Goal: Task Accomplishment & Management: Use online tool/utility

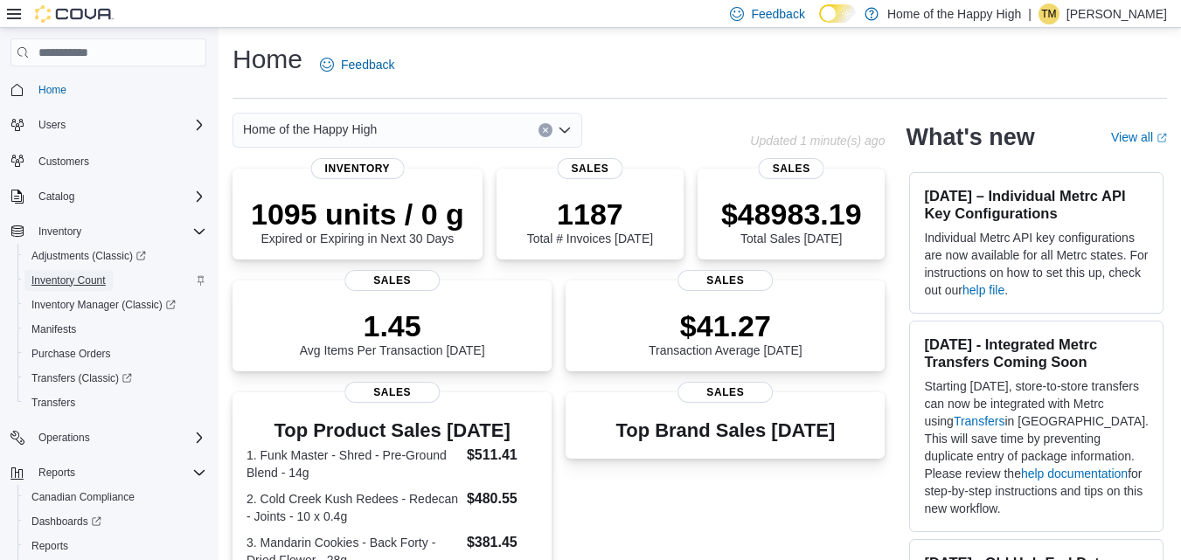
click at [79, 281] on span "Inventory Count" at bounding box center [68, 281] width 74 height 14
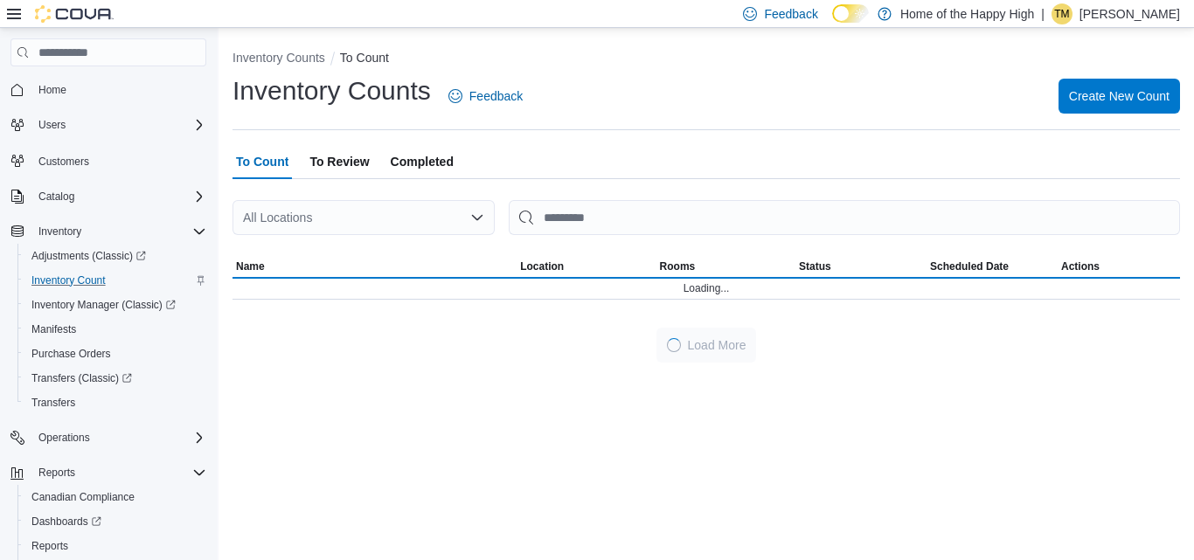
click at [323, 216] on div "All Locations" at bounding box center [364, 217] width 262 height 35
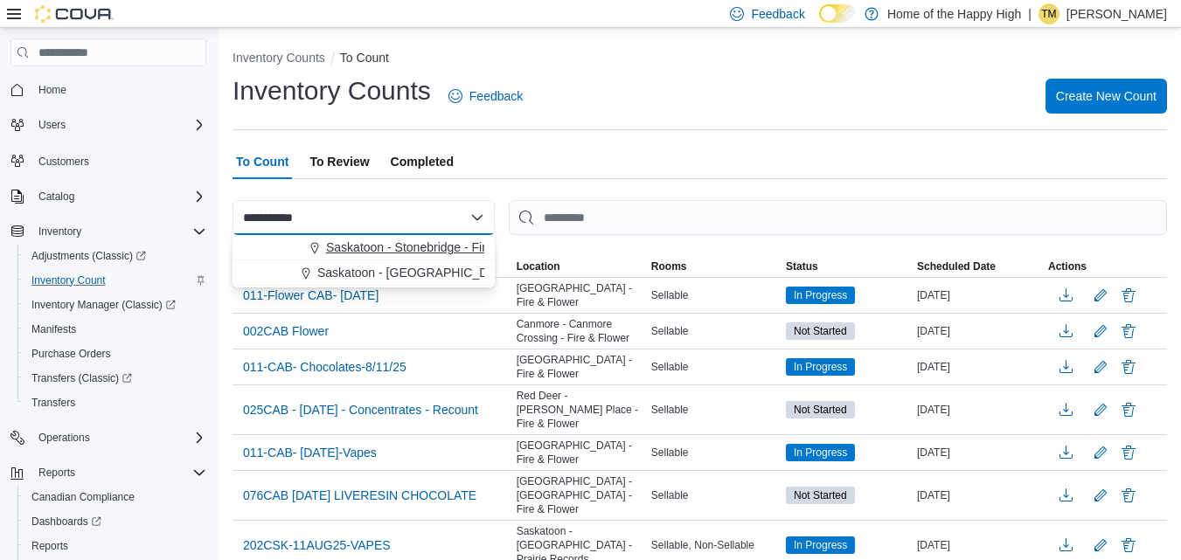
type input "**********"
click at [355, 247] on span "Saskatoon - Stonebridge - Fire & Flower" at bounding box center [435, 247] width 219 height 17
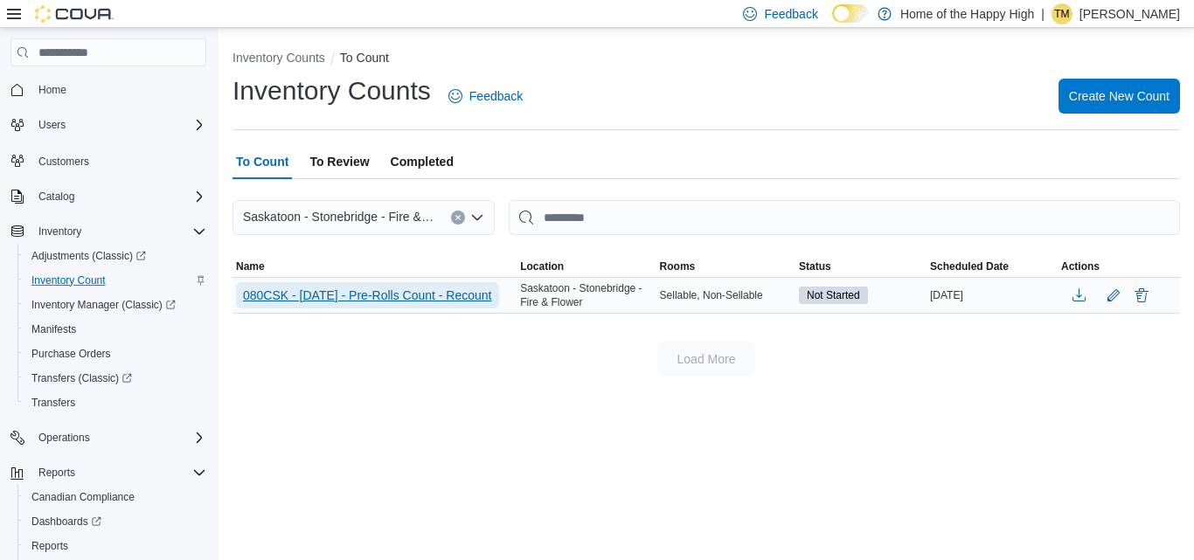
click at [364, 306] on span "080CSK - [DATE] - Pre-Rolls Count - Recount" at bounding box center [367, 295] width 249 height 26
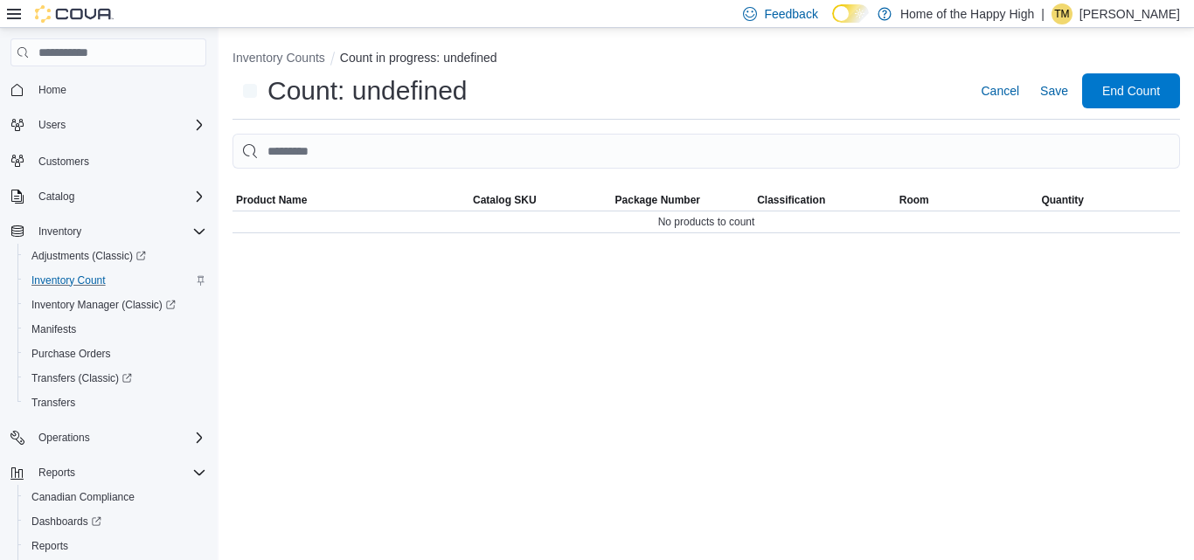
click at [364, 295] on div "Inventory Counts Count in progress: undefined Count: undefined Cancel Save End …" at bounding box center [706, 294] width 975 height 532
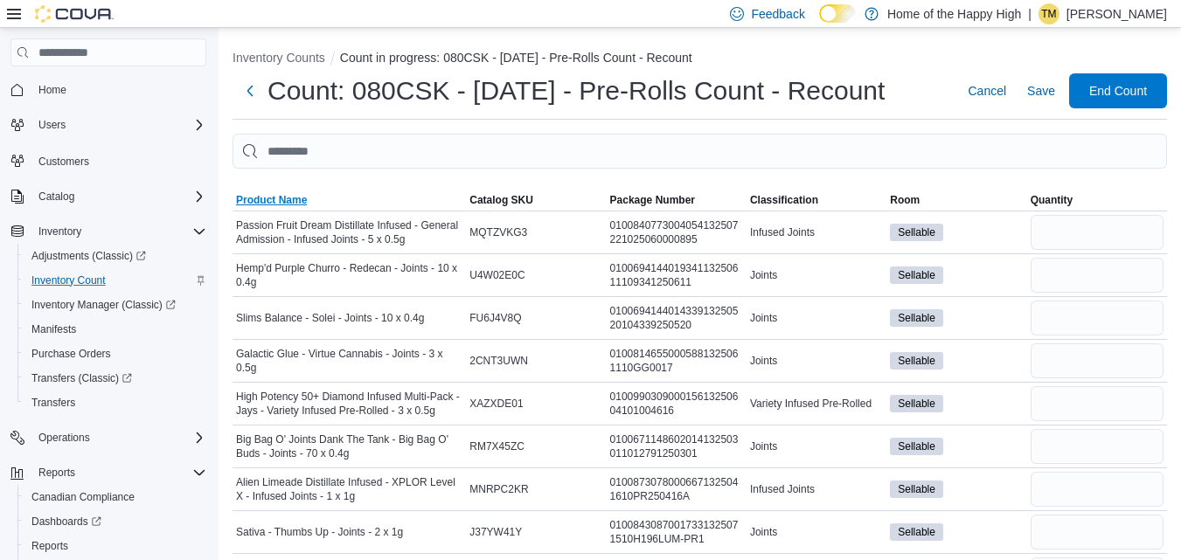
click at [264, 192] on span "Product Name" at bounding box center [349, 200] width 233 height 21
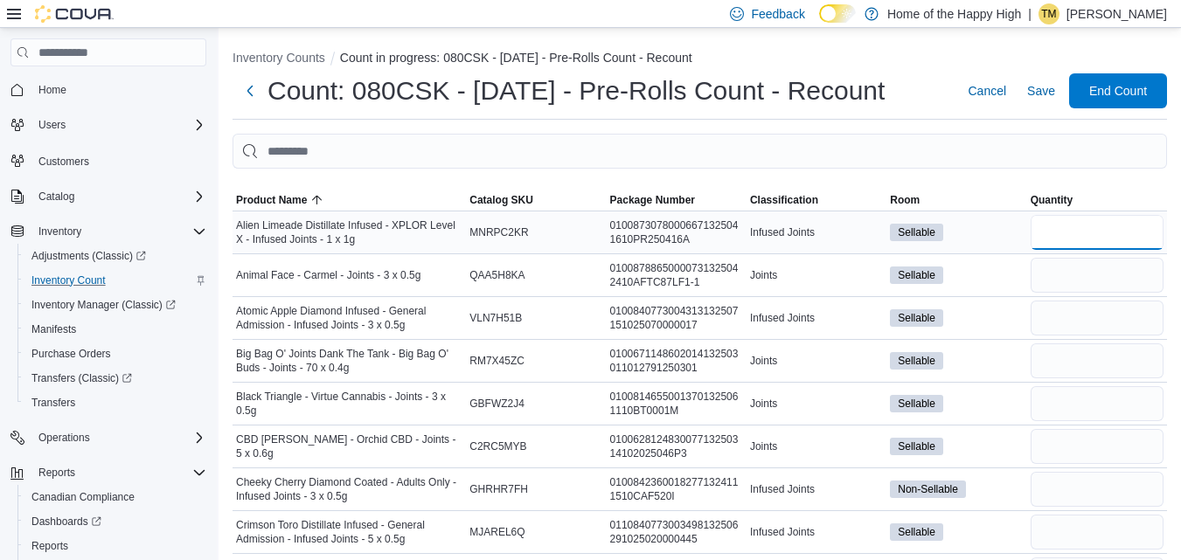
click at [1107, 241] on input "number" at bounding box center [1097, 232] width 133 height 35
type input "**"
click at [1102, 284] on input "number" at bounding box center [1097, 275] width 133 height 35
type input "*"
click at [1093, 308] on input "number" at bounding box center [1097, 318] width 133 height 35
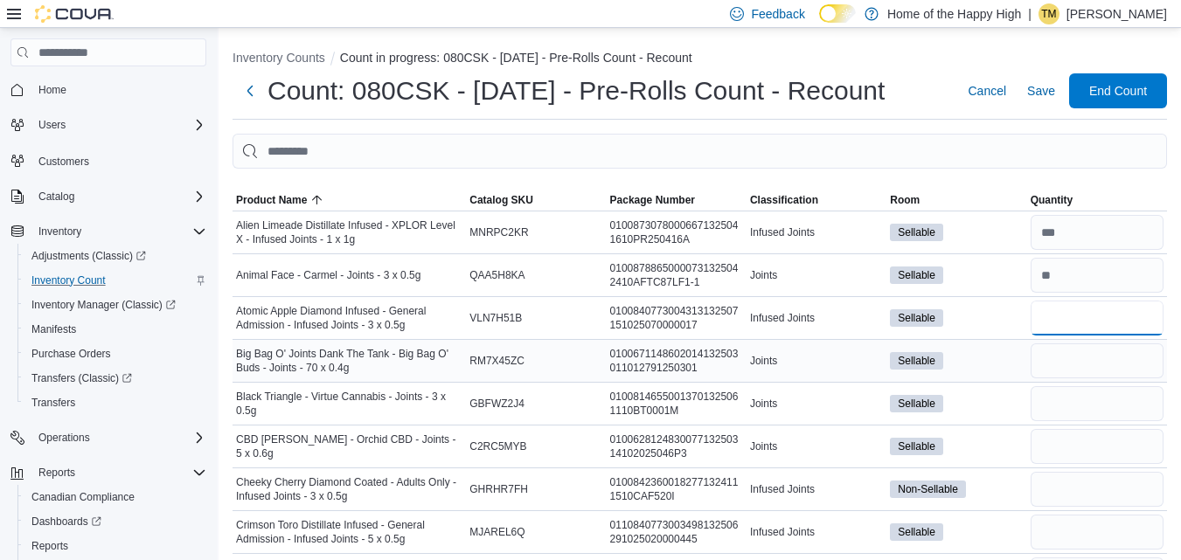
type input "*"
click at [1079, 369] on input "number" at bounding box center [1097, 361] width 133 height 35
click at [1076, 324] on input "number" at bounding box center [1097, 318] width 133 height 35
click at [1077, 357] on input "number" at bounding box center [1097, 361] width 133 height 35
type input "*"
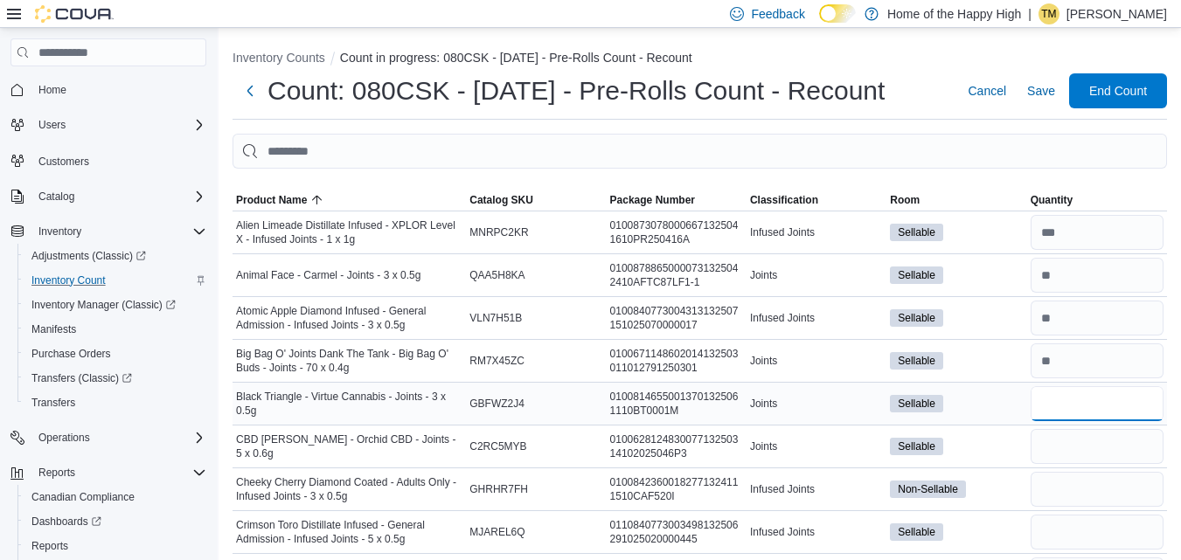
click at [1062, 402] on input "number" at bounding box center [1097, 403] width 133 height 35
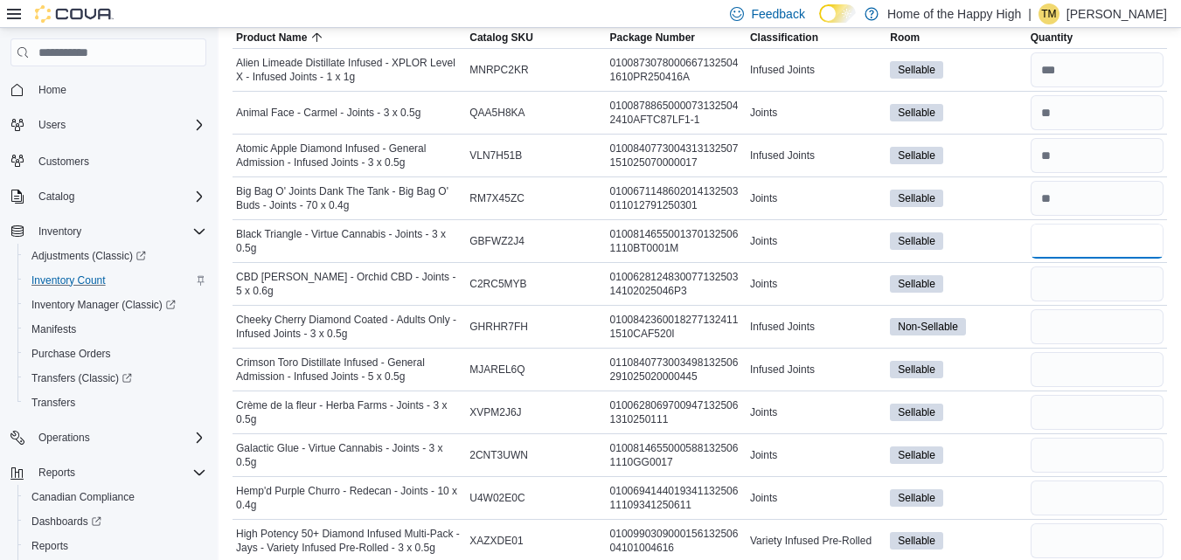
scroll to position [167, 0]
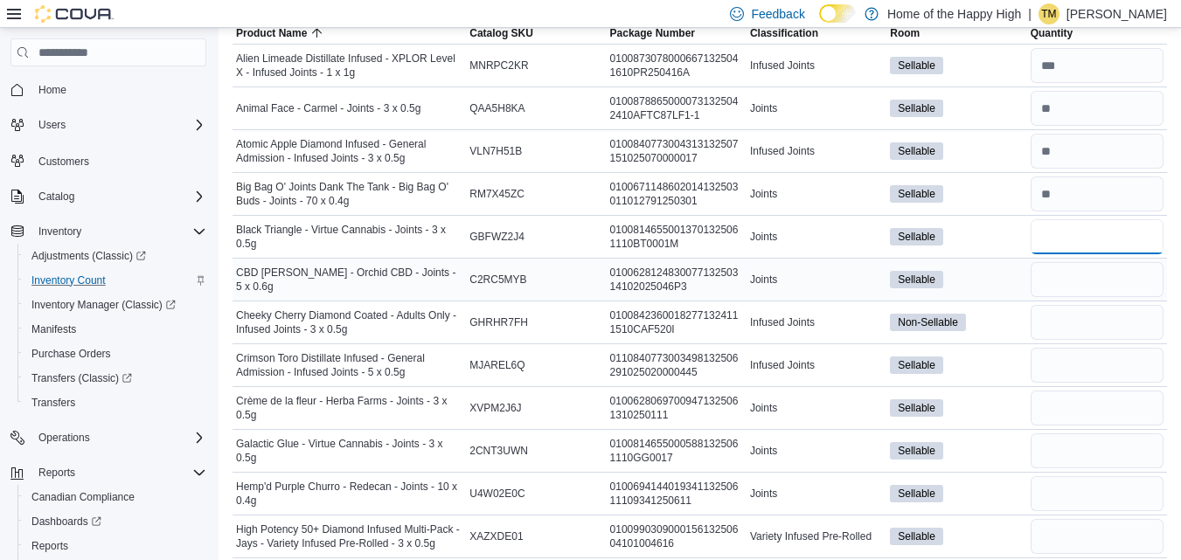
type input "*"
click at [1077, 273] on input "number" at bounding box center [1097, 279] width 133 height 35
type input "*"
click at [1057, 323] on input "number" at bounding box center [1097, 322] width 133 height 35
type input "*"
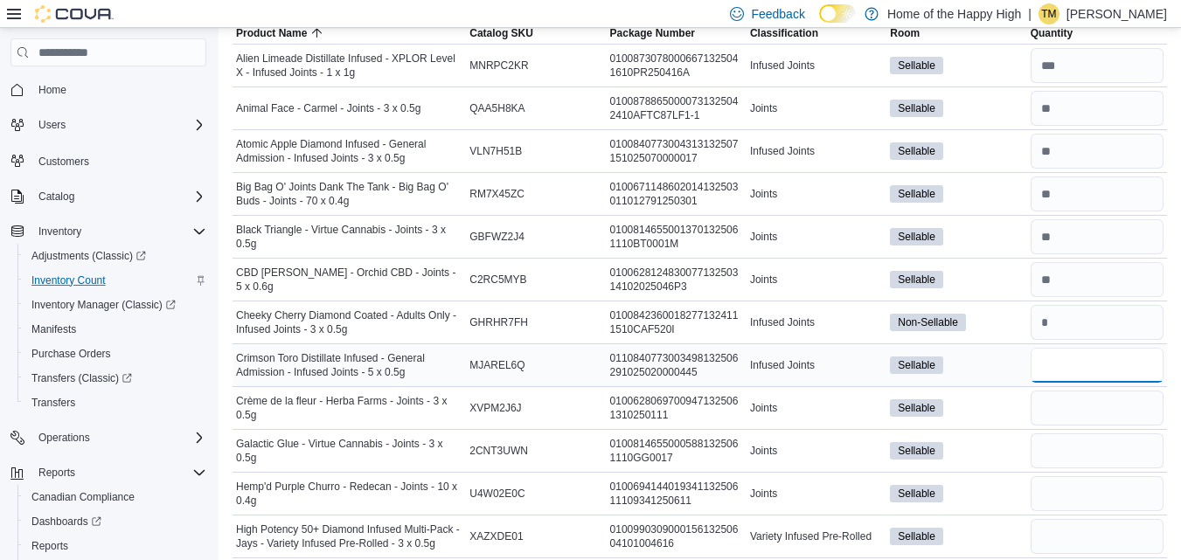
click at [1063, 371] on input "number" at bounding box center [1097, 365] width 133 height 35
type input "*"
click at [1058, 406] on input "number" at bounding box center [1097, 408] width 133 height 35
type input "*"
click at [1057, 453] on input "number" at bounding box center [1097, 451] width 133 height 35
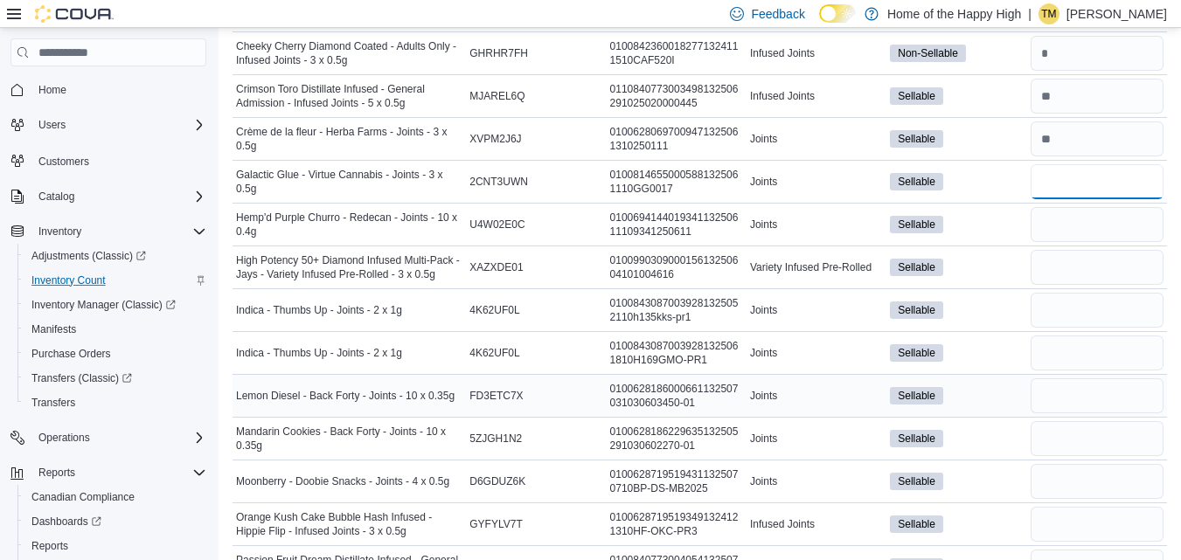
scroll to position [481, 0]
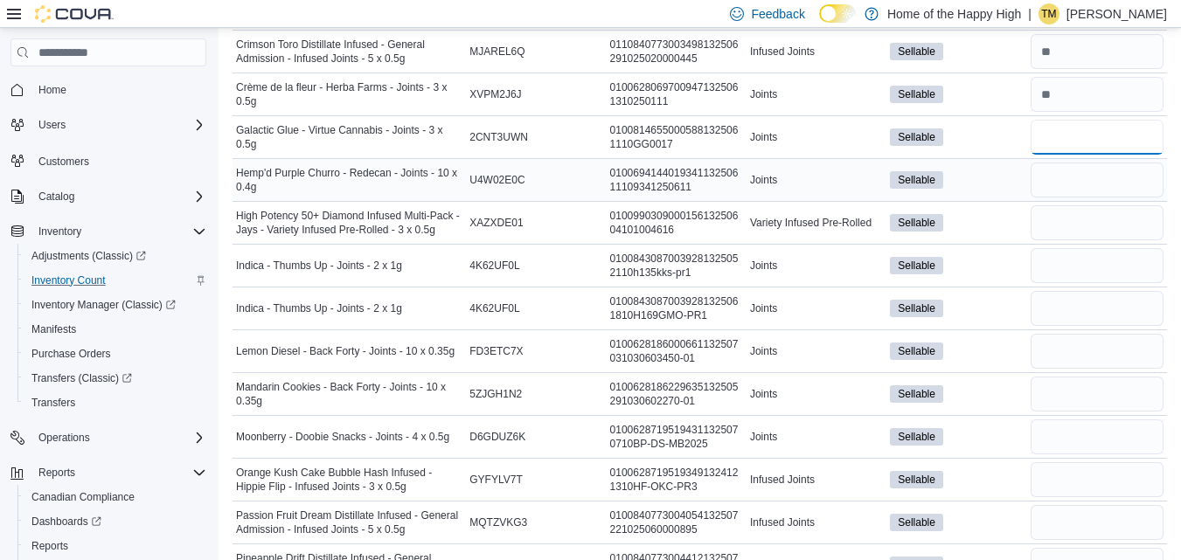
type input "*"
click at [1064, 175] on input "number" at bounding box center [1097, 180] width 133 height 35
type input "*"
click at [1059, 227] on input "number" at bounding box center [1097, 222] width 133 height 35
click at [1067, 270] on input "number" at bounding box center [1097, 265] width 133 height 35
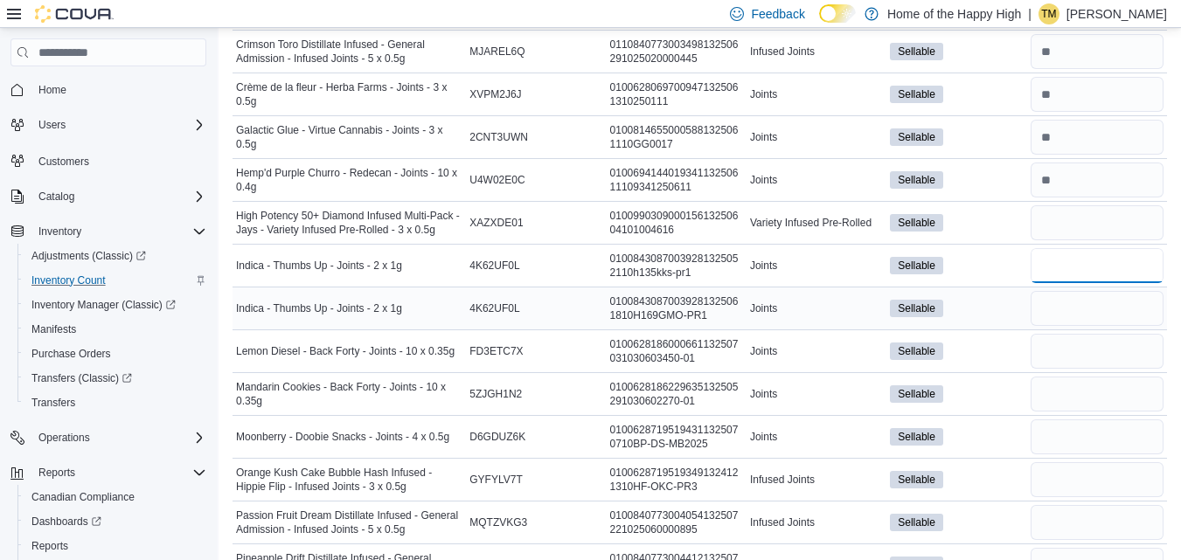
type input "*"
click at [1072, 304] on input "number" at bounding box center [1097, 308] width 133 height 35
click at [1069, 261] on input "number" at bounding box center [1097, 265] width 133 height 35
type input "*"
click at [1066, 305] on input "number" at bounding box center [1097, 308] width 133 height 35
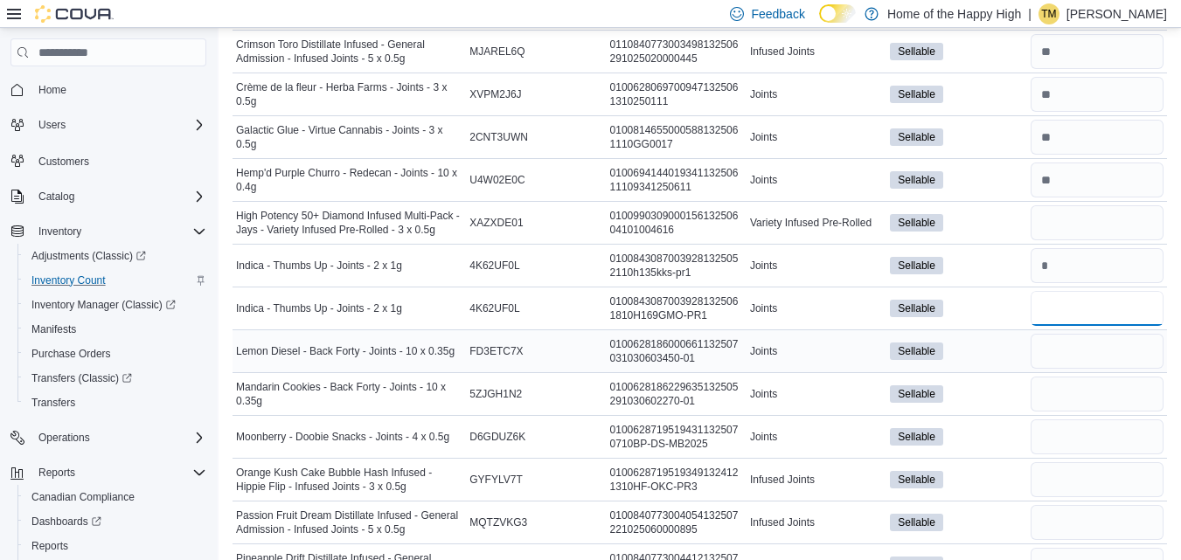
type input "*"
click at [1074, 361] on input "number" at bounding box center [1097, 351] width 133 height 35
type input "*"
click at [1061, 387] on input "number" at bounding box center [1097, 394] width 133 height 35
type input "*"
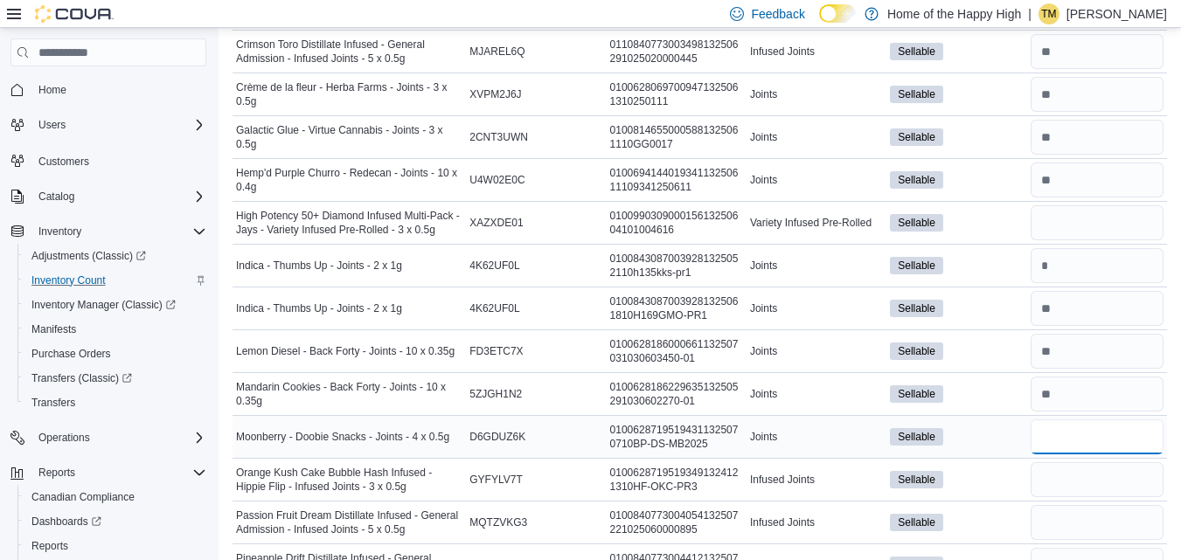
click at [1059, 422] on input "number" at bounding box center [1097, 437] width 133 height 35
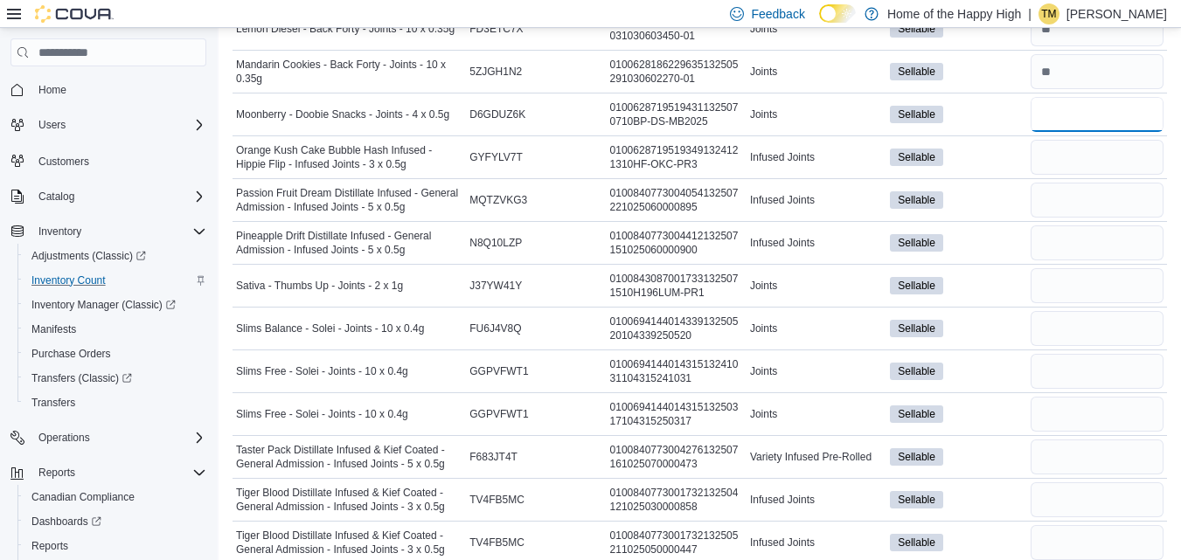
scroll to position [645, 0]
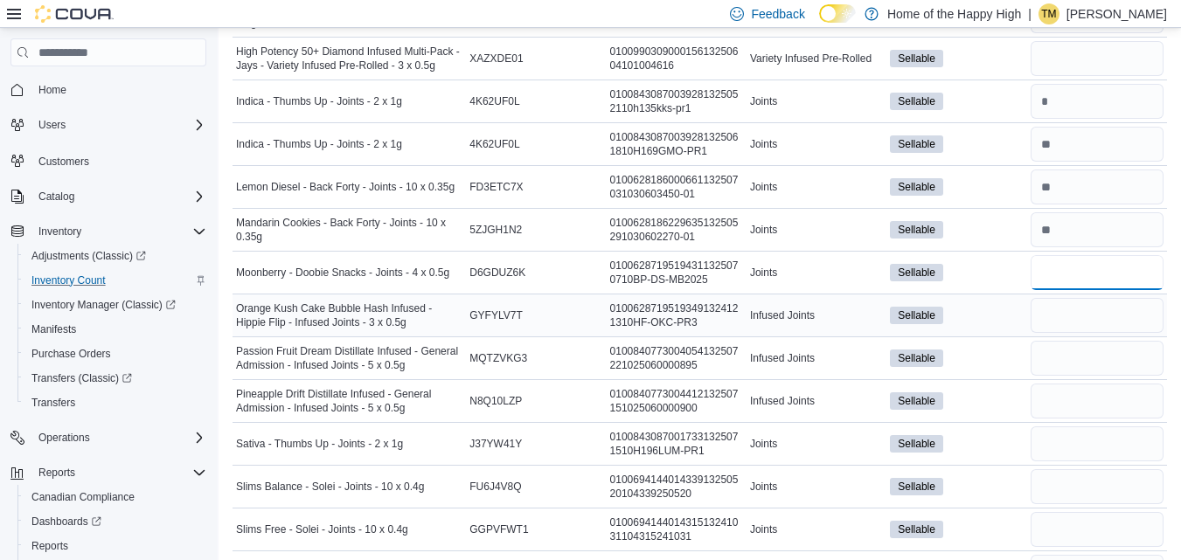
type input "*"
click at [1079, 318] on input "number" at bounding box center [1097, 315] width 133 height 35
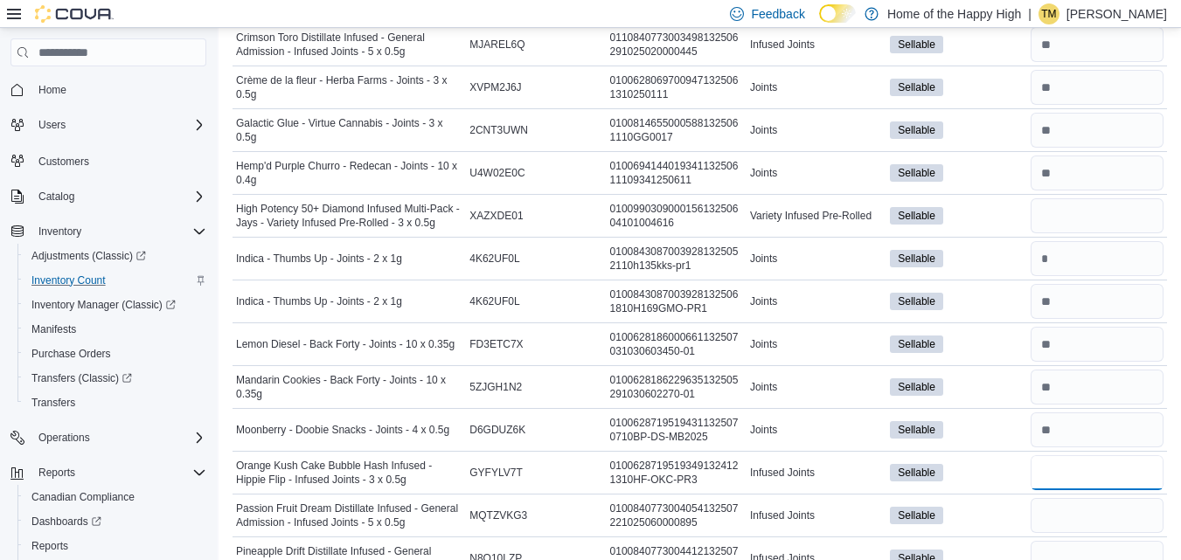
scroll to position [482, 0]
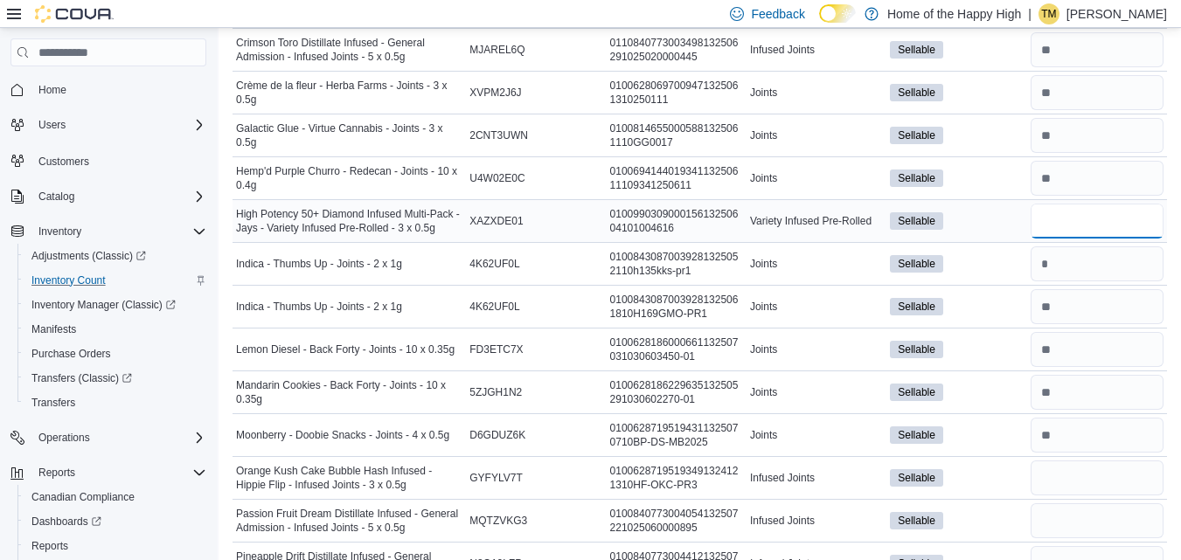
click at [1100, 219] on input "number" at bounding box center [1097, 221] width 133 height 35
type input "*"
click at [1093, 482] on input "number" at bounding box center [1097, 478] width 133 height 35
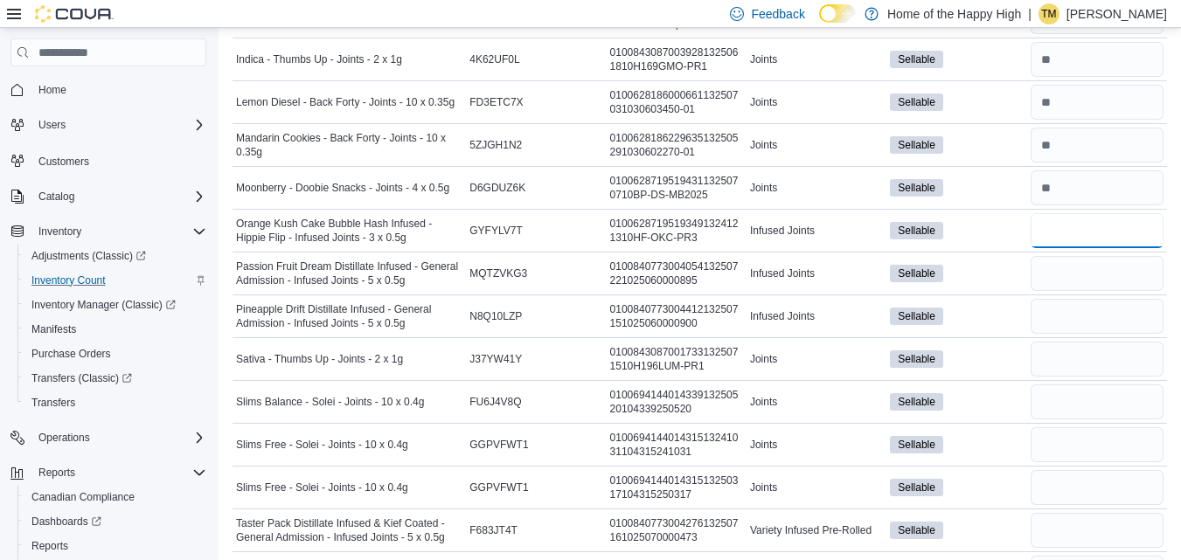
scroll to position [745, 0]
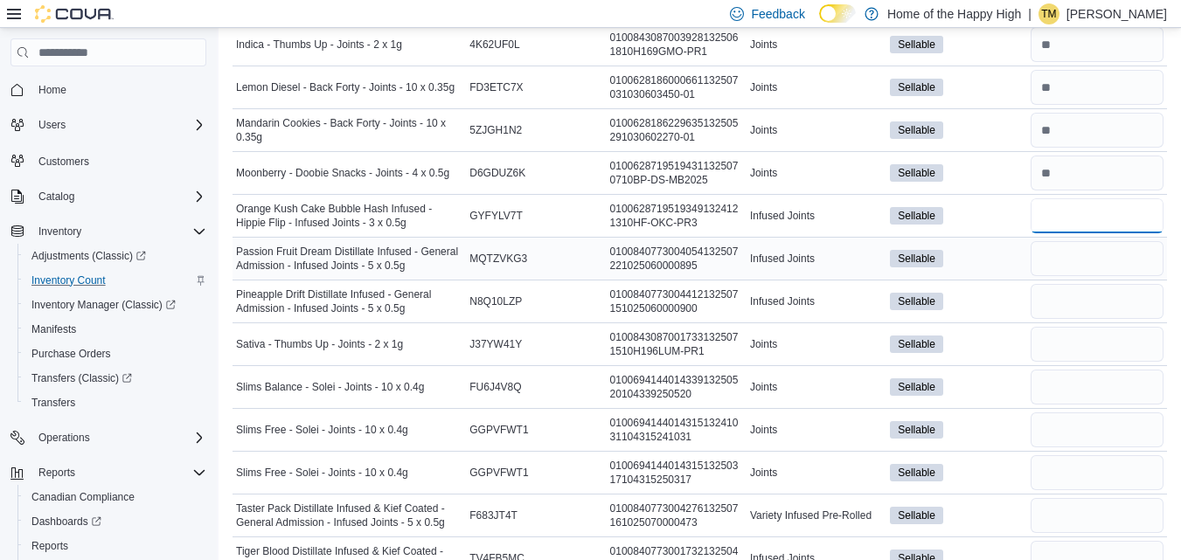
type input "*"
click at [1052, 266] on input "number" at bounding box center [1097, 258] width 133 height 35
type input "*"
click at [1051, 311] on input "number" at bounding box center [1097, 301] width 133 height 35
type input "*"
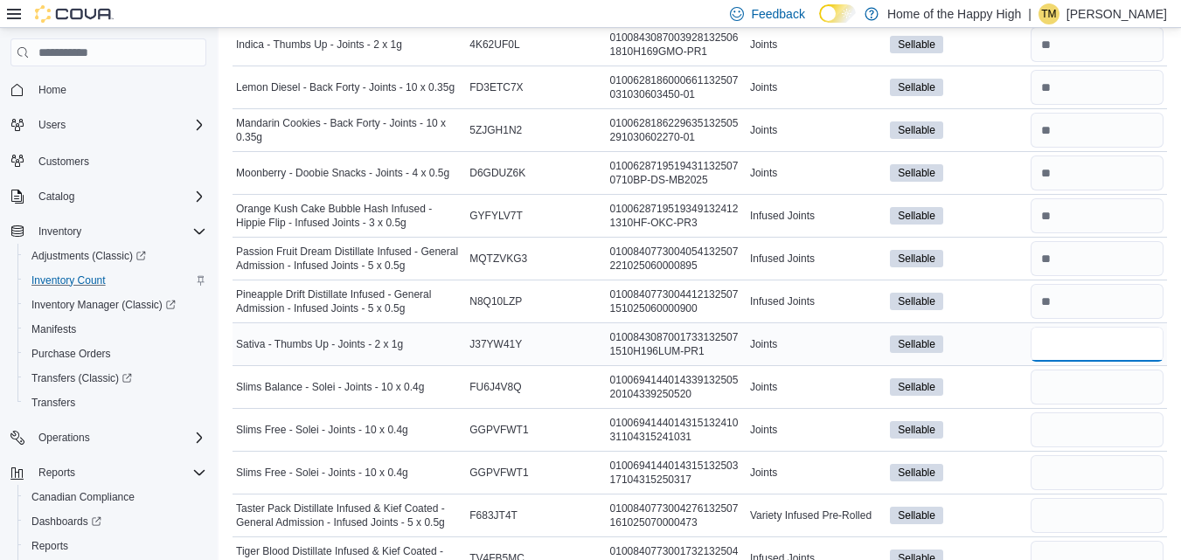
click at [1056, 340] on input "number" at bounding box center [1097, 344] width 133 height 35
type input "*"
click at [1052, 383] on input "number" at bounding box center [1097, 387] width 133 height 35
type input "*"
click at [1052, 441] on input "number" at bounding box center [1097, 430] width 133 height 35
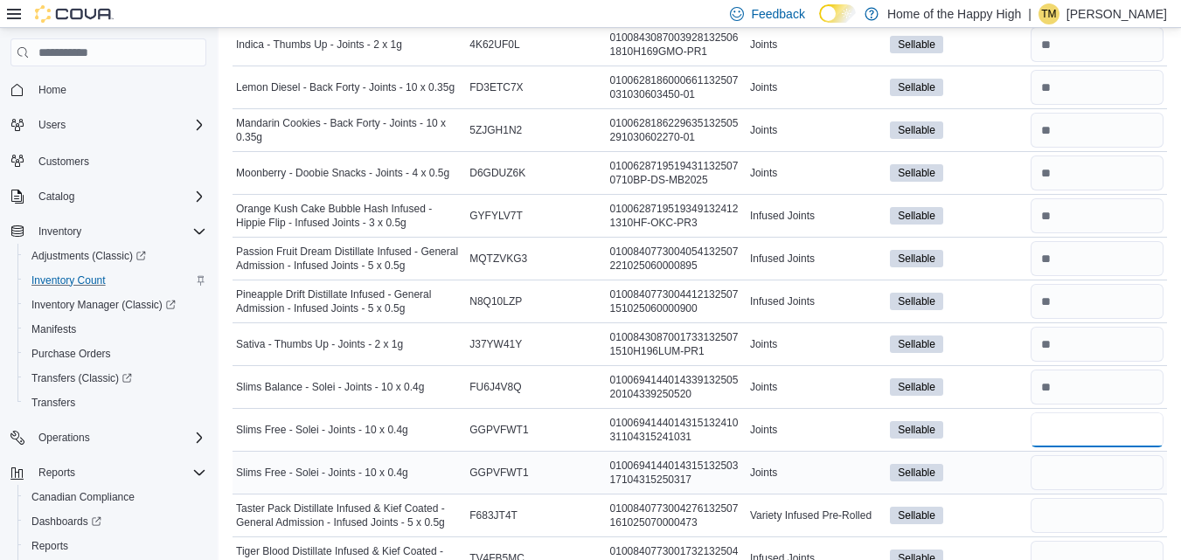
type input "*"
click at [1046, 476] on input "number" at bounding box center [1097, 472] width 133 height 35
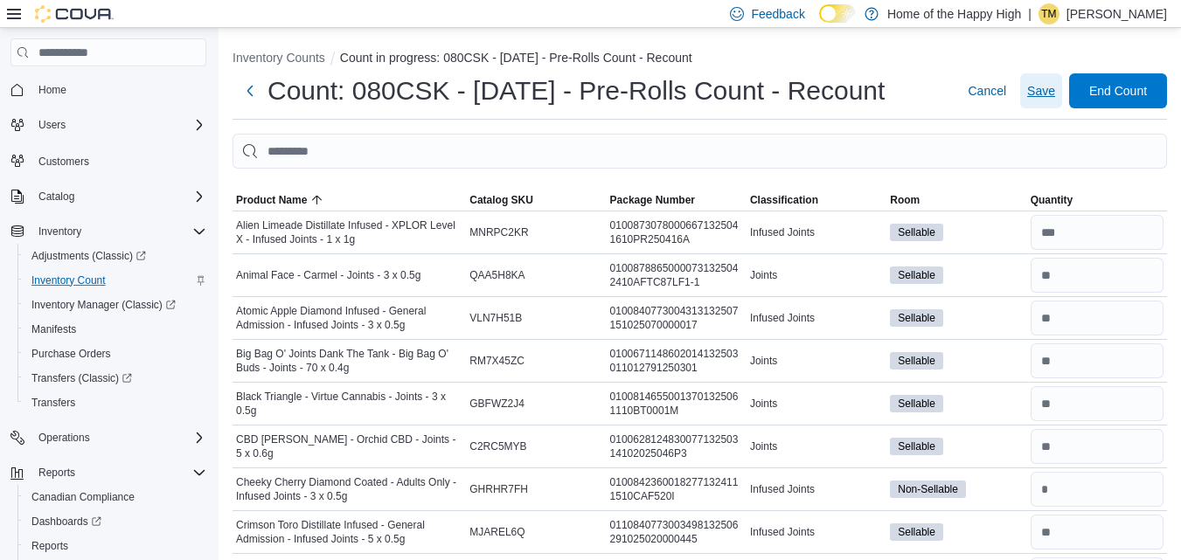
click at [1055, 89] on span "Save" at bounding box center [1041, 90] width 28 height 17
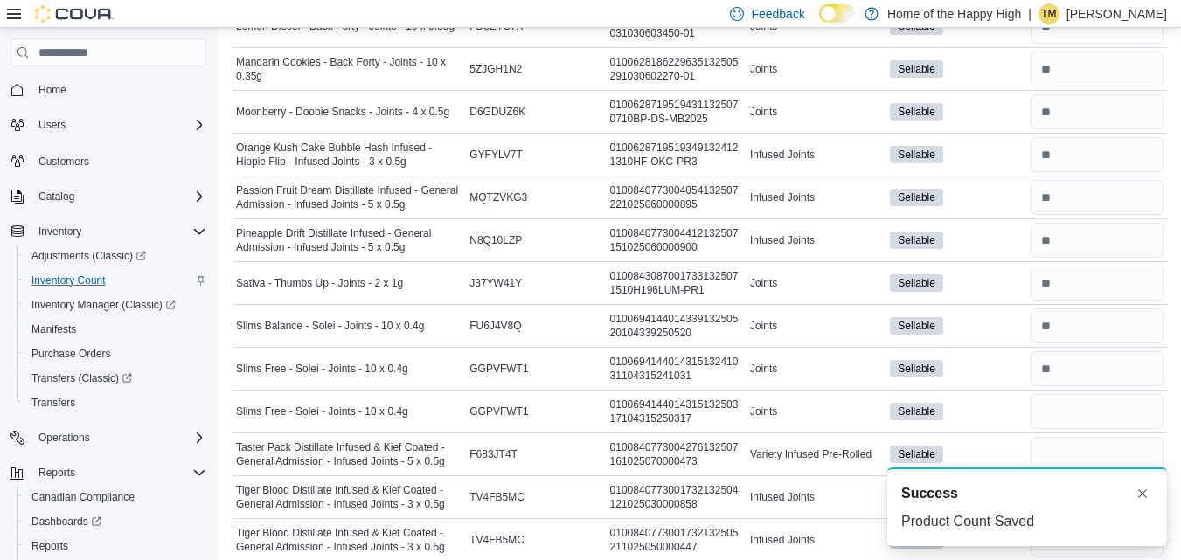
scroll to position [864, 0]
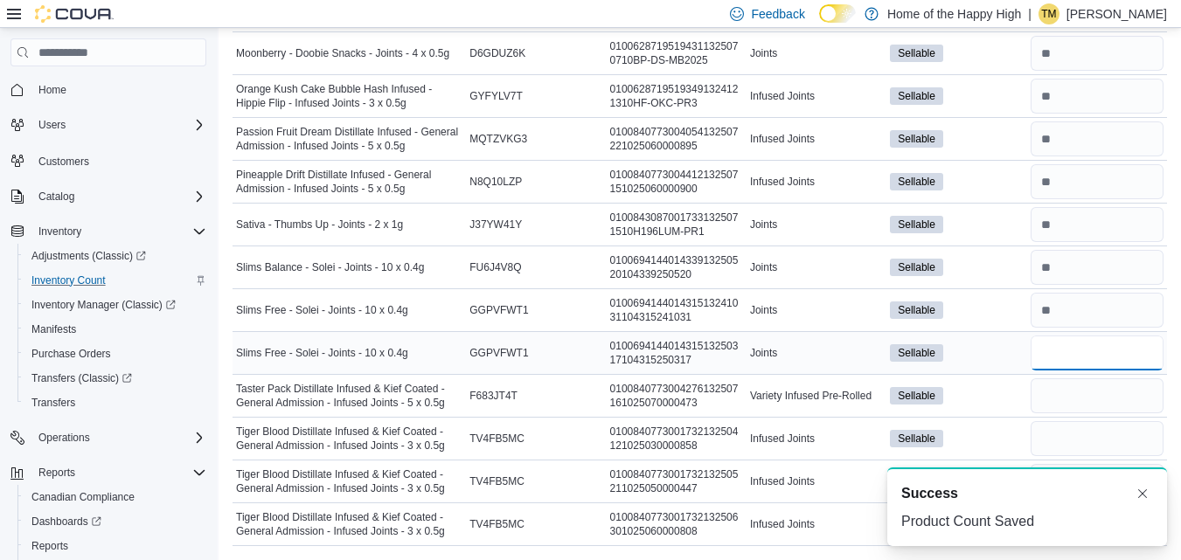
click at [1093, 361] on input "number" at bounding box center [1097, 353] width 133 height 35
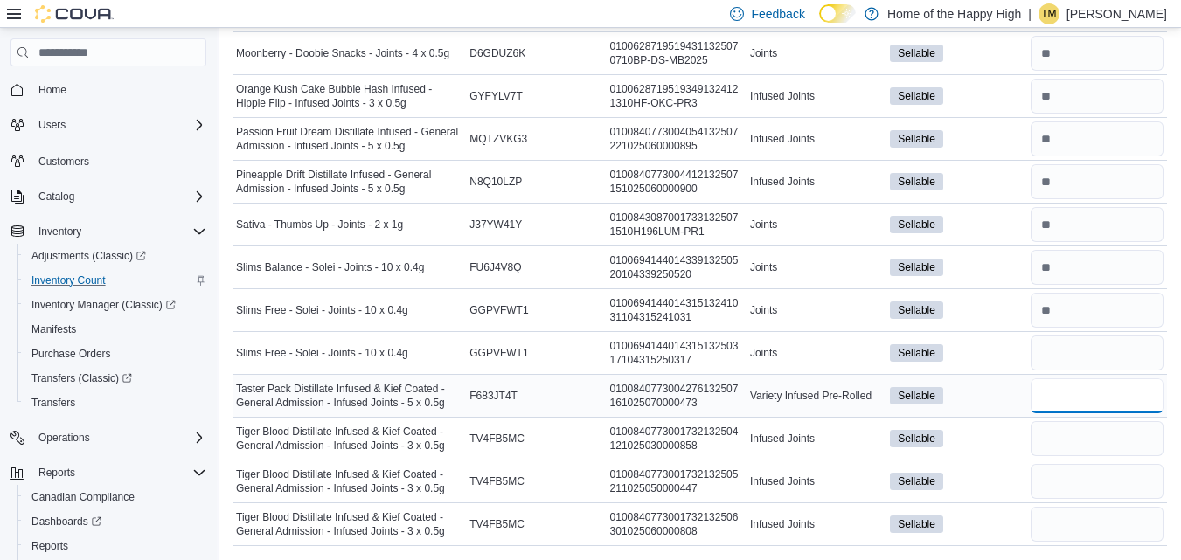
click at [1128, 392] on input "number" at bounding box center [1097, 395] width 133 height 35
type input "*"
click at [1135, 434] on input "number" at bounding box center [1097, 438] width 133 height 35
click at [1072, 465] on input "number" at bounding box center [1097, 481] width 133 height 35
type input "*"
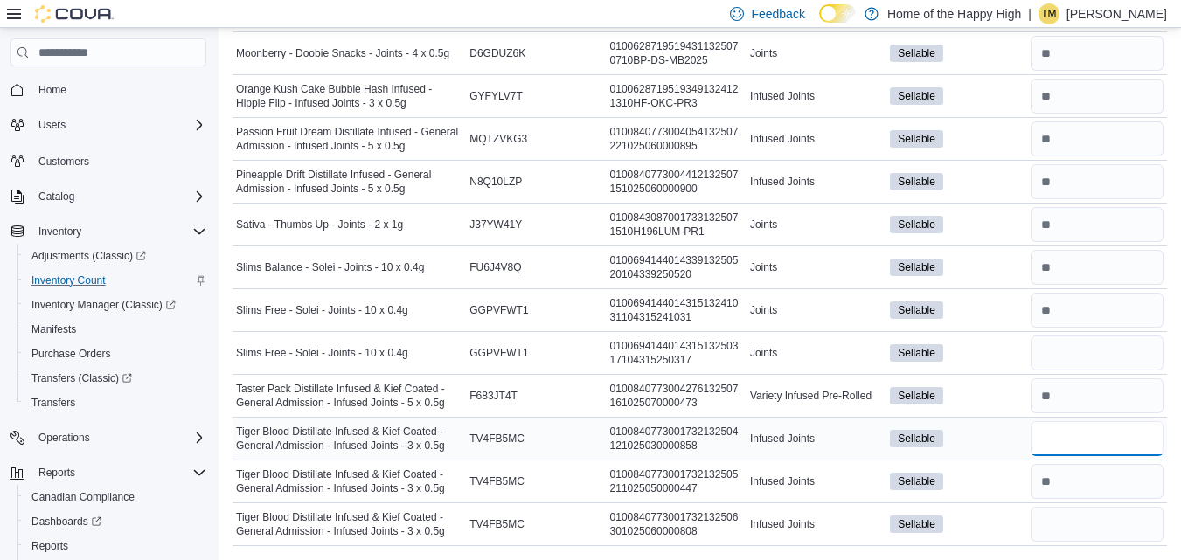
click at [1093, 443] on input "number" at bounding box center [1097, 438] width 133 height 35
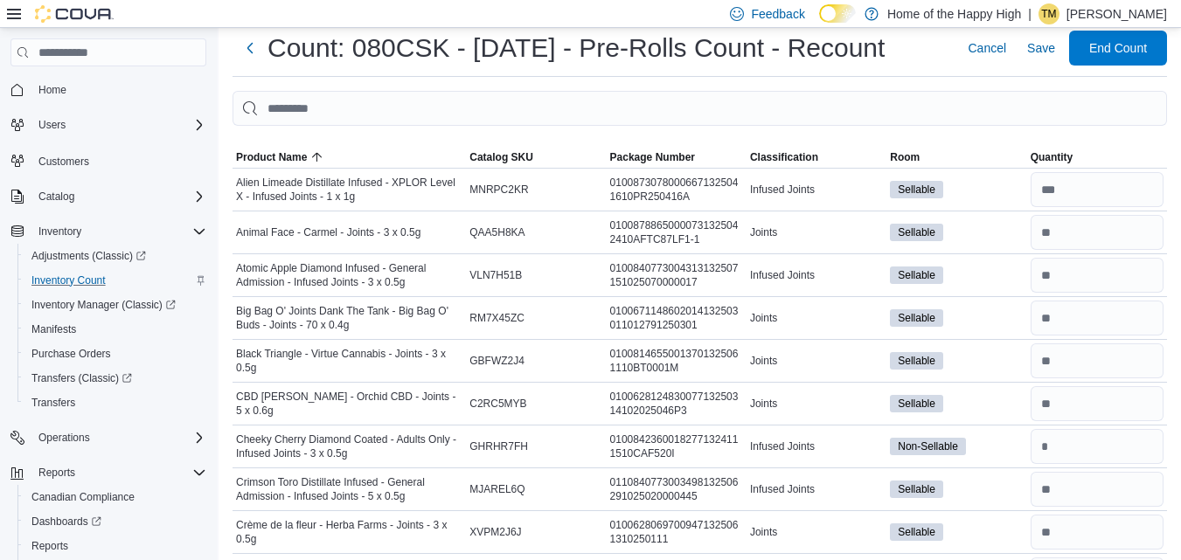
scroll to position [0, 0]
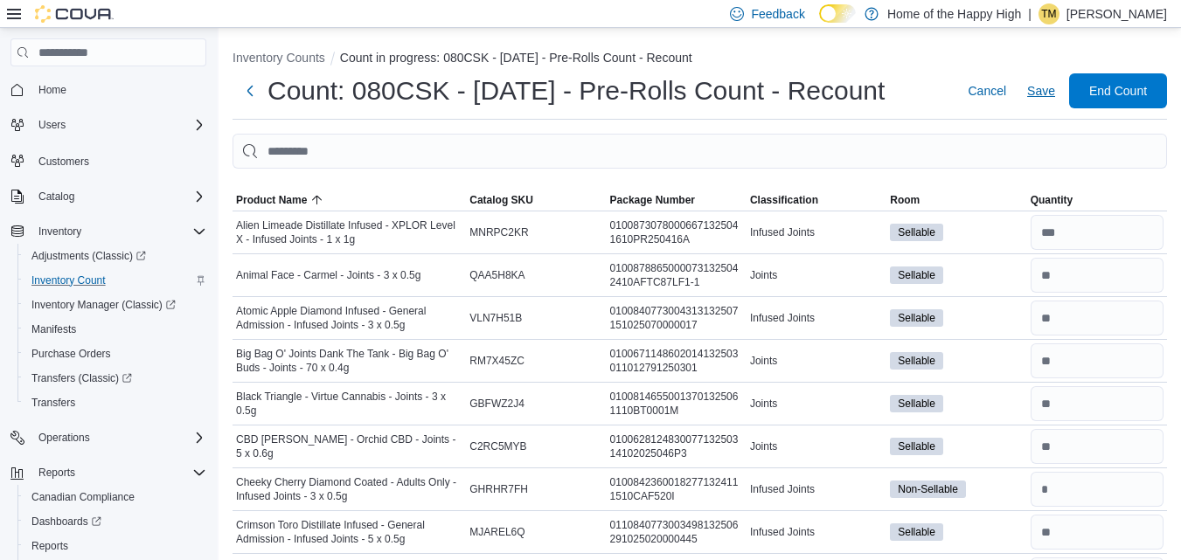
type input "*"
click at [1054, 85] on span "Save" at bounding box center [1041, 90] width 28 height 17
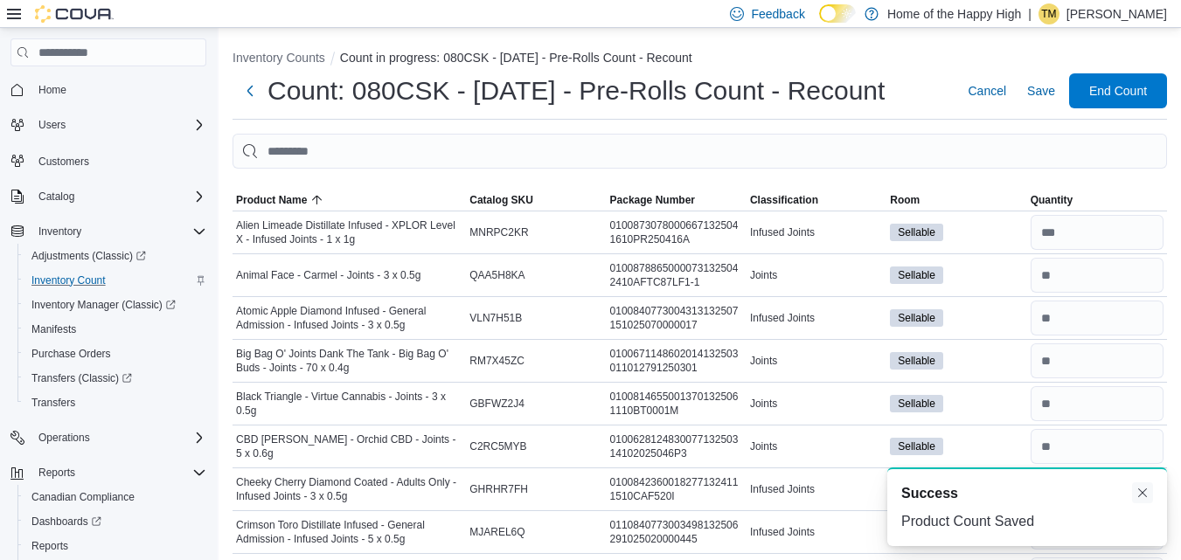
click at [1150, 483] on div "A new notification appears Success Product Count Saved" at bounding box center [1027, 507] width 280 height 79
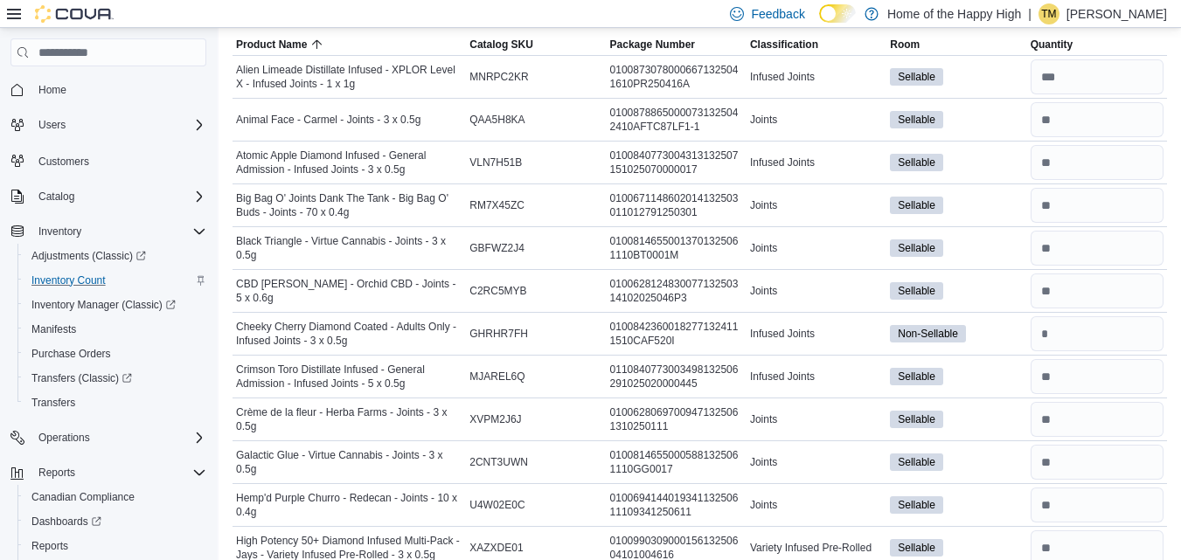
scroll to position [142, 0]
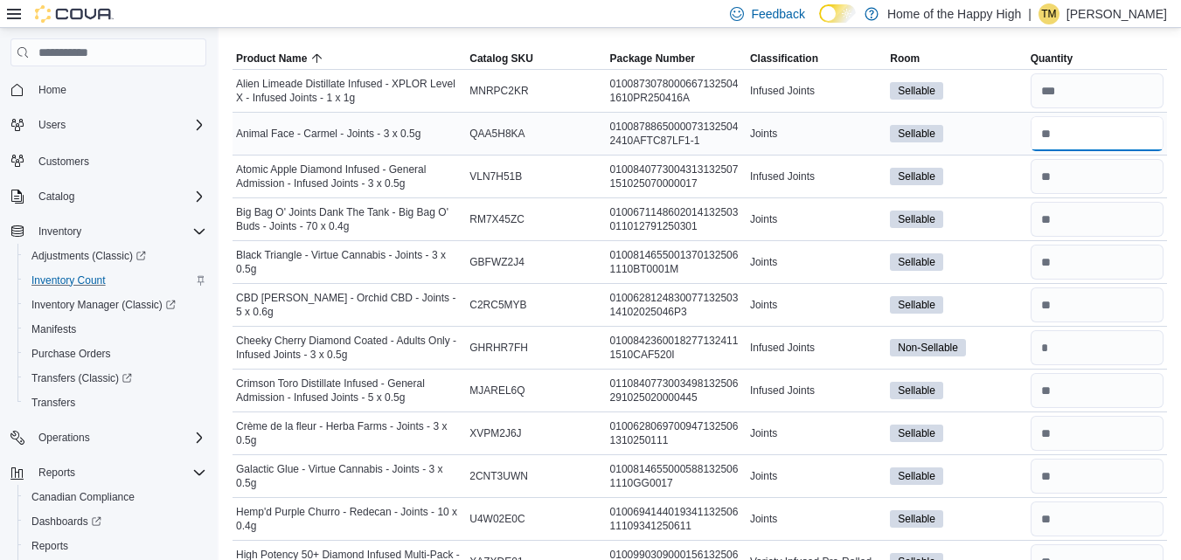
click at [1120, 129] on input "number" at bounding box center [1097, 133] width 133 height 35
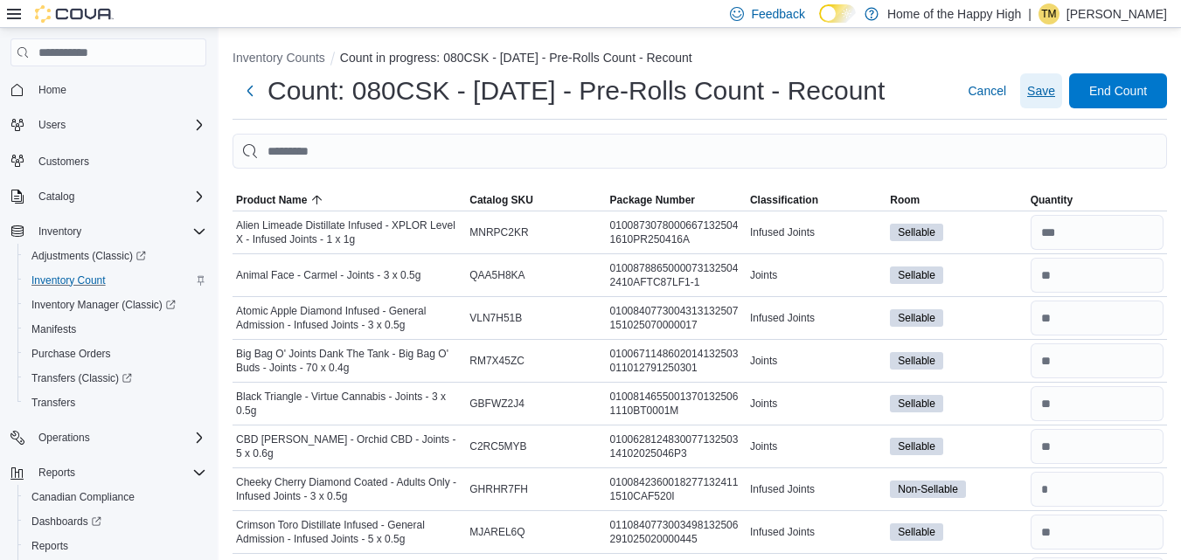
click at [1055, 101] on span "Save" at bounding box center [1041, 90] width 28 height 35
click at [1114, 224] on input "number" at bounding box center [1097, 232] width 133 height 35
click at [1121, 260] on input "number" at bounding box center [1097, 275] width 133 height 35
click at [1105, 219] on input "number" at bounding box center [1097, 232] width 133 height 35
click at [1136, 273] on input "number" at bounding box center [1097, 275] width 133 height 35
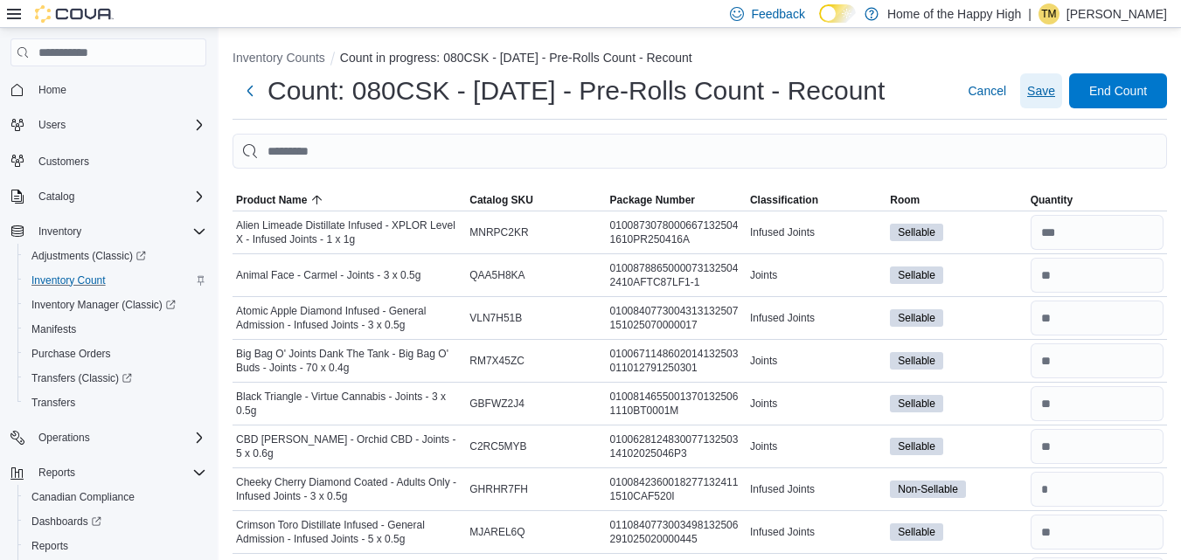
click at [1055, 98] on span "Save" at bounding box center [1041, 90] width 28 height 17
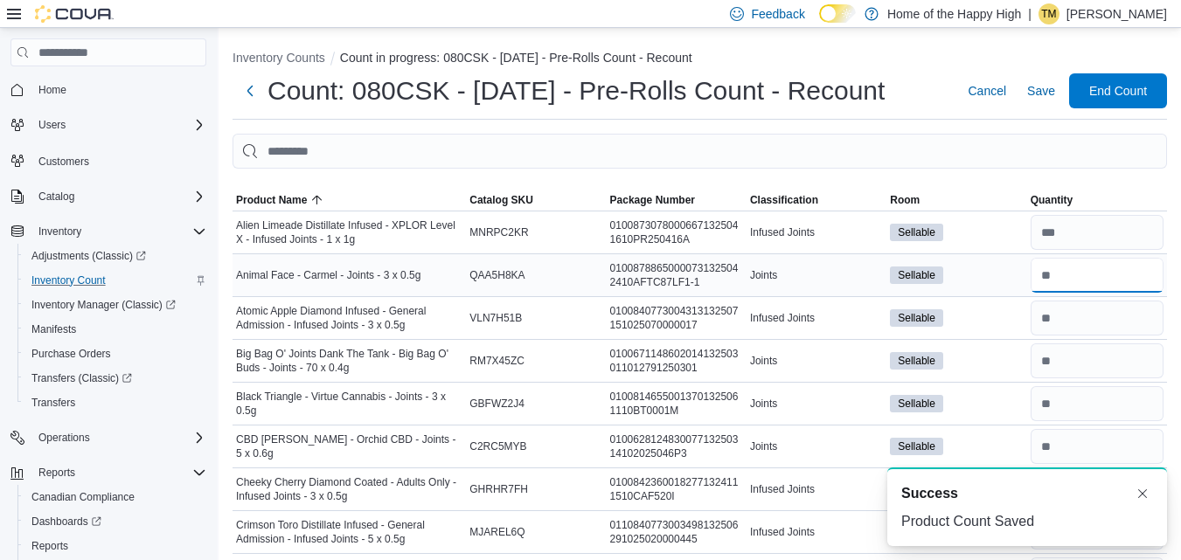
click at [1074, 269] on input "number" at bounding box center [1097, 275] width 133 height 35
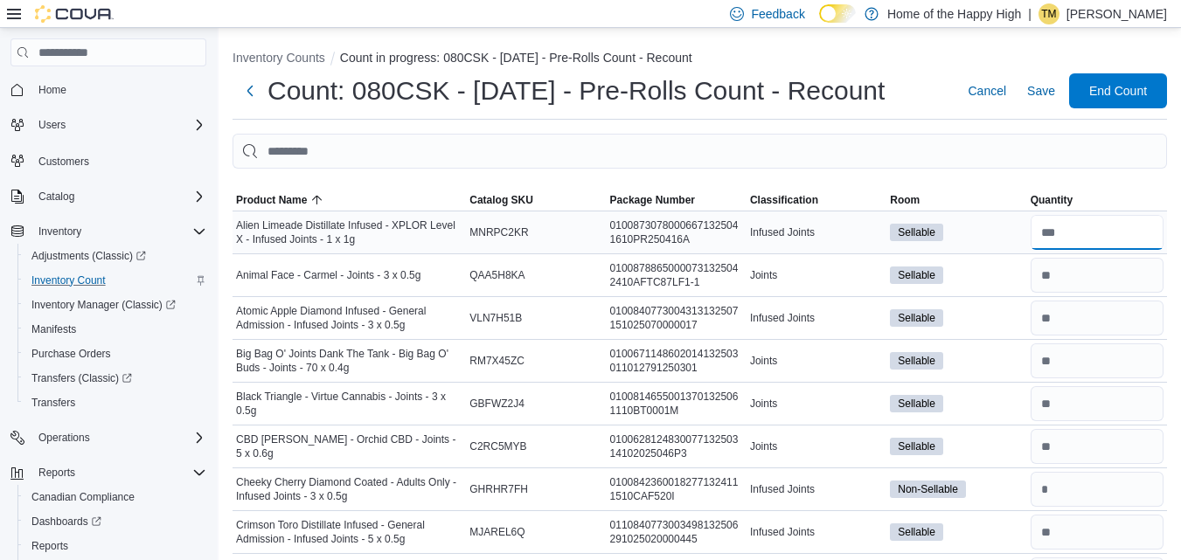
click at [1075, 227] on input "number" at bounding box center [1097, 232] width 133 height 35
click at [1069, 275] on input "number" at bounding box center [1097, 275] width 133 height 35
click at [1068, 312] on input "number" at bounding box center [1097, 318] width 133 height 35
click at [1093, 264] on input "number" at bounding box center [1097, 275] width 133 height 35
type input "*"
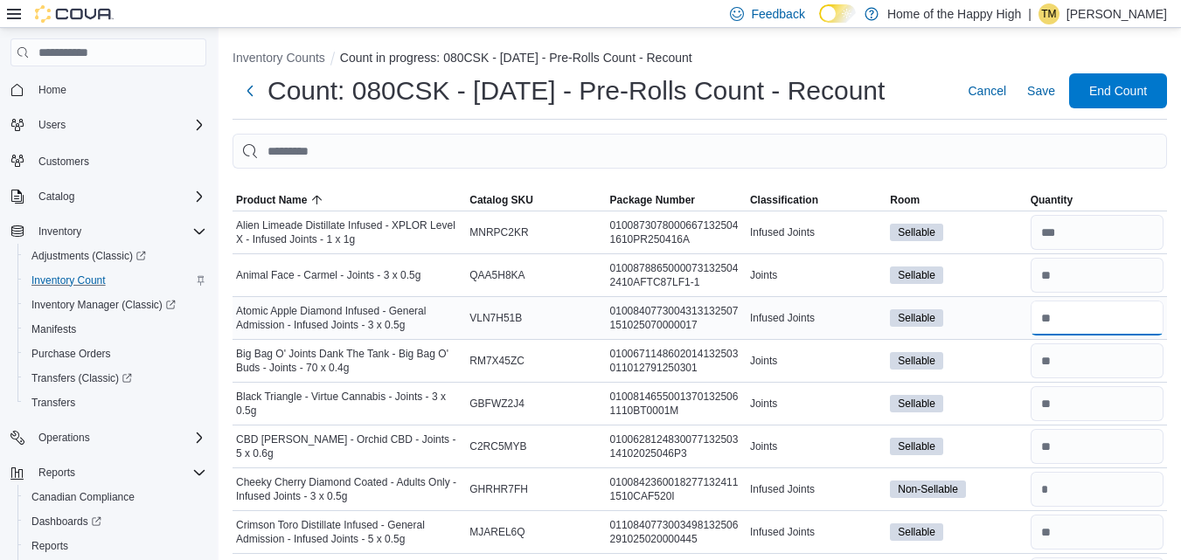
click at [1076, 324] on input "number" at bounding box center [1097, 318] width 133 height 35
click at [1078, 357] on input "number" at bounding box center [1097, 361] width 133 height 35
type input "*"
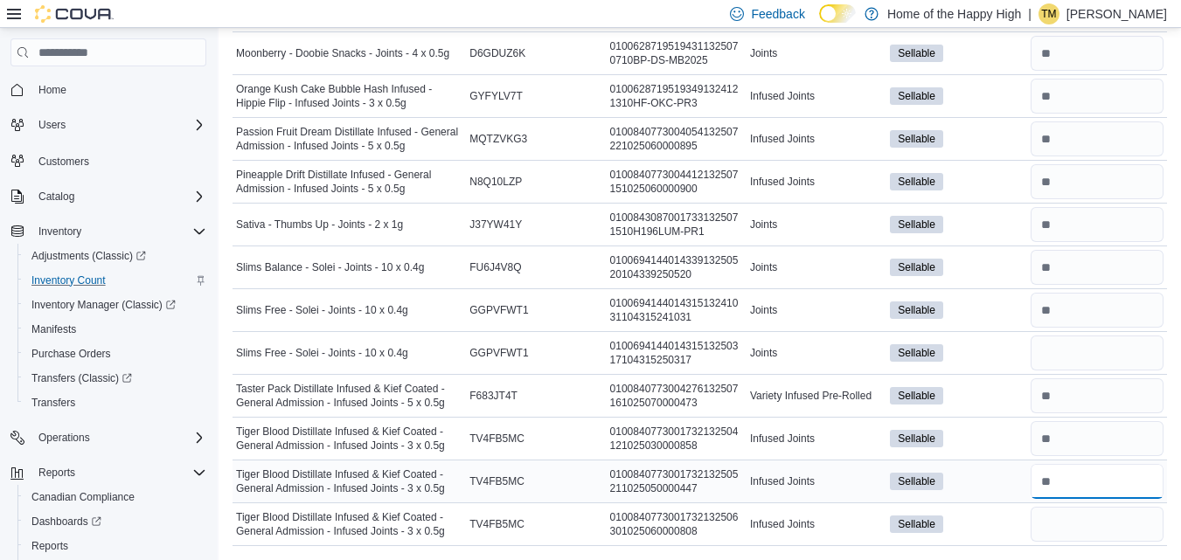
click at [1080, 490] on input "number" at bounding box center [1097, 481] width 133 height 35
type input "*"
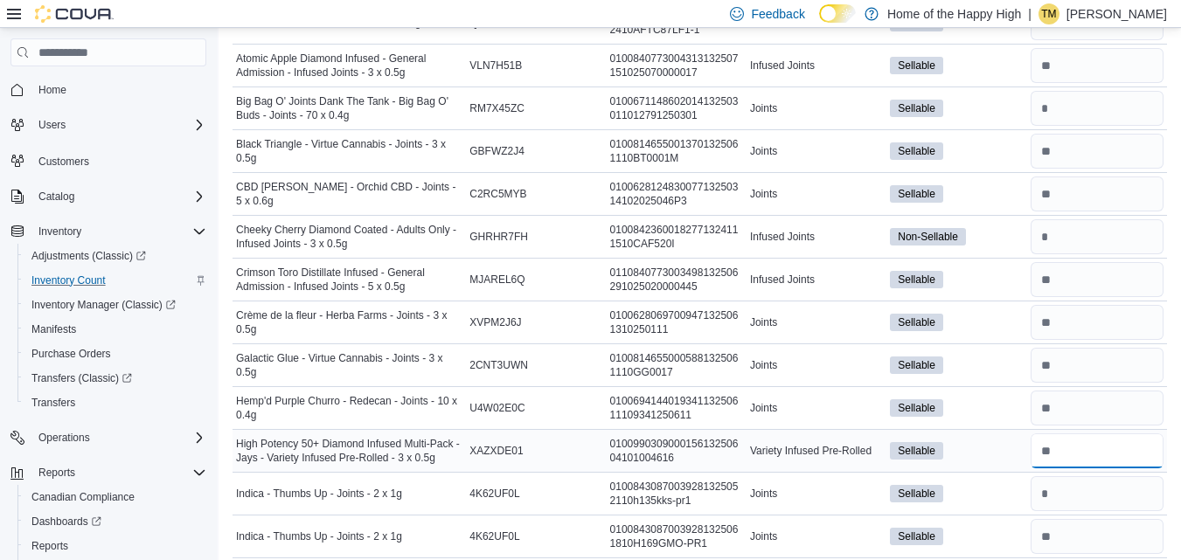
click at [1101, 451] on input "number" at bounding box center [1097, 451] width 133 height 35
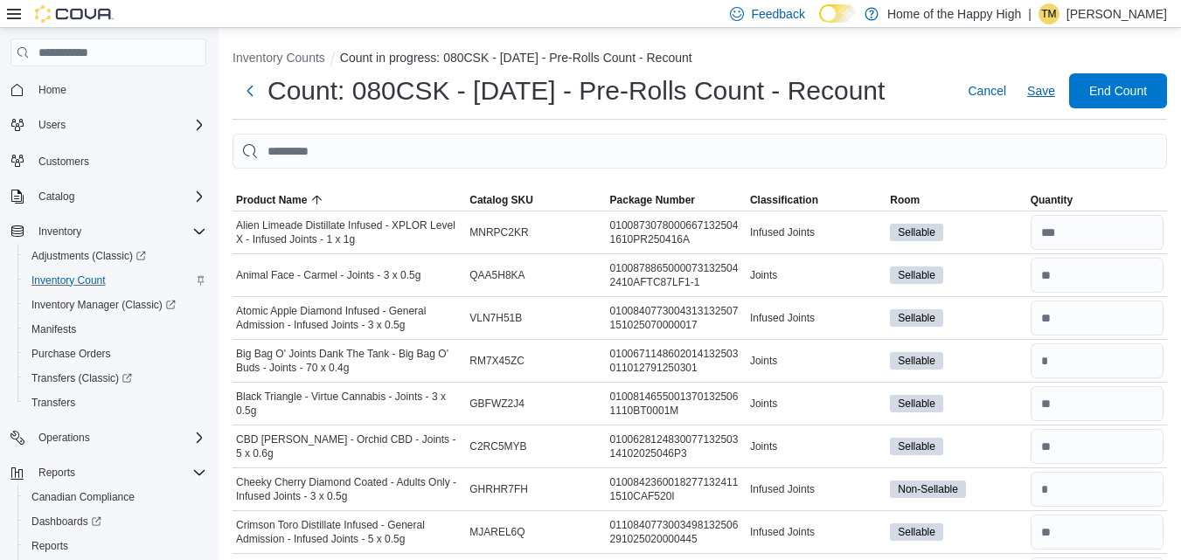
type input "*"
click at [1055, 91] on span "Save" at bounding box center [1041, 90] width 28 height 17
click at [1045, 84] on span "Save" at bounding box center [1041, 90] width 28 height 17
click at [1045, 89] on span "Save" at bounding box center [1041, 90] width 28 height 17
click at [1090, 239] on input "number" at bounding box center [1097, 232] width 133 height 35
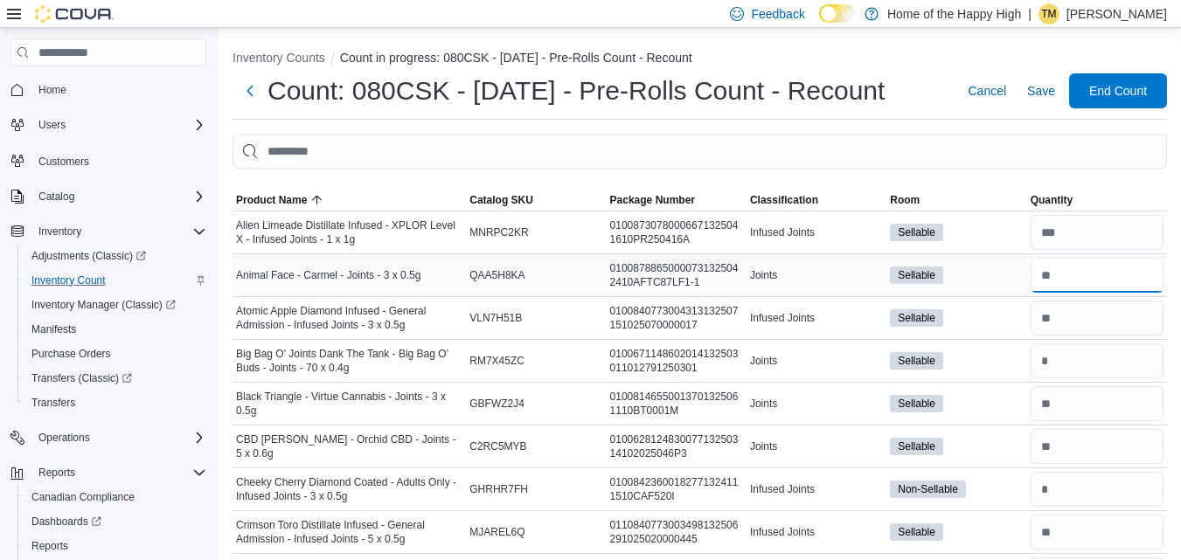
click at [1076, 279] on input "number" at bounding box center [1097, 275] width 133 height 35
type input "**"
click at [1077, 308] on input "number" at bounding box center [1097, 318] width 133 height 35
type input "**"
click at [1071, 368] on input "number" at bounding box center [1097, 361] width 133 height 35
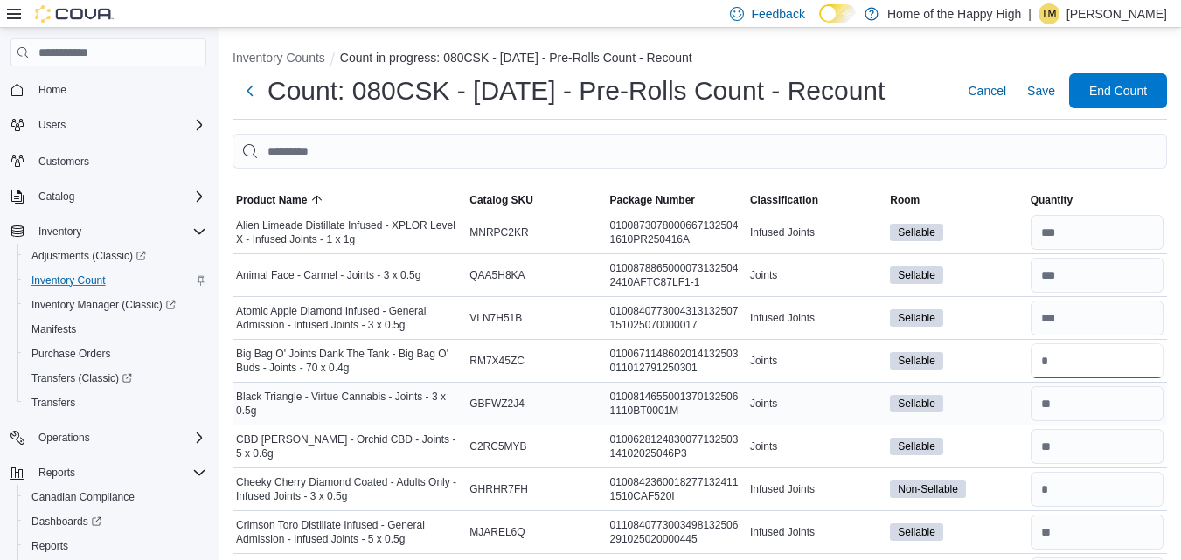
type input "*"
click at [1065, 402] on input "number" at bounding box center [1097, 403] width 133 height 35
click at [1069, 441] on input "number" at bounding box center [1097, 446] width 133 height 35
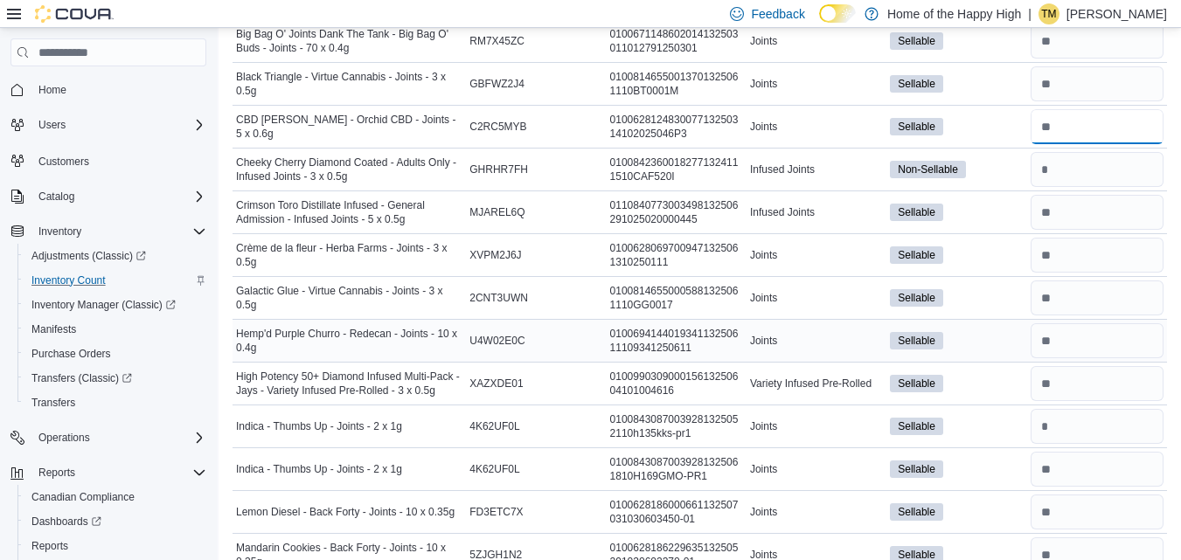
scroll to position [335, 0]
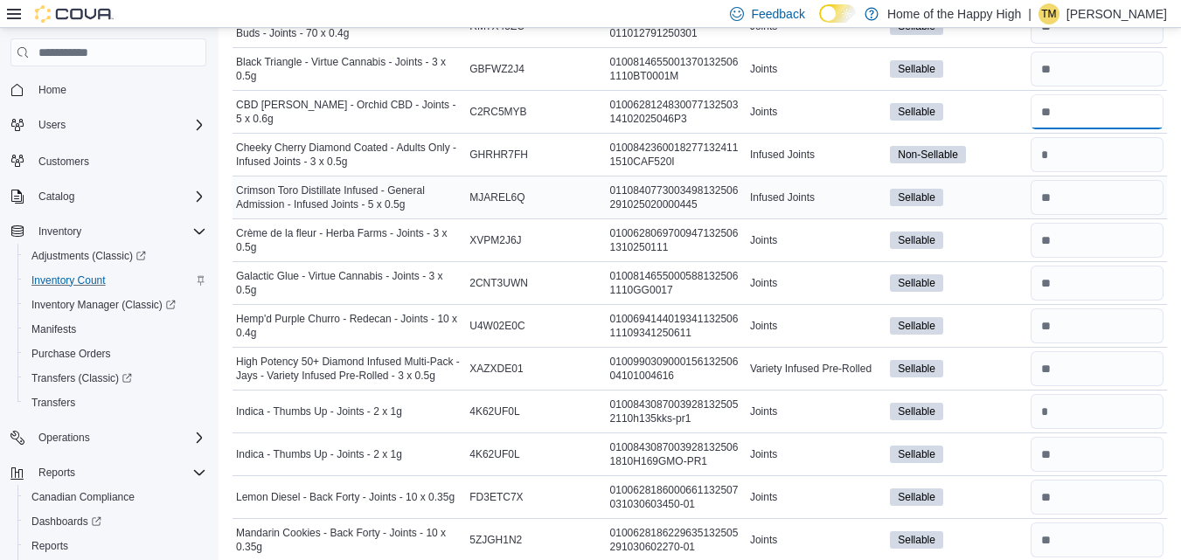
type input "*"
click at [1082, 194] on input "number" at bounding box center [1097, 197] width 133 height 35
type input "**"
click at [1078, 246] on input "number" at bounding box center [1097, 240] width 133 height 35
click at [1079, 291] on input "number" at bounding box center [1097, 283] width 133 height 35
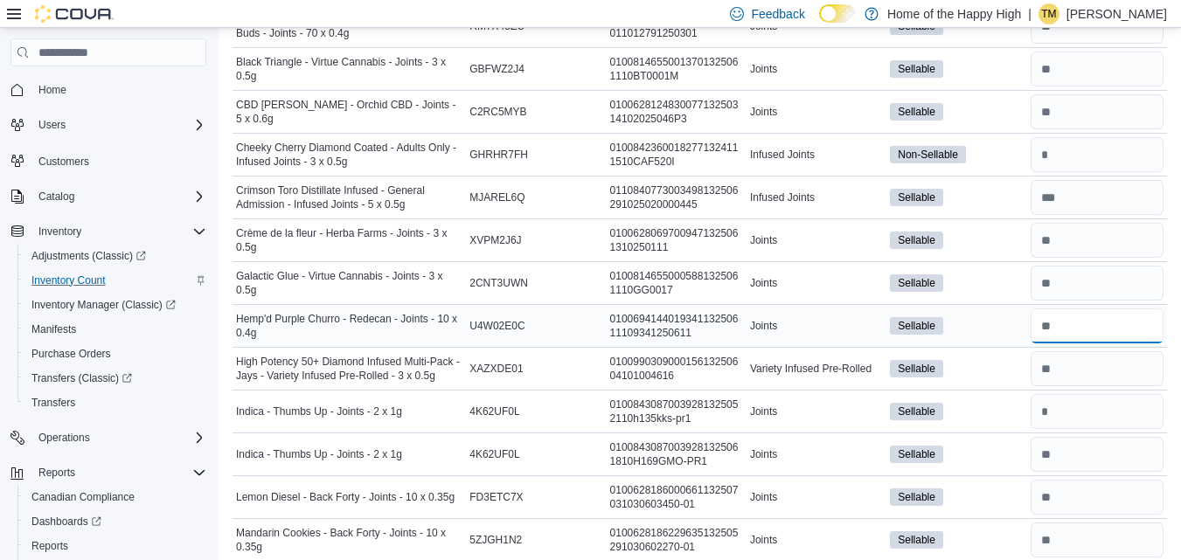
click at [1074, 333] on input "number" at bounding box center [1097, 326] width 133 height 35
click at [1077, 380] on input "number" at bounding box center [1097, 368] width 133 height 35
click at [1069, 154] on input "number" at bounding box center [1097, 154] width 133 height 35
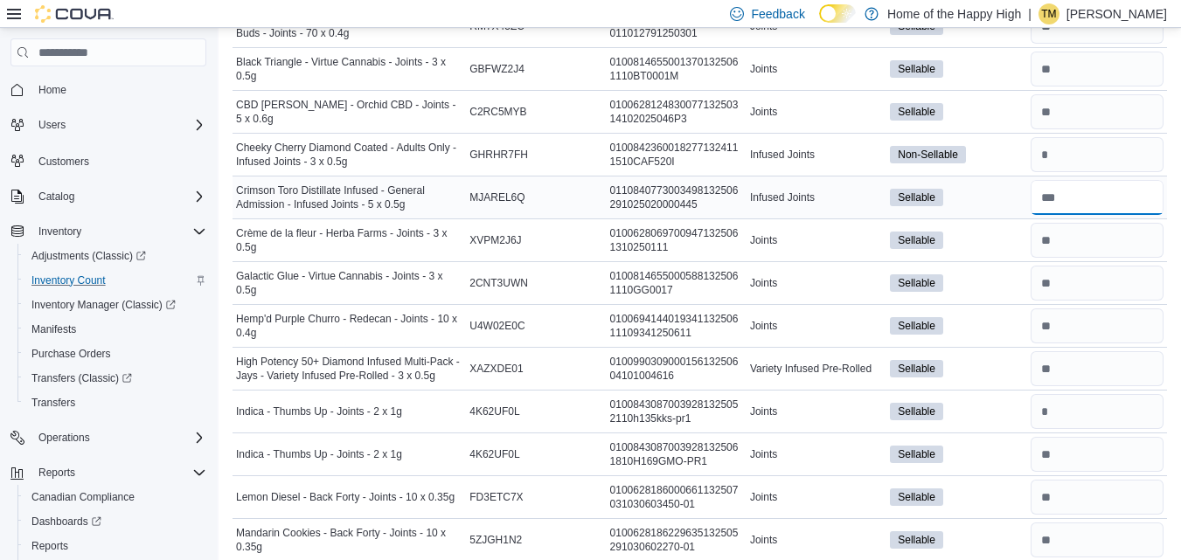
click at [1079, 191] on input "number" at bounding box center [1097, 197] width 133 height 35
click at [1107, 372] on input "number" at bounding box center [1097, 368] width 133 height 35
type input "**"
click at [1107, 401] on input "number" at bounding box center [1097, 411] width 133 height 35
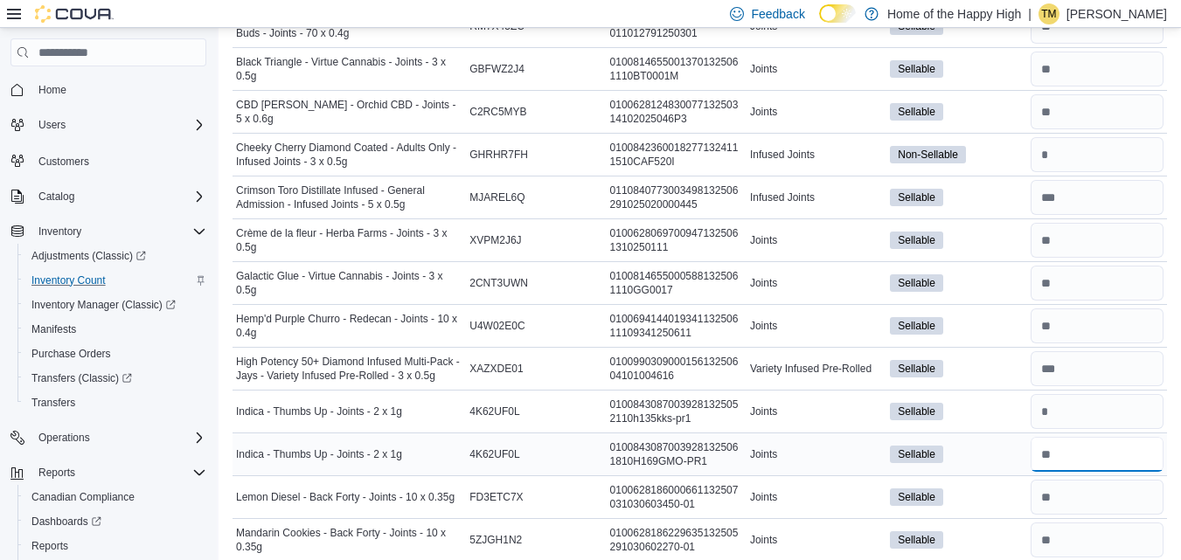
click at [1101, 448] on input "number" at bounding box center [1097, 454] width 133 height 35
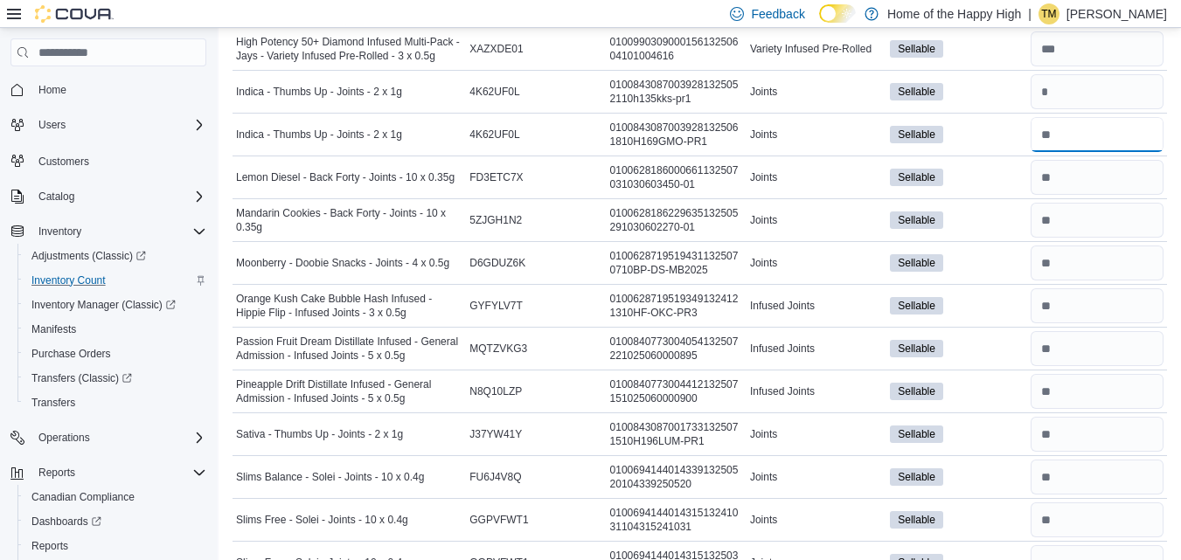
scroll to position [674, 0]
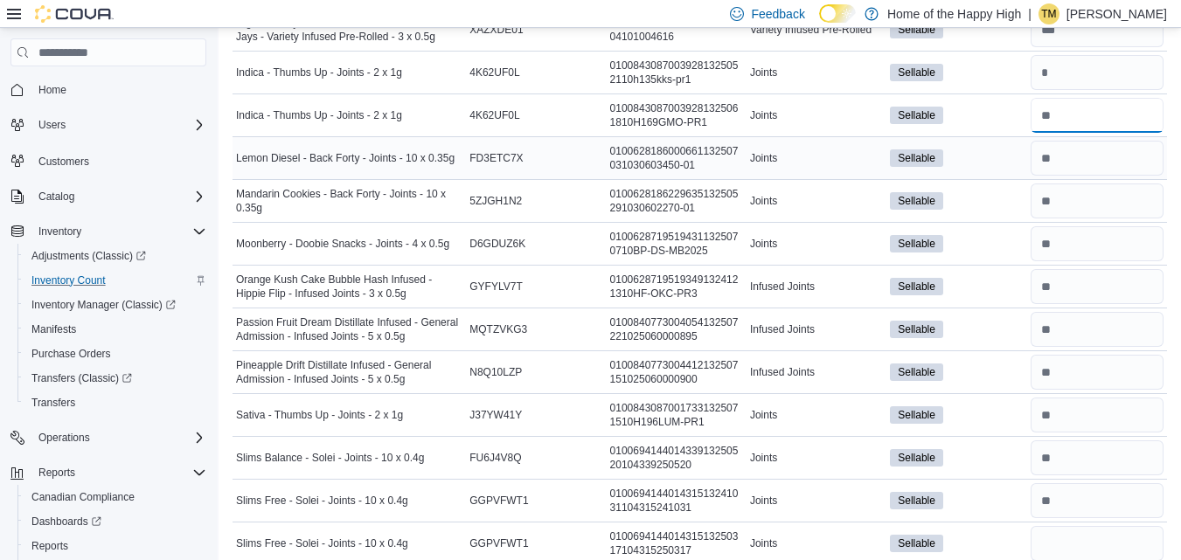
type input "**"
click at [1098, 166] on input "number" at bounding box center [1097, 158] width 133 height 35
type input "**"
click at [1071, 207] on input "number" at bounding box center [1097, 201] width 133 height 35
type input "**"
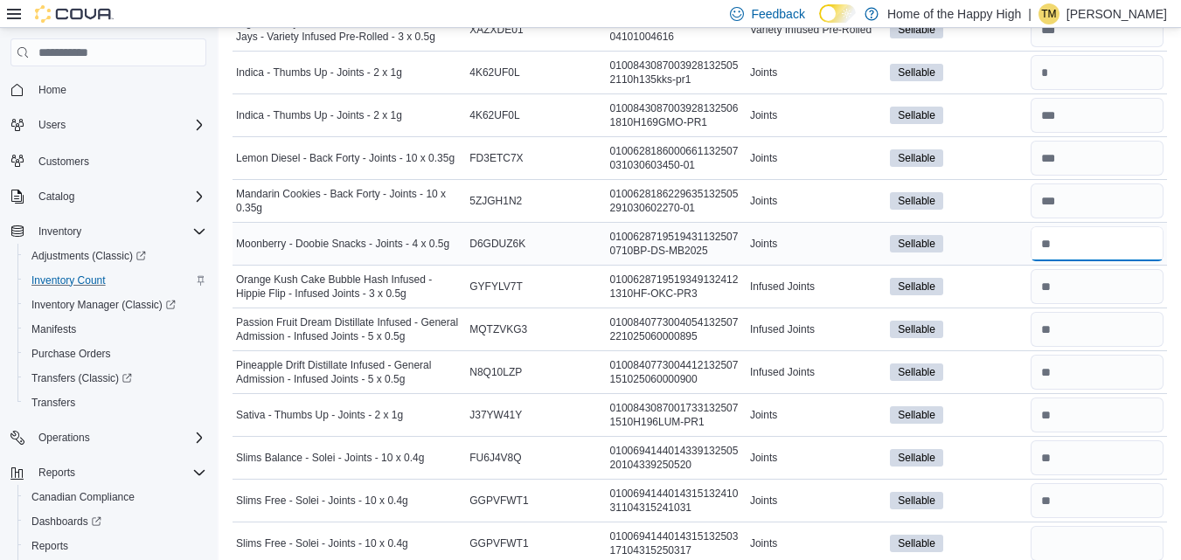
click at [1075, 251] on input "number" at bounding box center [1097, 243] width 133 height 35
type input "**"
click at [1073, 284] on input "number" at bounding box center [1097, 286] width 133 height 35
type input "**"
click at [1069, 310] on div at bounding box center [1097, 330] width 140 height 42
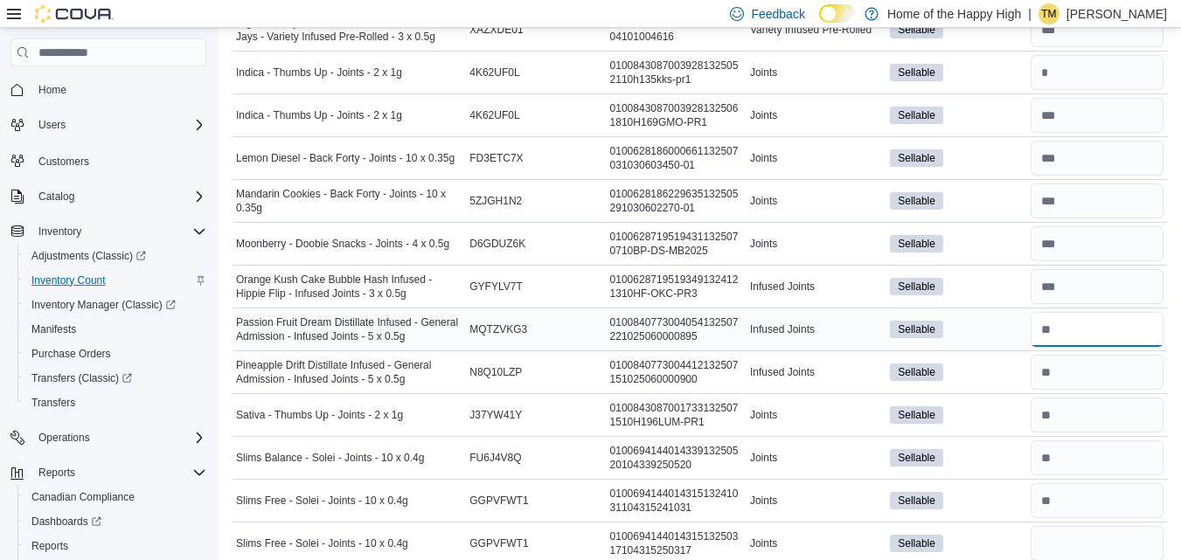
click at [1066, 338] on input "number" at bounding box center [1097, 329] width 133 height 35
type input "**"
click at [1073, 369] on input "number" at bounding box center [1097, 372] width 133 height 35
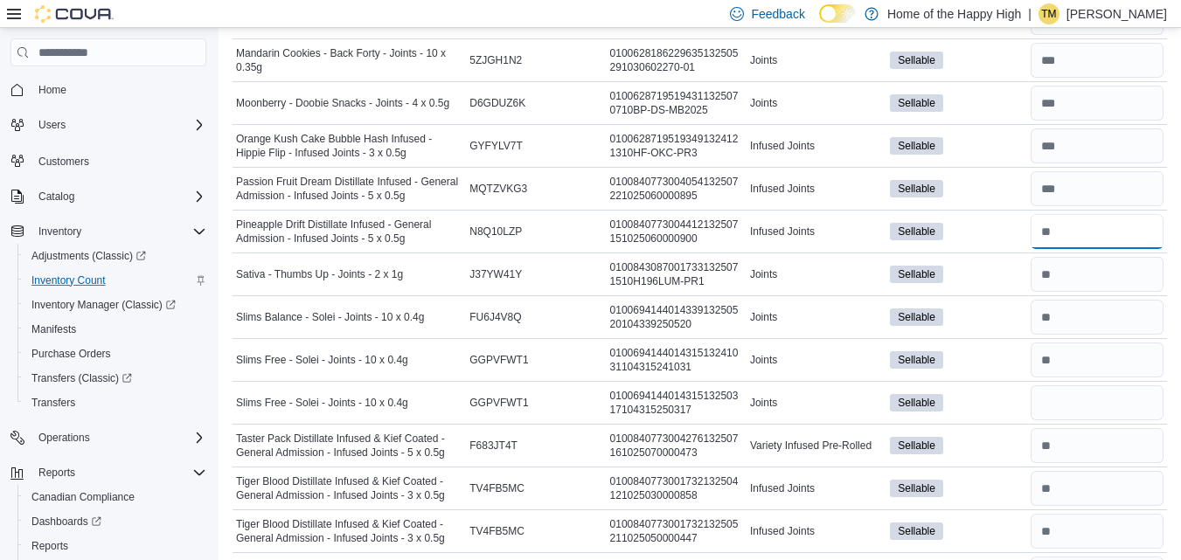
scroll to position [864, 0]
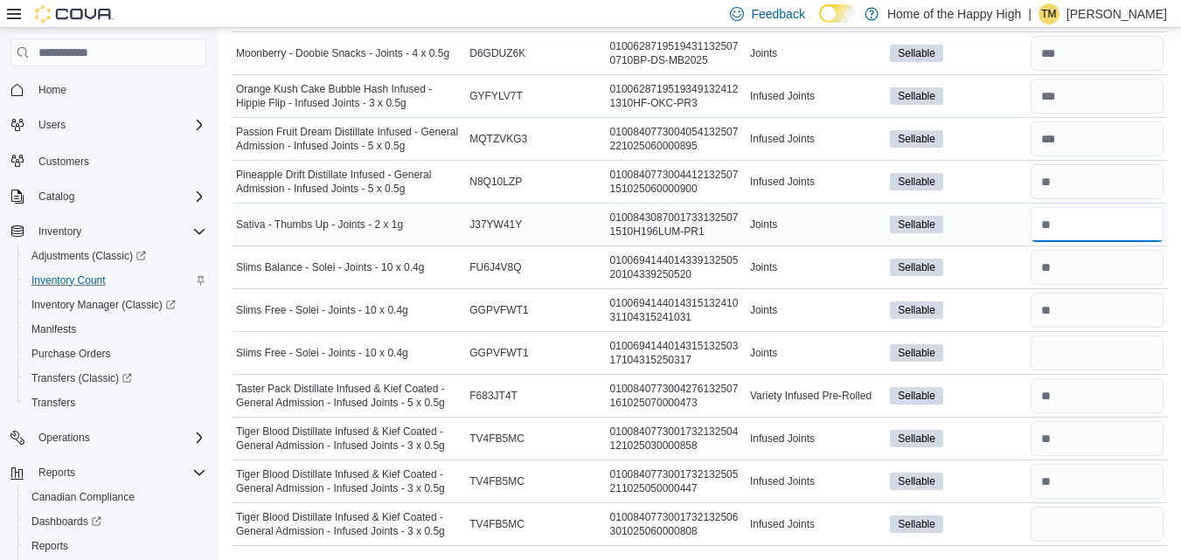
click at [1119, 233] on input "number" at bounding box center [1097, 224] width 133 height 35
type input "*"
type input "**"
click at [1094, 269] on input "number" at bounding box center [1097, 267] width 133 height 35
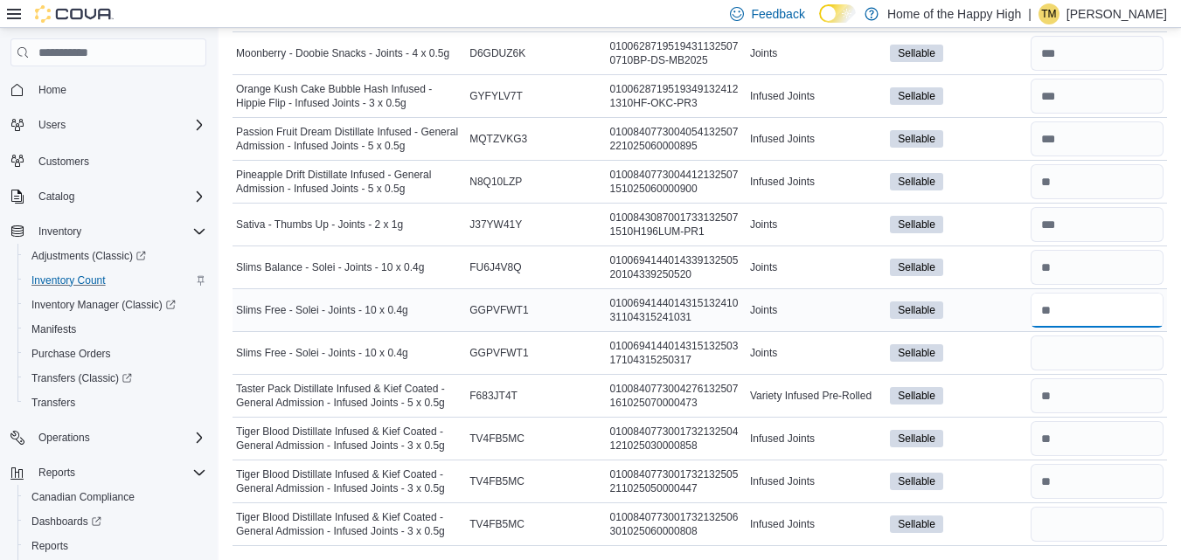
click at [1068, 317] on input "number" at bounding box center [1097, 310] width 133 height 35
type input "**"
click at [1058, 356] on input "number" at bounding box center [1097, 353] width 133 height 35
type input "*"
click at [1070, 392] on input "number" at bounding box center [1097, 395] width 133 height 35
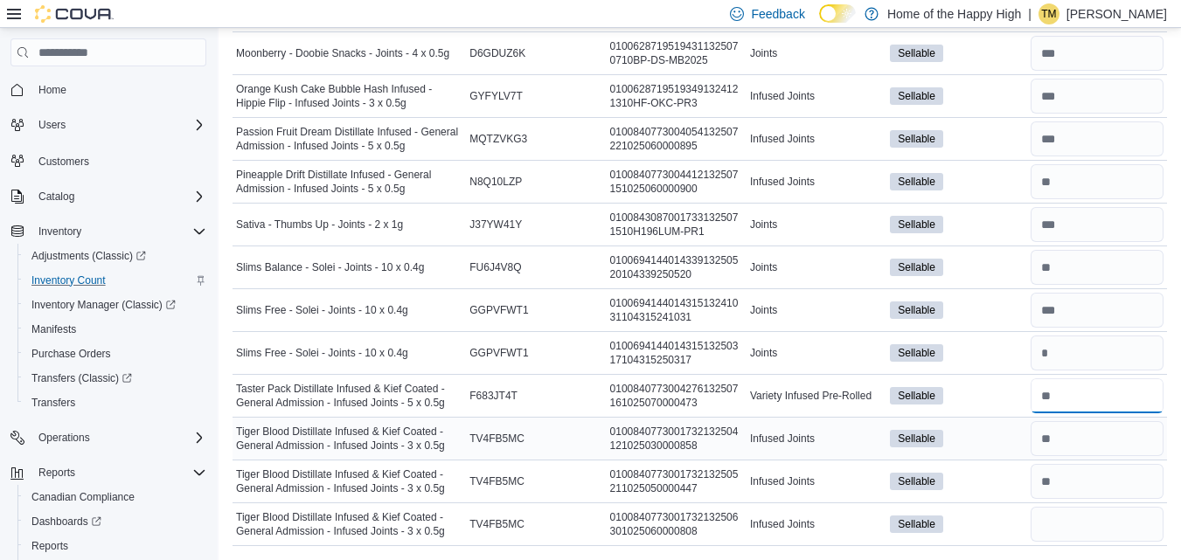
type input "**"
click at [1065, 449] on input "number" at bounding box center [1097, 438] width 133 height 35
click at [1071, 482] on input "number" at bounding box center [1097, 481] width 133 height 35
click at [1072, 532] on input "number" at bounding box center [1097, 524] width 133 height 35
type input "**"
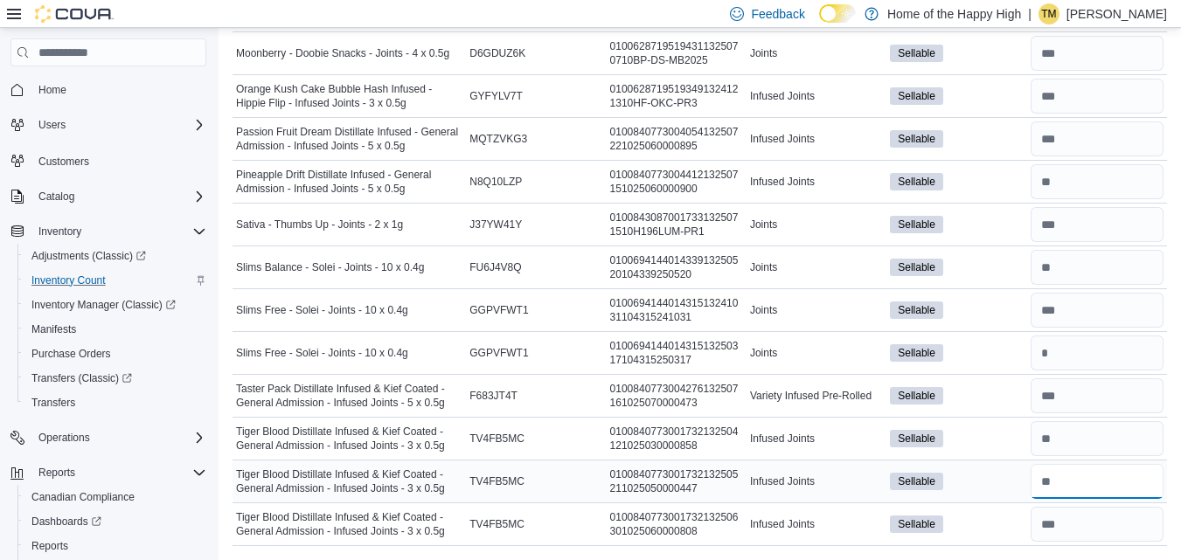
click at [1084, 484] on input "number" at bounding box center [1097, 481] width 133 height 35
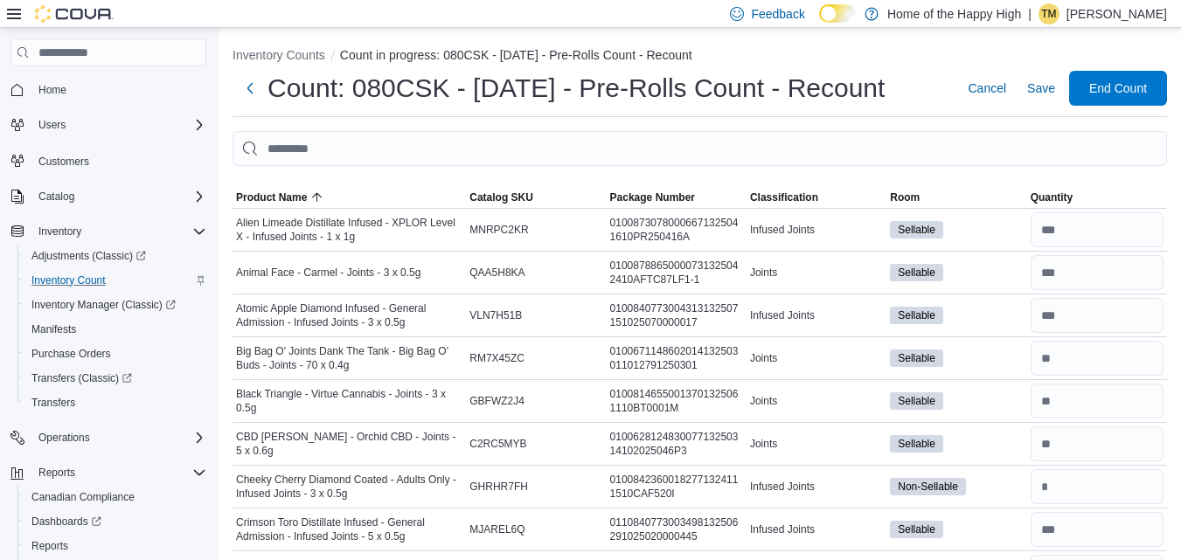
scroll to position [0, 0]
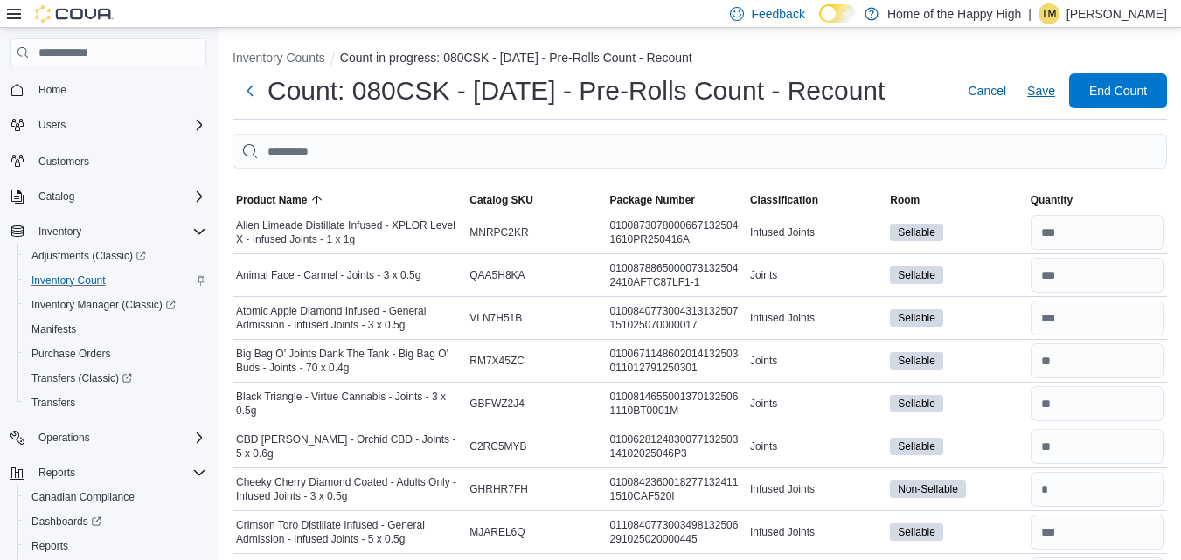
type input "**"
click at [1045, 85] on span "Save" at bounding box center [1041, 90] width 28 height 17
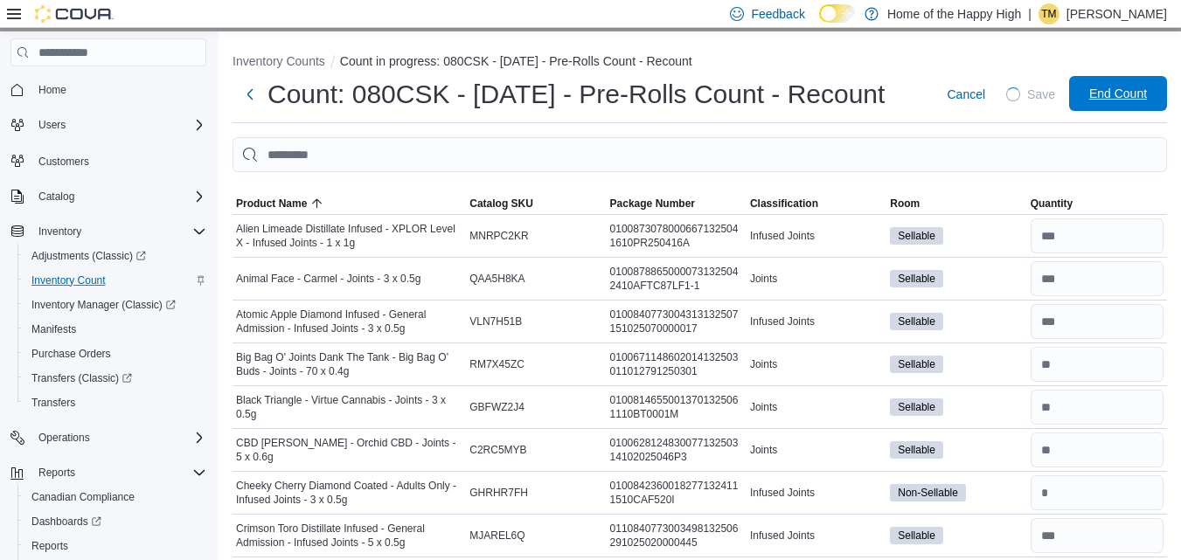
click at [1134, 100] on span "End Count" at bounding box center [1118, 93] width 58 height 17
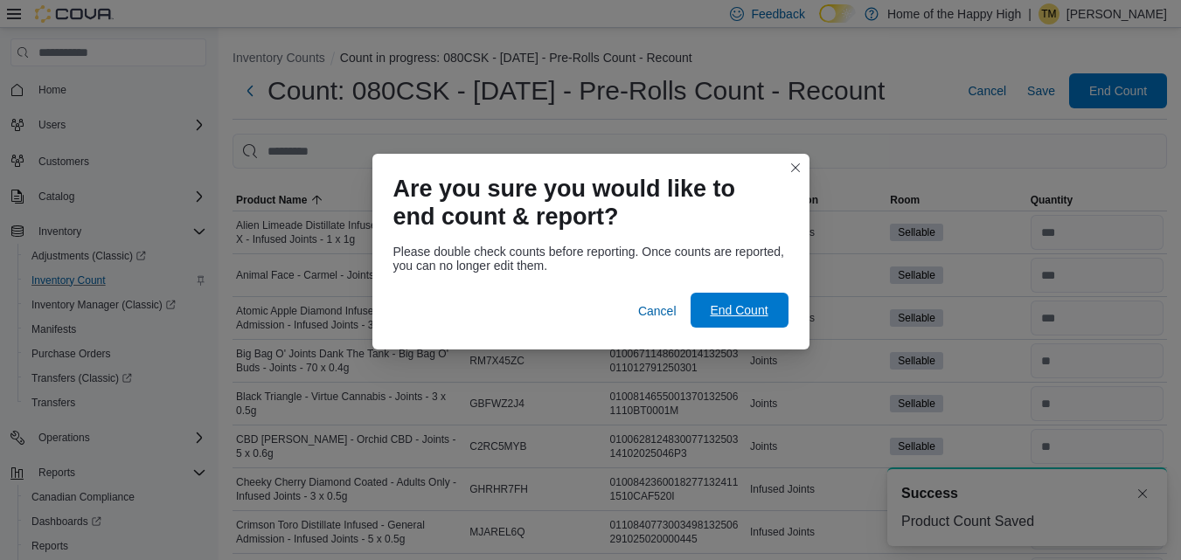
click at [758, 301] on span "End Count" at bounding box center [739, 310] width 77 height 35
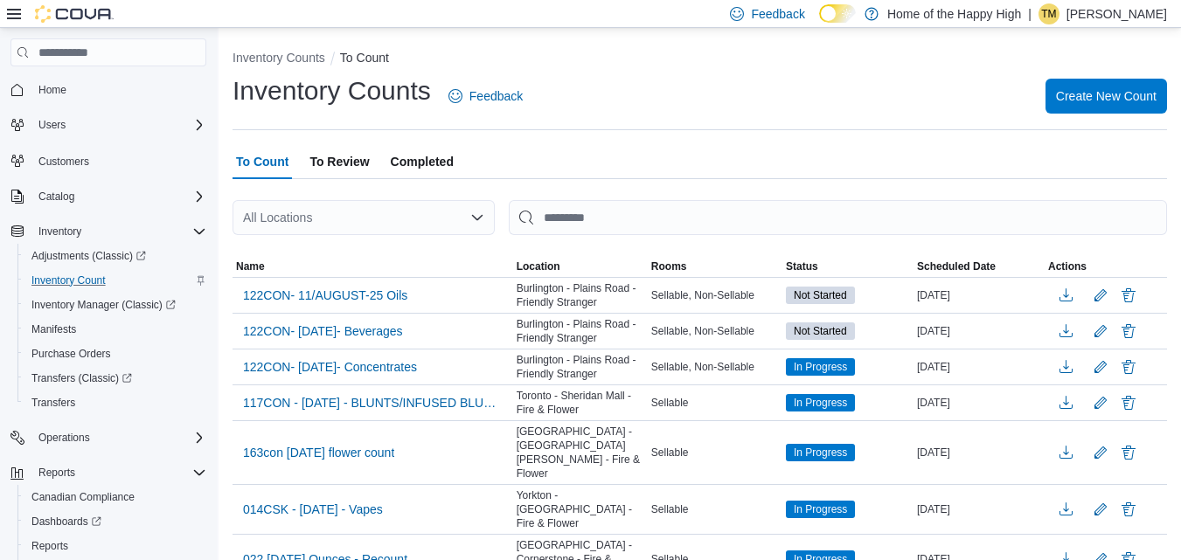
click at [351, 170] on span "To Review" at bounding box center [338, 161] width 59 height 35
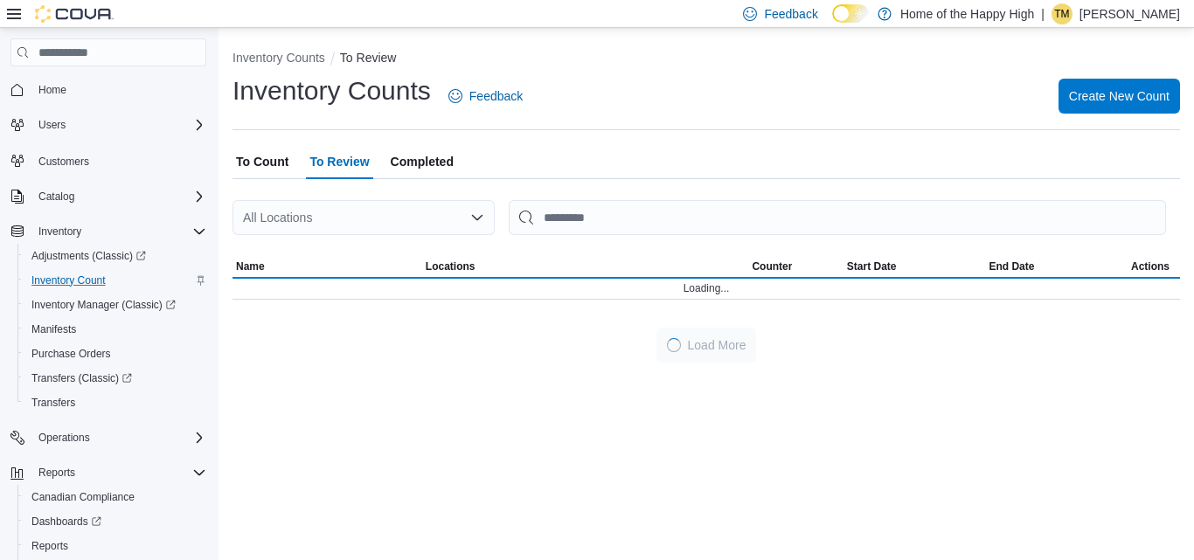
click at [340, 212] on div "All Locations" at bounding box center [364, 217] width 262 height 35
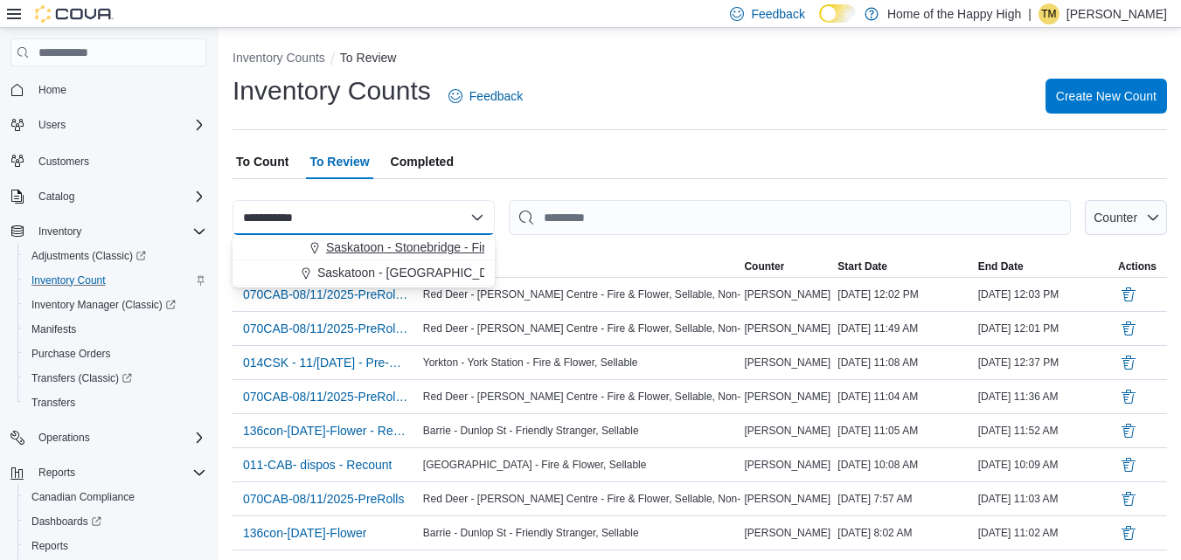
type input "**********"
click at [368, 248] on span "Saskatoon - Stonebridge - Fire & Flower" at bounding box center [435, 247] width 219 height 17
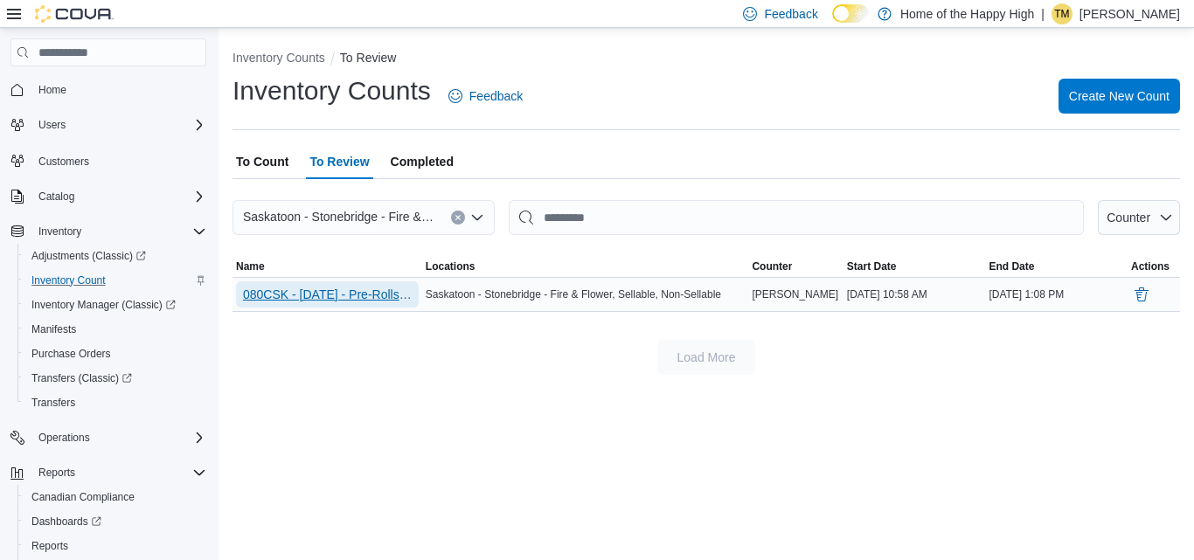
click at [345, 300] on span "080CSK - [DATE] - Pre-Rolls Count - Recount" at bounding box center [327, 294] width 169 height 17
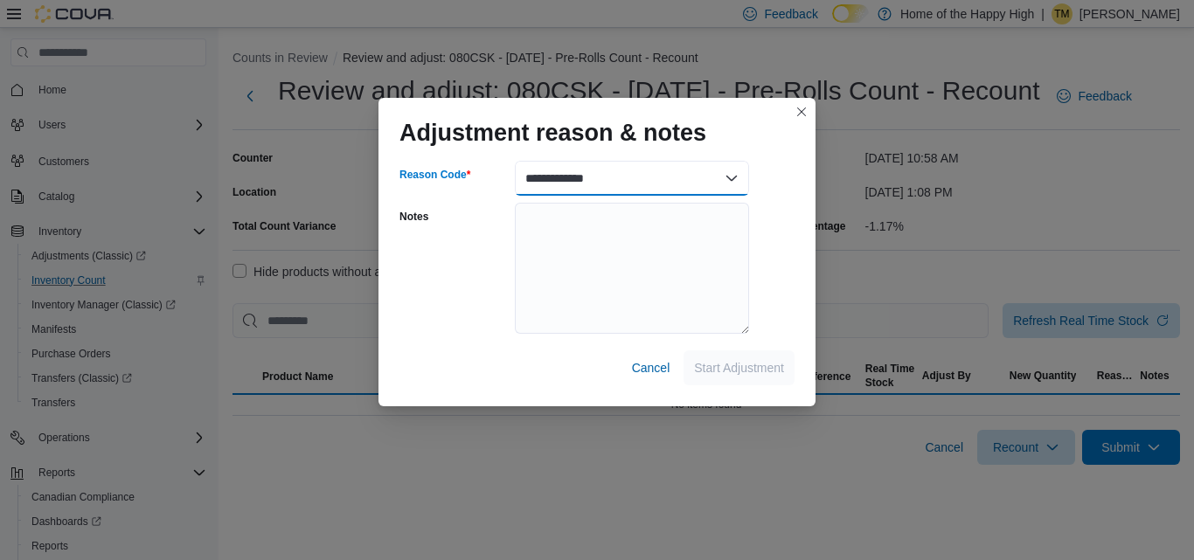
click at [575, 179] on select "**********" at bounding box center [632, 178] width 234 height 35
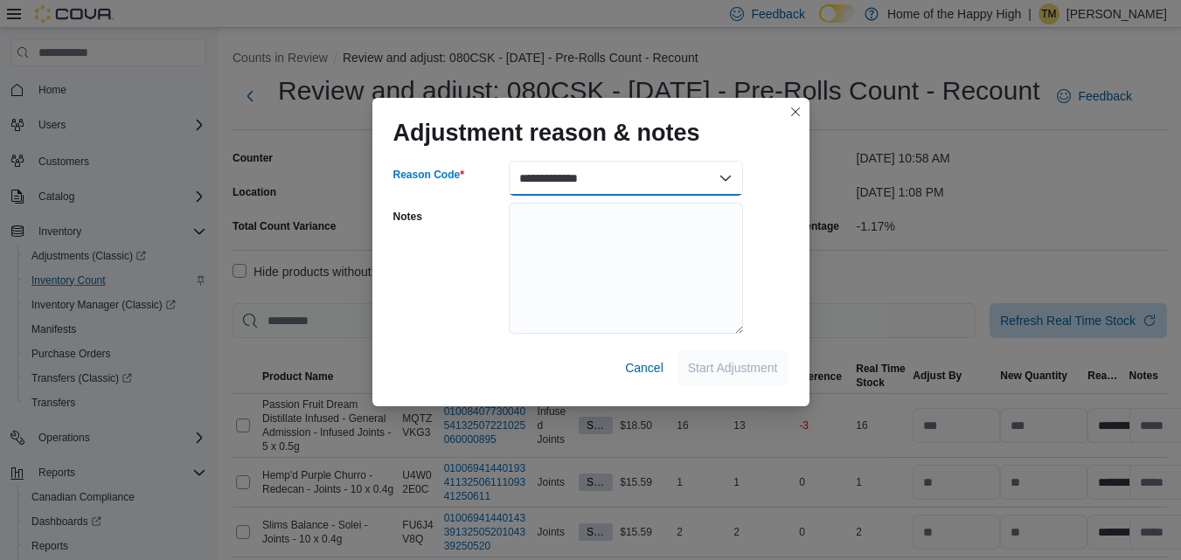
select select "**********"
click at [509, 161] on select "**********" at bounding box center [626, 178] width 234 height 35
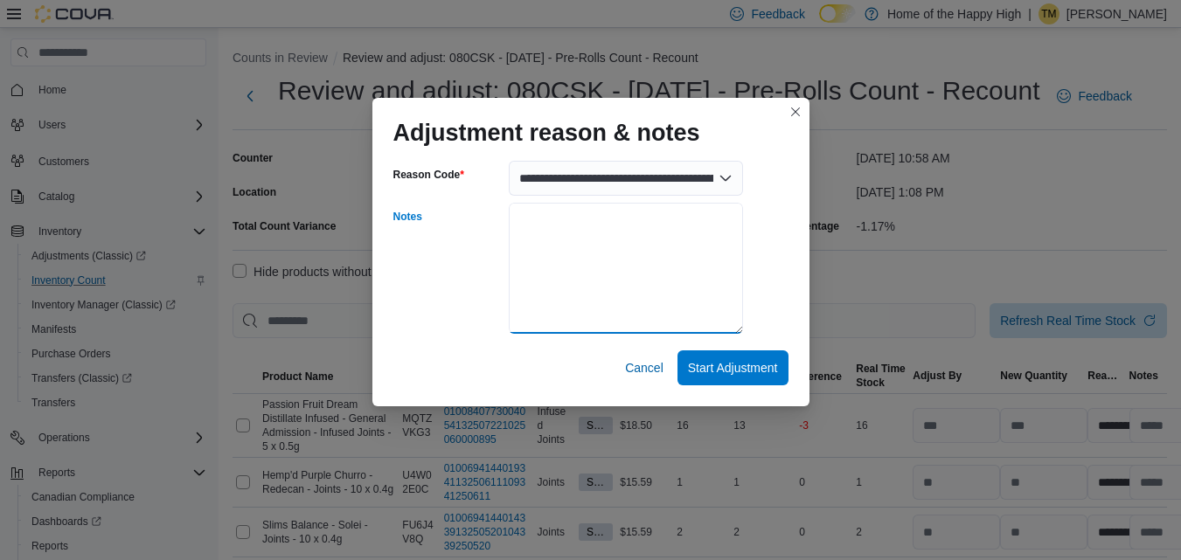
click at [627, 265] on textarea "Notes" at bounding box center [626, 268] width 234 height 131
type textarea "**********"
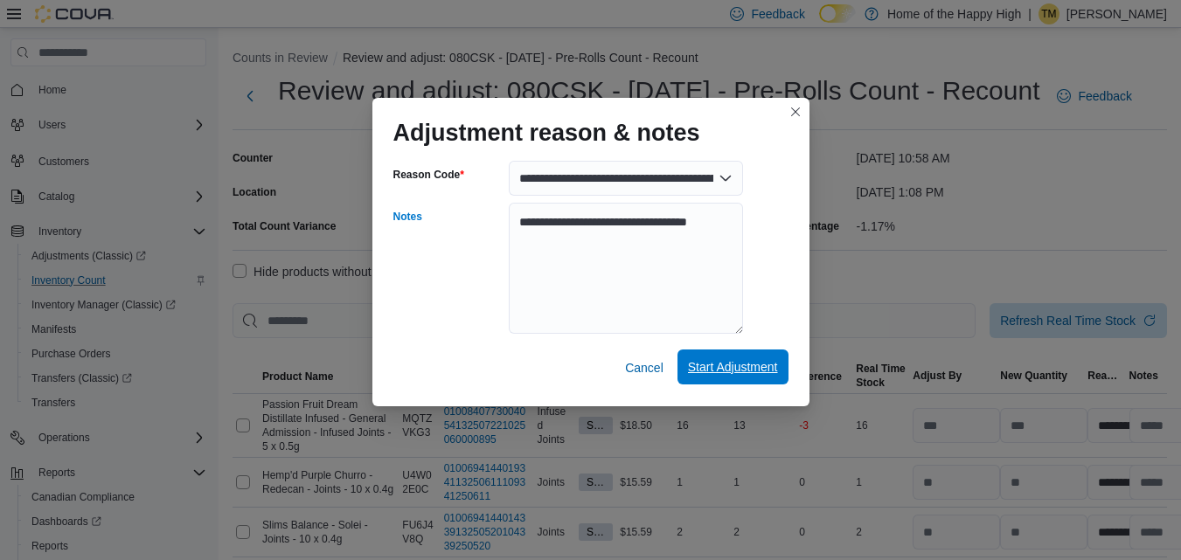
click at [707, 359] on span "Start Adjustment" at bounding box center [733, 366] width 90 height 17
select select "**********"
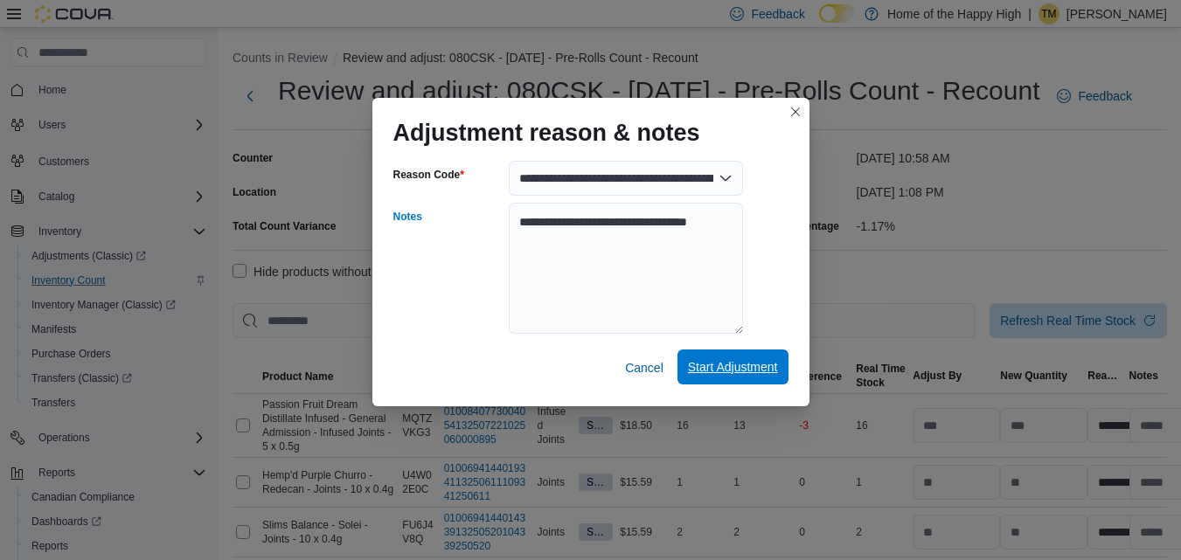
select select "**********"
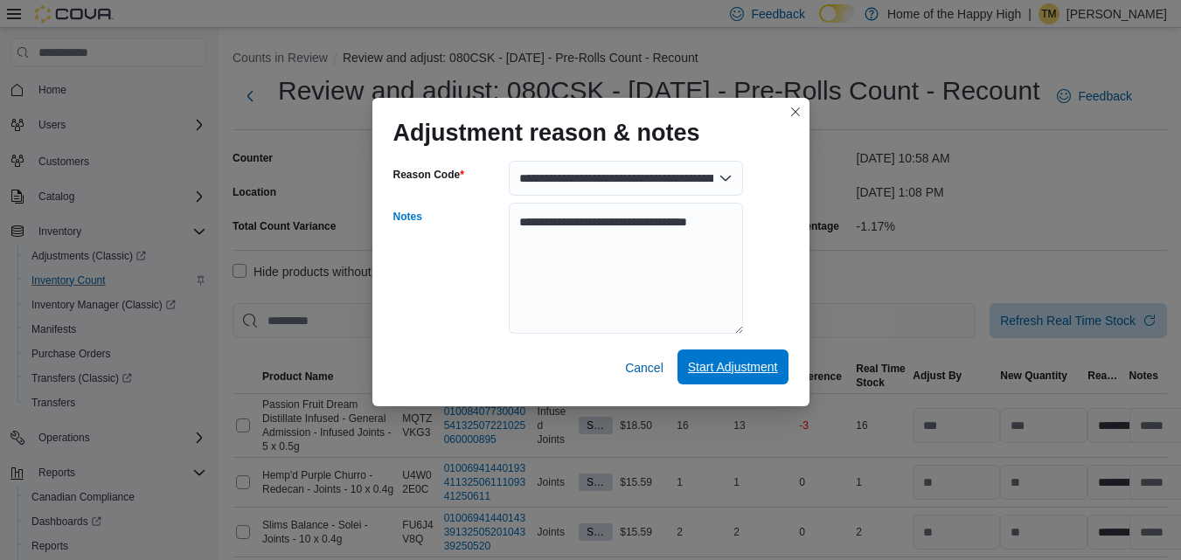
select select "**********"
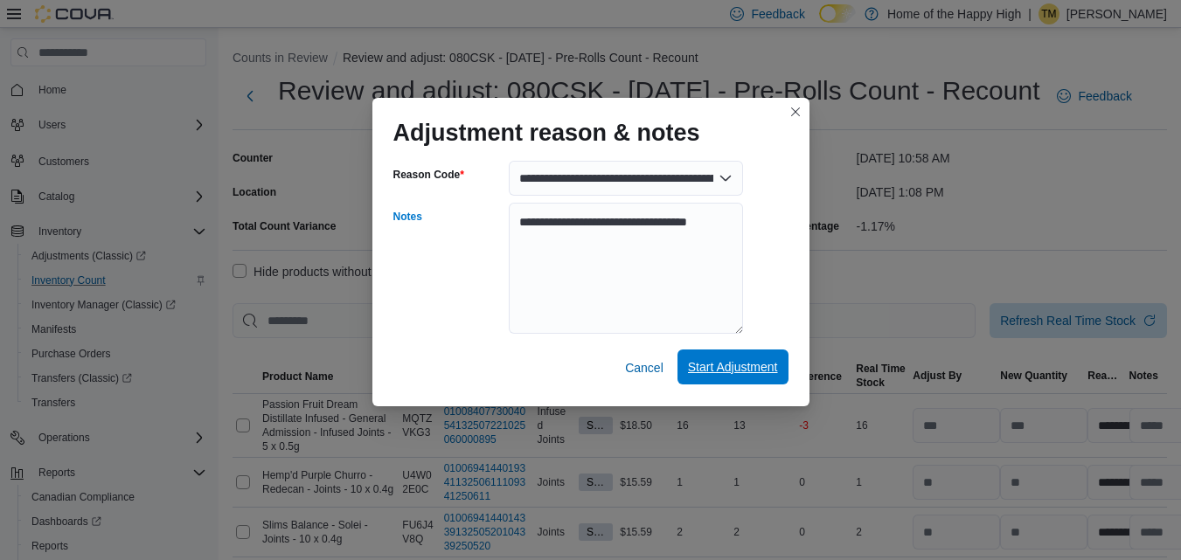
select select "**********"
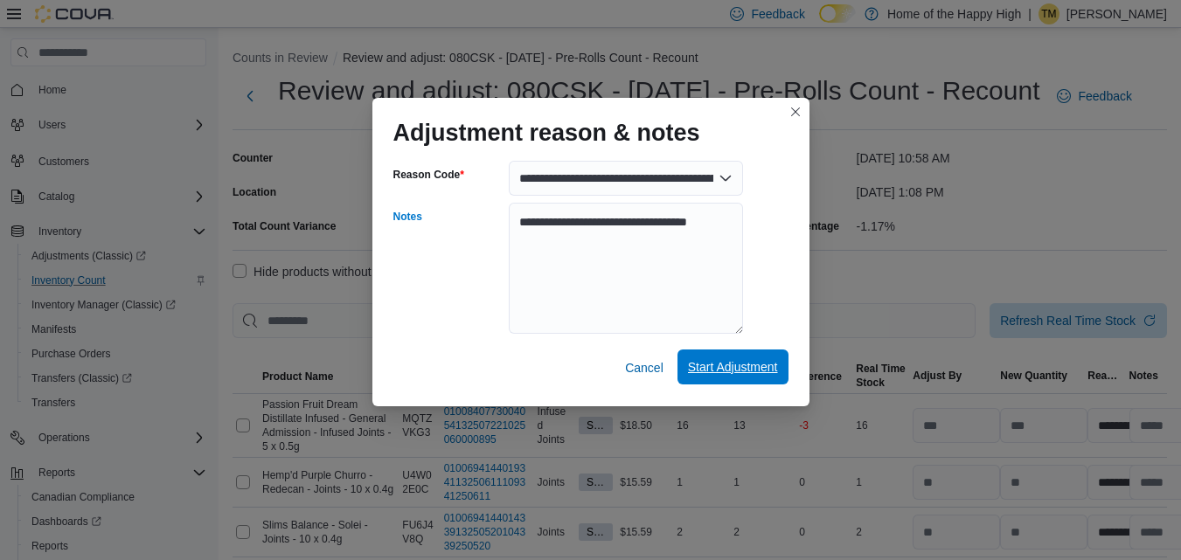
select select "**********"
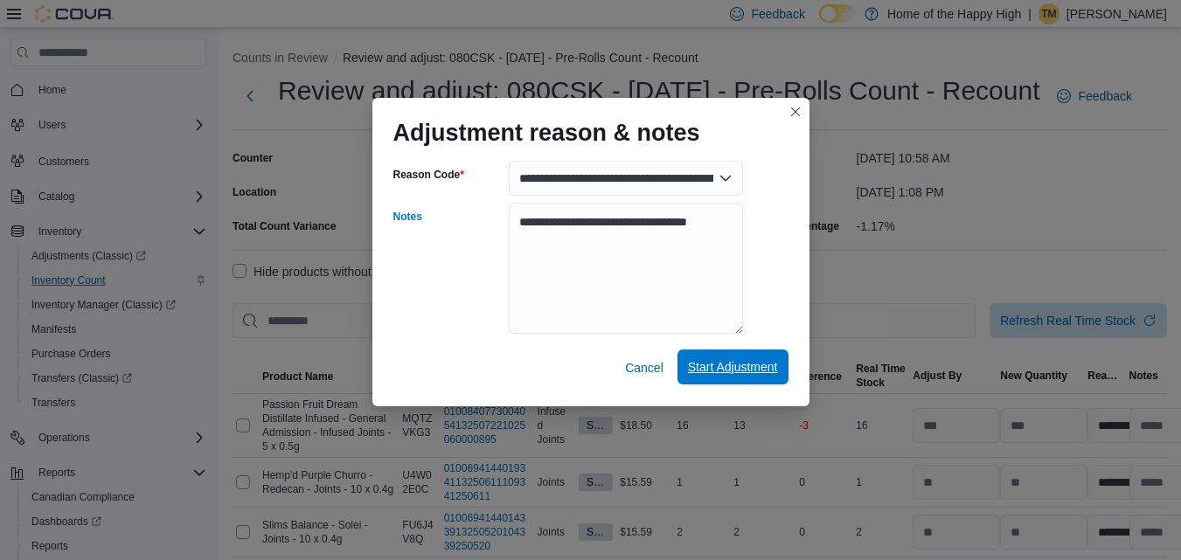
select select "**********"
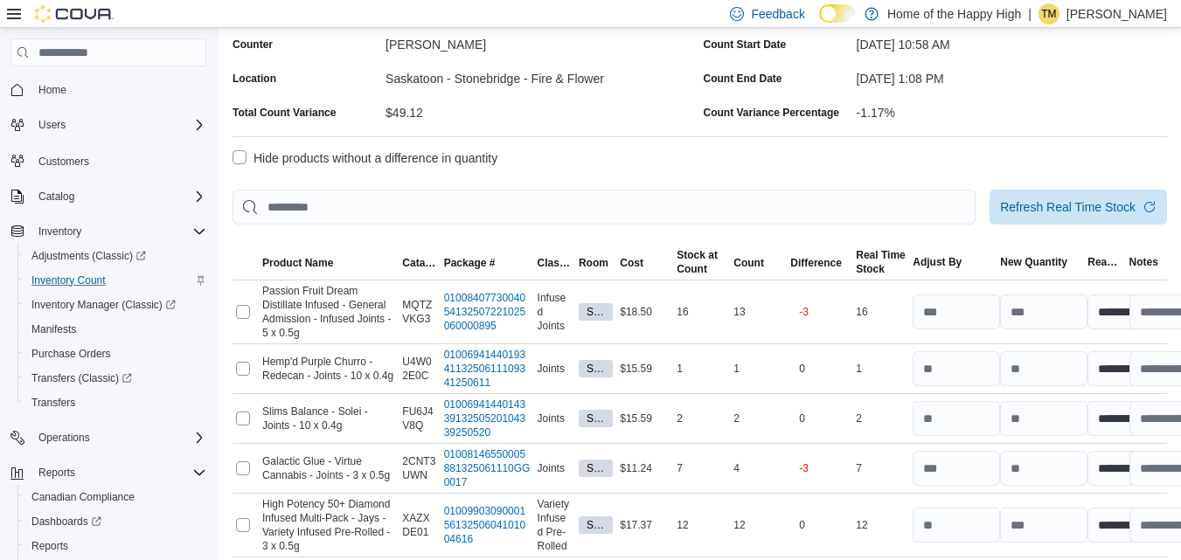
scroll to position [45, 0]
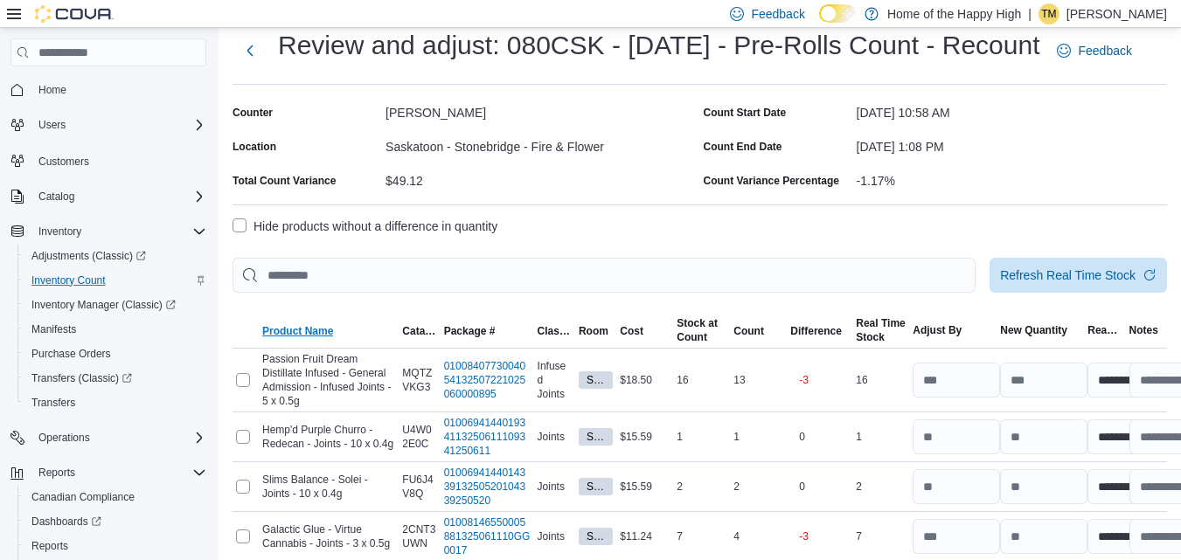
click at [303, 338] on span "Product Name" at bounding box center [297, 331] width 71 height 14
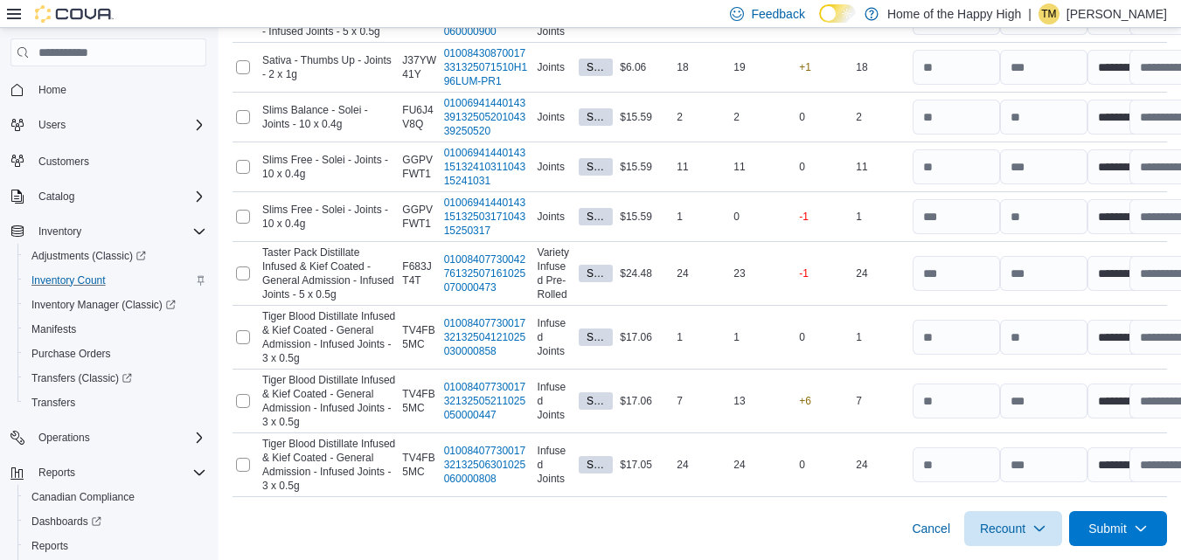
scroll to position [1394, 0]
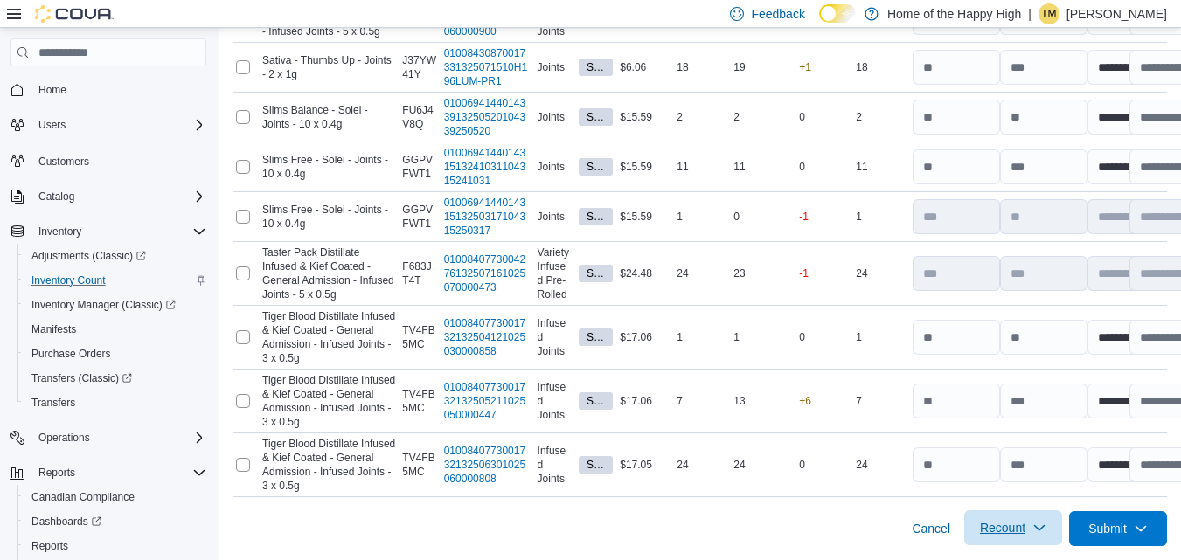
click at [1025, 537] on span "Recount" at bounding box center [1002, 527] width 45 height 17
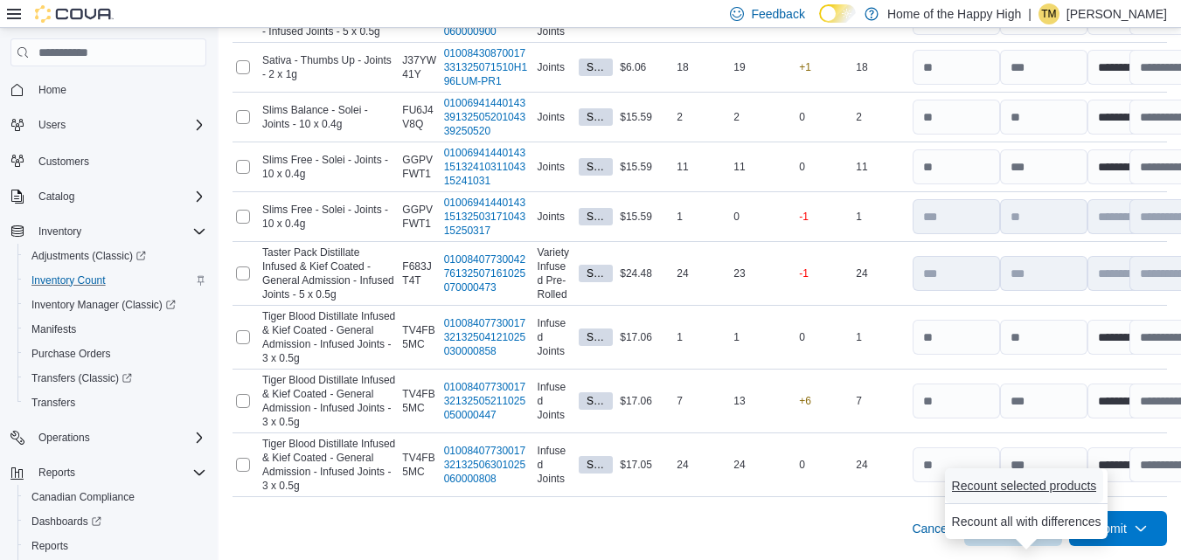
click at [1002, 477] on span "Recount selected products" at bounding box center [1024, 485] width 145 height 17
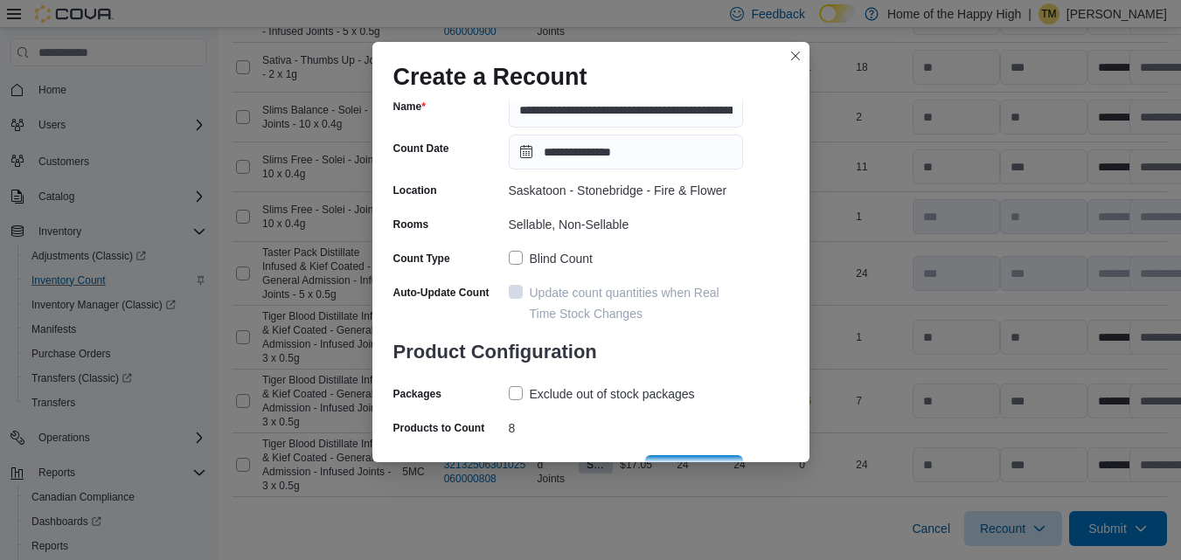
scroll to position [96, 0]
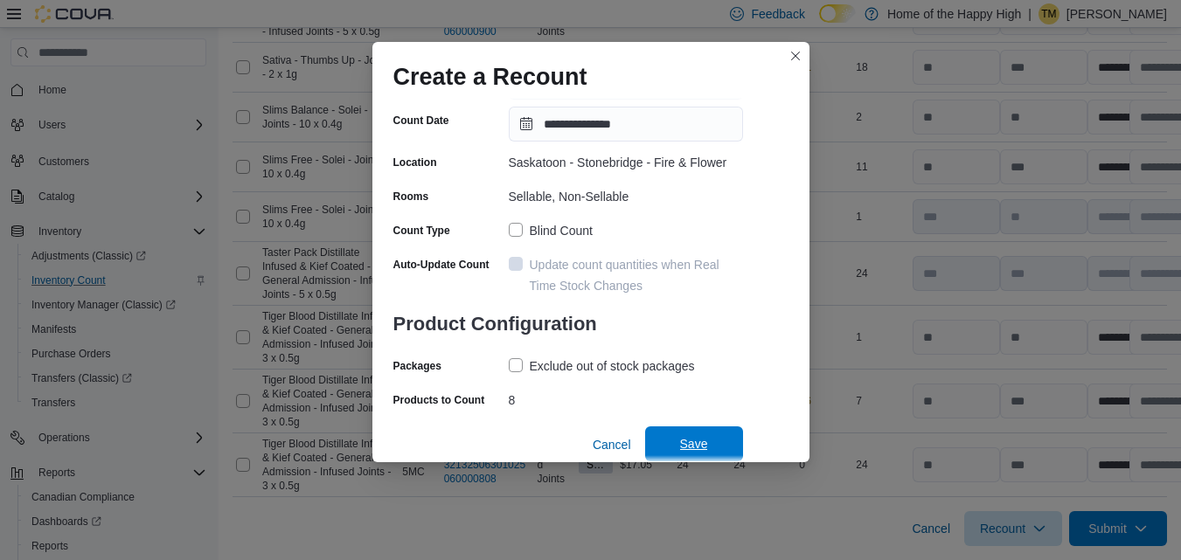
click at [677, 437] on span "Save" at bounding box center [694, 444] width 77 height 35
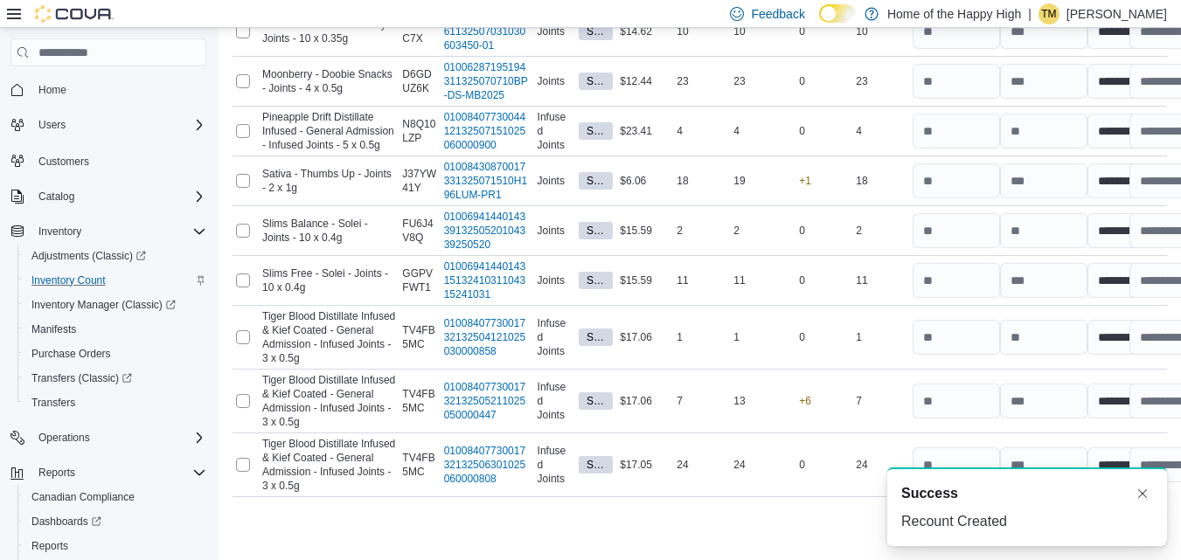
scroll to position [0, 0]
click at [1147, 494] on button "Dismiss toast" at bounding box center [1142, 492] width 21 height 21
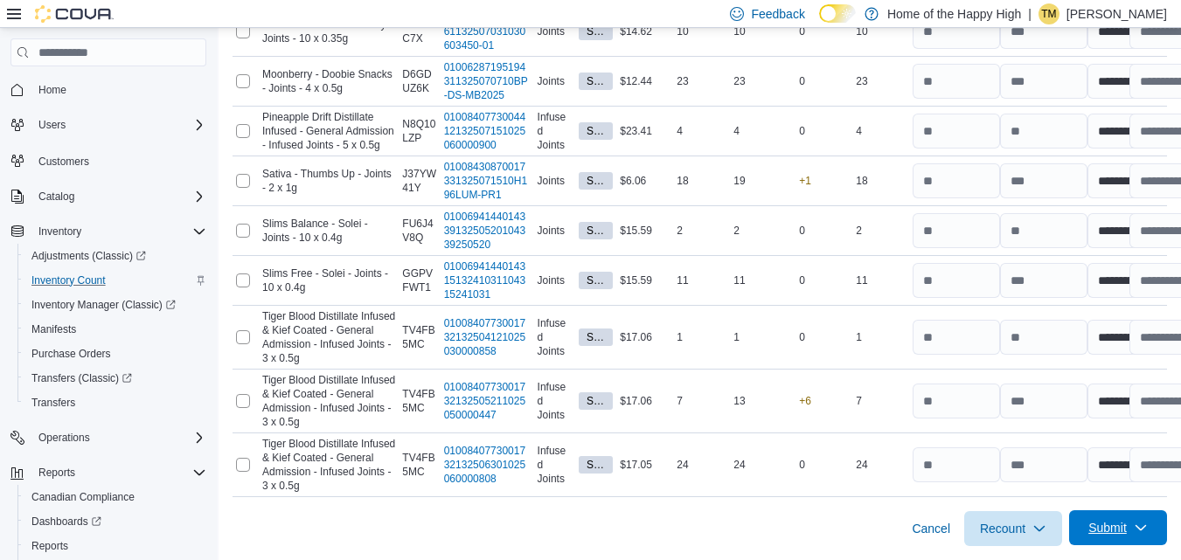
click at [1142, 522] on span "Submit" at bounding box center [1117, 527] width 77 height 35
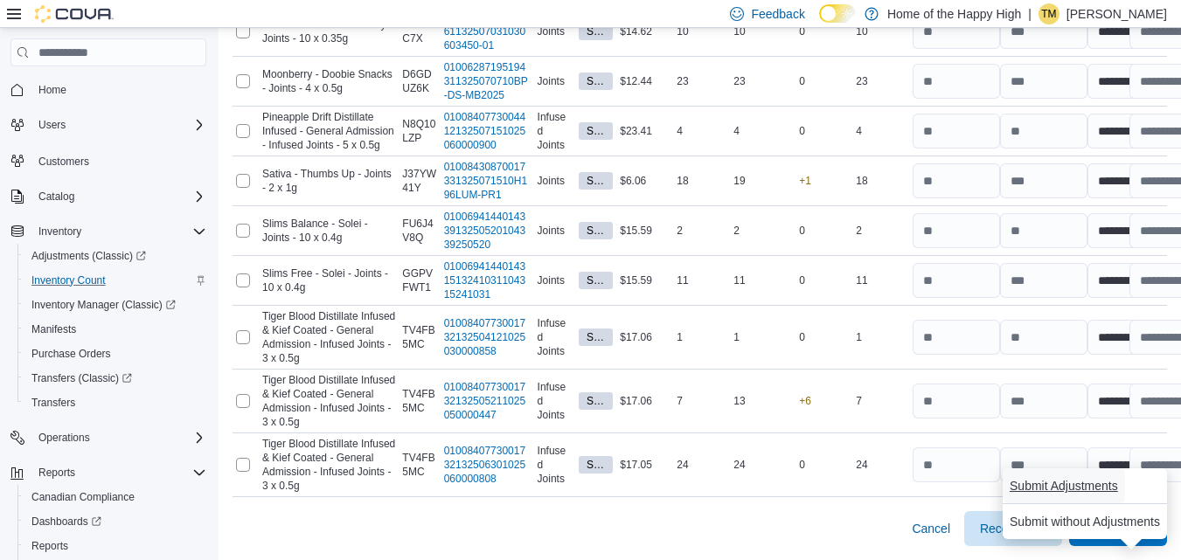
click at [1053, 469] on span "Submit Adjustments" at bounding box center [1064, 486] width 108 height 35
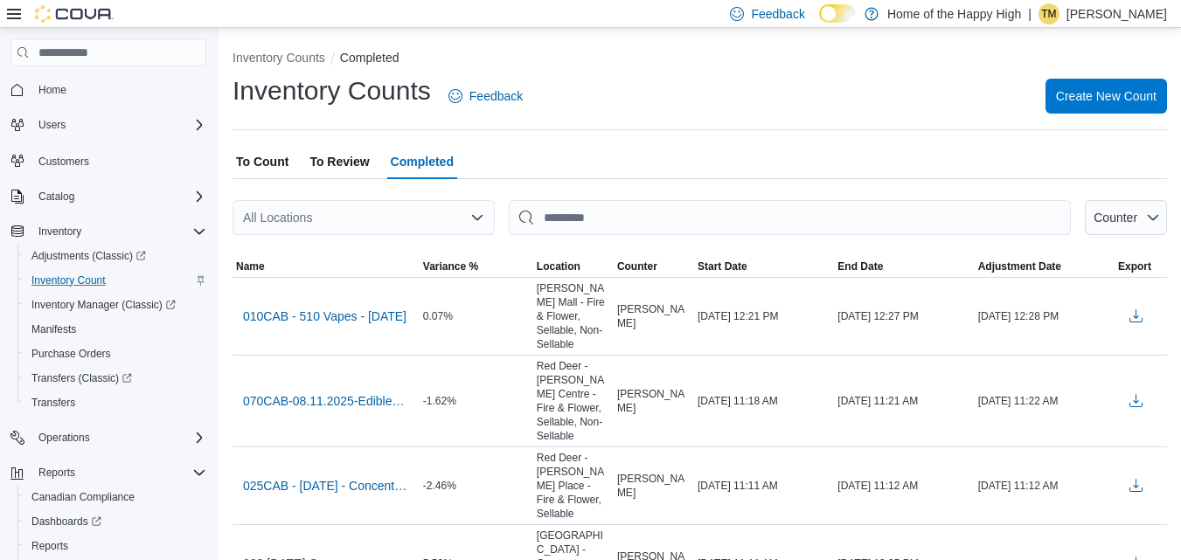
click at [275, 155] on span "To Count" at bounding box center [262, 161] width 52 height 35
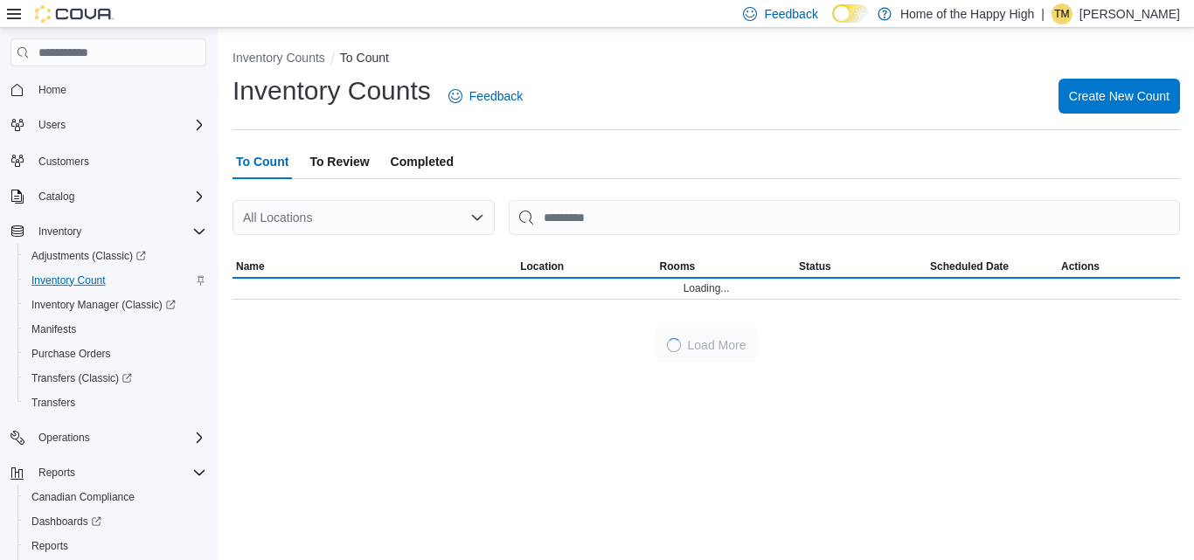
click at [364, 213] on div "All Locations" at bounding box center [364, 217] width 262 height 35
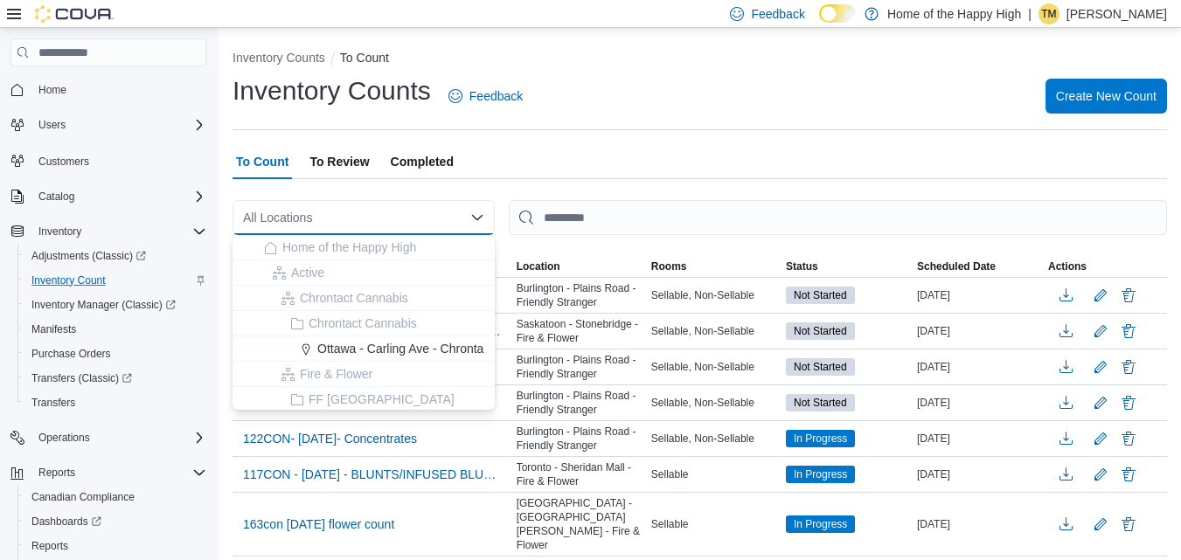
click at [364, 213] on div "All Locations" at bounding box center [364, 217] width 262 height 35
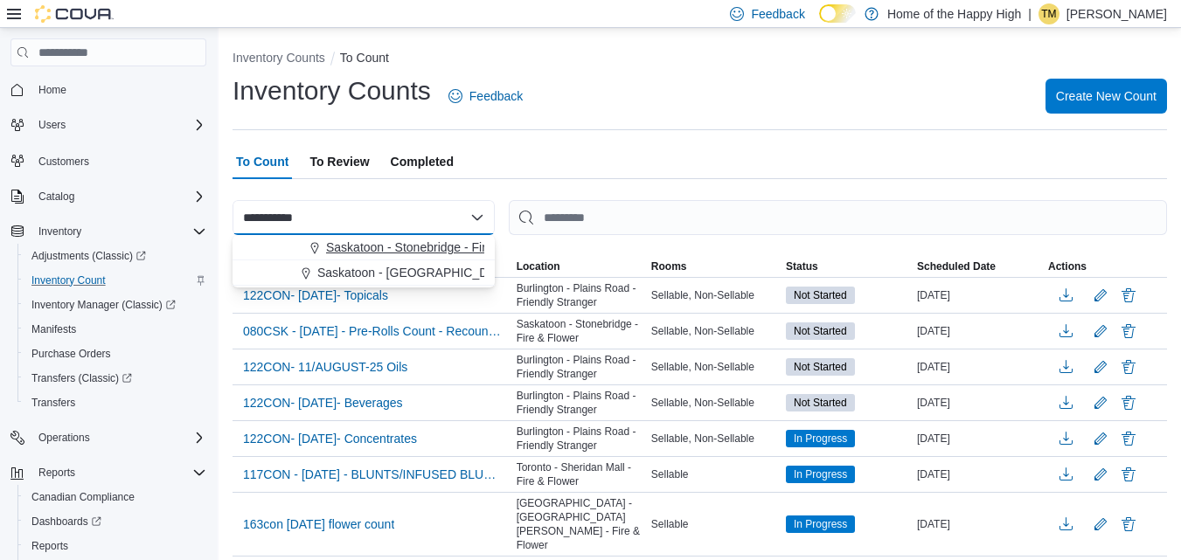
type input "**********"
click at [381, 242] on span "Saskatoon - Stonebridge - Fire & Flower" at bounding box center [435, 247] width 219 height 17
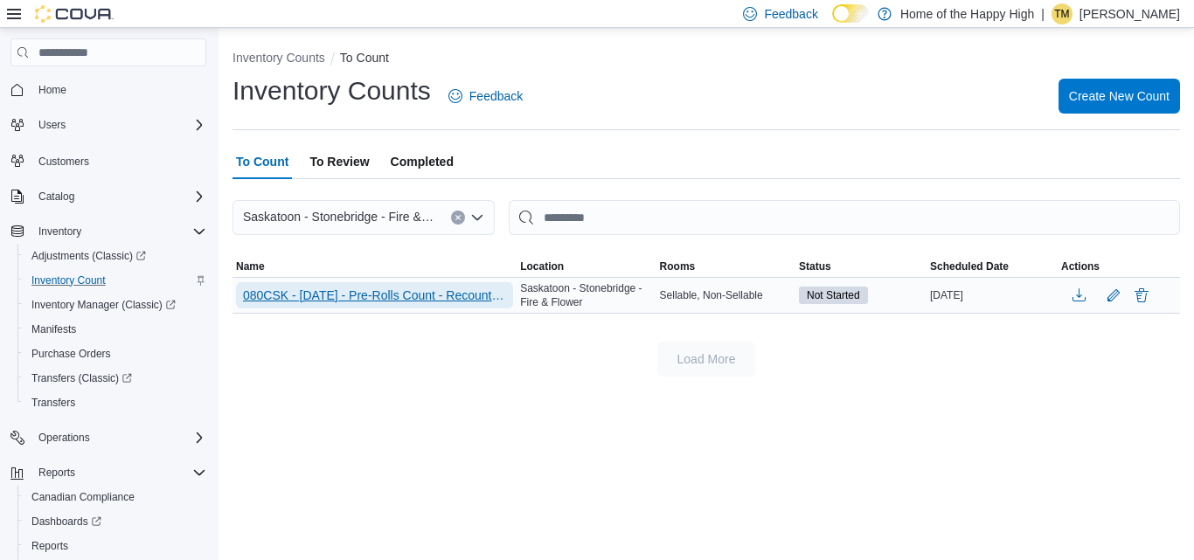
click at [396, 288] on span "080CSK - [DATE] - Pre-Rolls Count - Recount - Recount" at bounding box center [374, 295] width 263 height 17
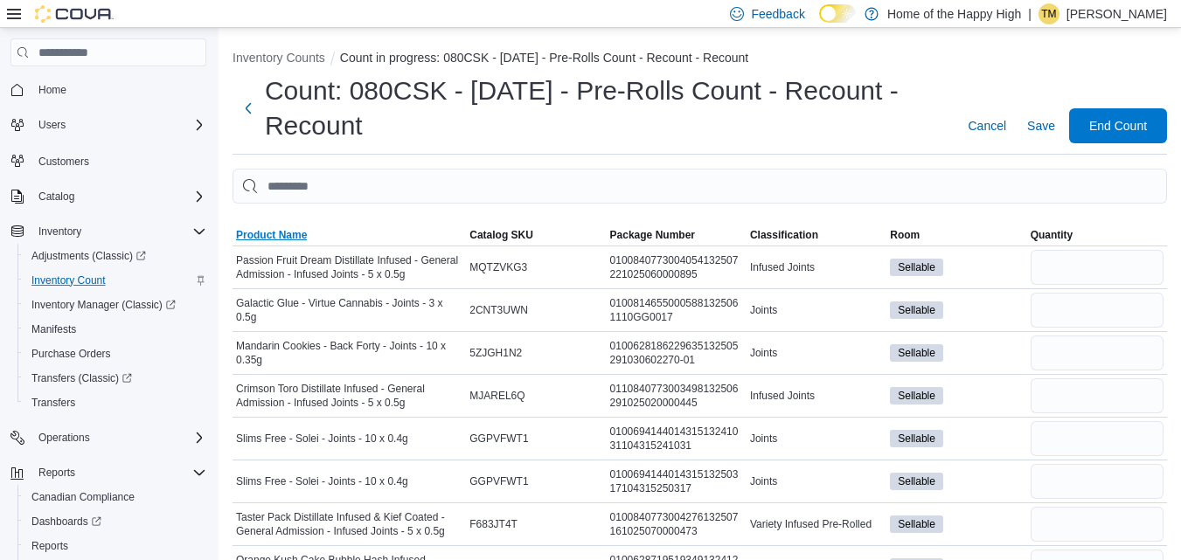
click at [262, 236] on span "Product Name" at bounding box center [271, 235] width 71 height 14
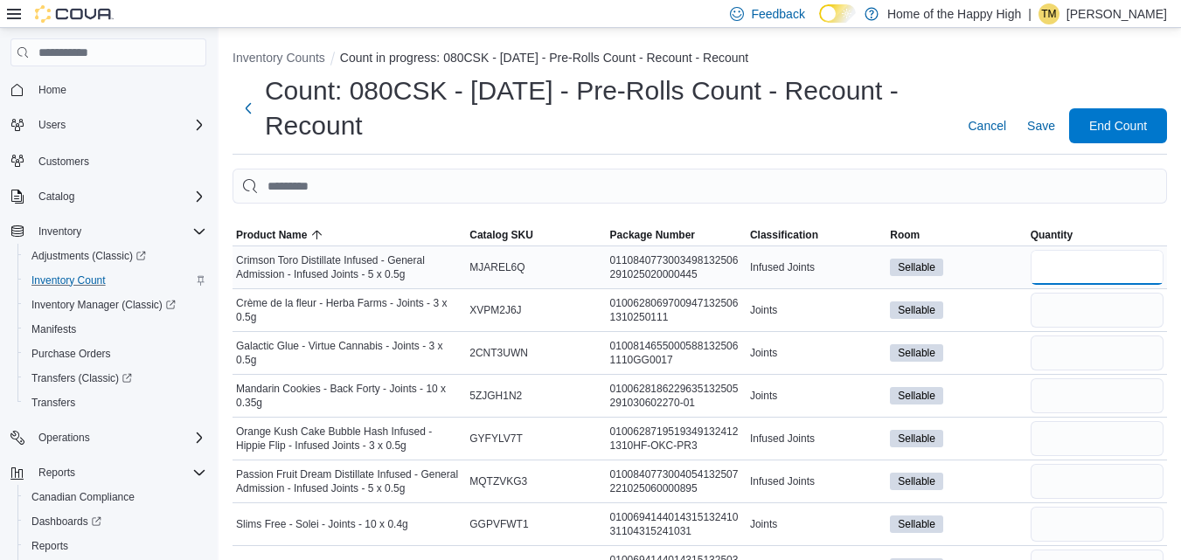
click at [1128, 274] on input "number" at bounding box center [1097, 267] width 133 height 35
type input "*"
click at [1123, 316] on input "number" at bounding box center [1097, 310] width 133 height 35
type input "*"
click at [1124, 356] on input "number" at bounding box center [1097, 353] width 133 height 35
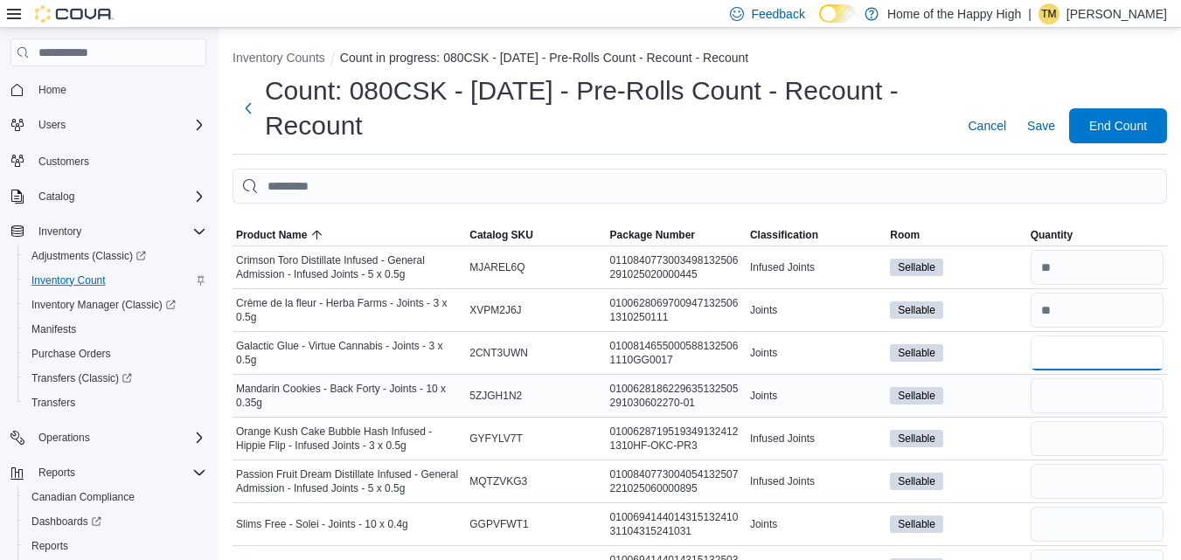
type input "*"
click at [1107, 407] on input "number" at bounding box center [1097, 395] width 133 height 35
type input "*"
click at [1102, 435] on input "number" at bounding box center [1097, 438] width 133 height 35
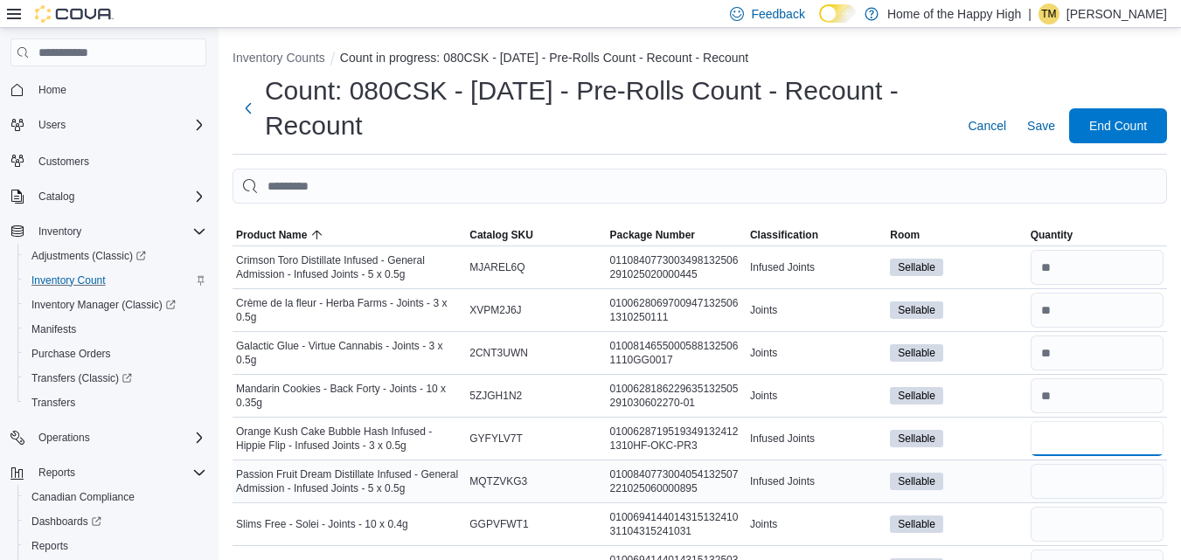
type input "*"
click at [1121, 488] on input "number" at bounding box center [1097, 481] width 133 height 35
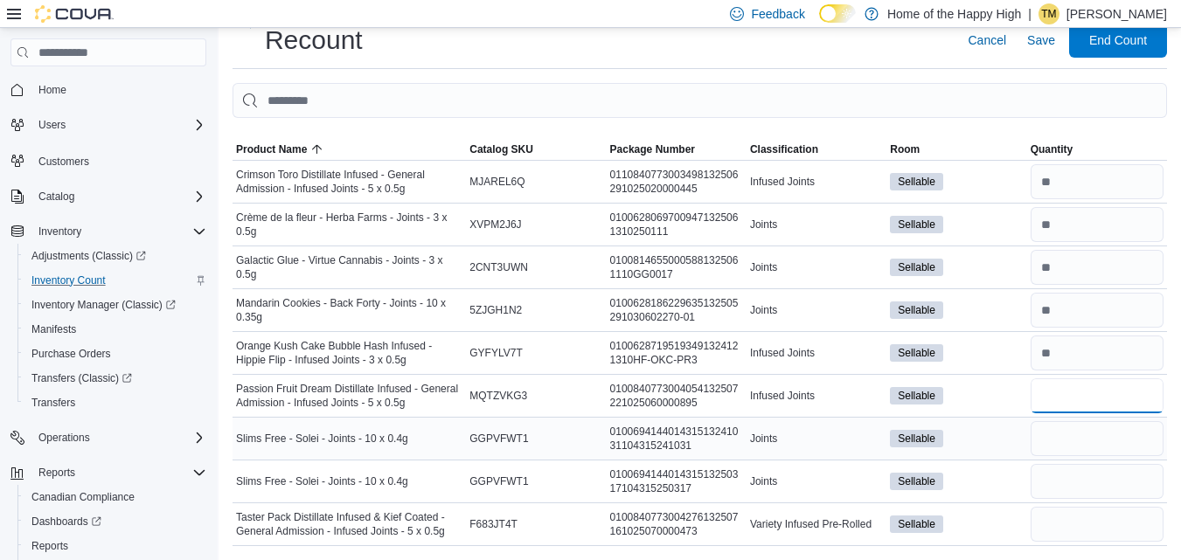
type input "*"
click at [1050, 430] on input "number" at bounding box center [1097, 438] width 133 height 35
type input "*"
click at [1066, 530] on input "number" at bounding box center [1097, 524] width 133 height 35
type input "*"
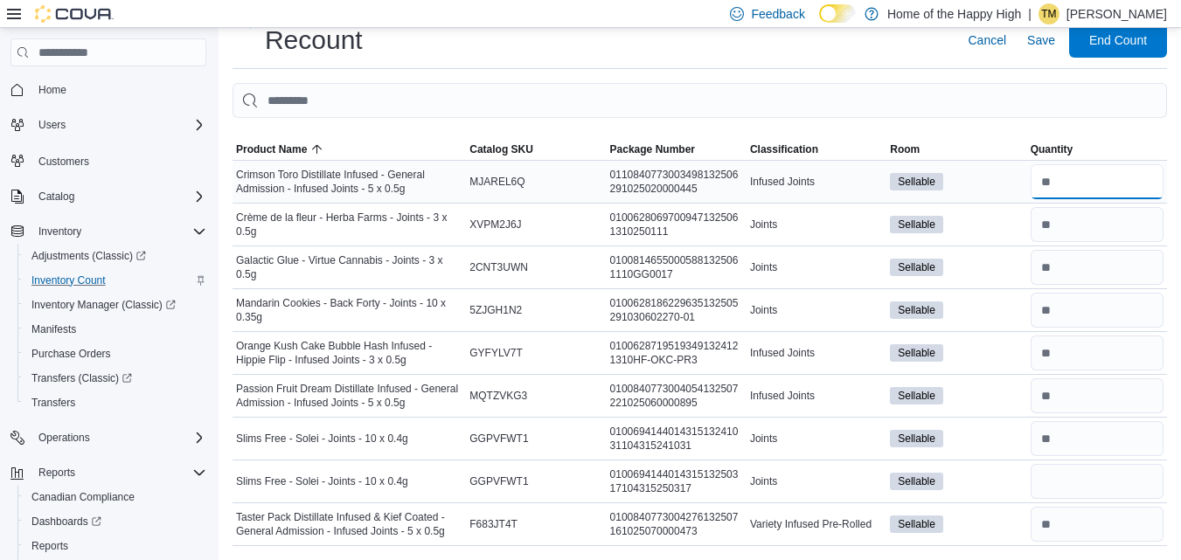
click at [1121, 180] on input "number" at bounding box center [1097, 181] width 133 height 35
type input "*"
click at [1107, 222] on input "number" at bounding box center [1097, 224] width 133 height 35
type input "*"
click at [1086, 270] on input "number" at bounding box center [1097, 267] width 133 height 35
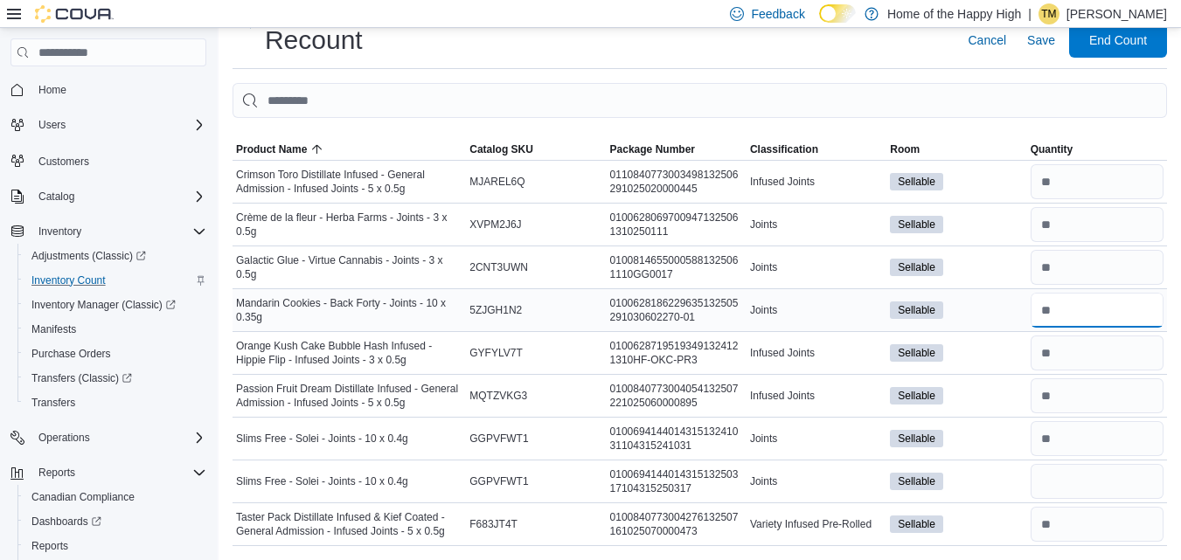
click at [1087, 319] on input "number" at bounding box center [1097, 310] width 133 height 35
type input "*"
click at [1065, 360] on input "number" at bounding box center [1097, 353] width 133 height 35
type input "*"
click at [1063, 399] on input "number" at bounding box center [1097, 395] width 133 height 35
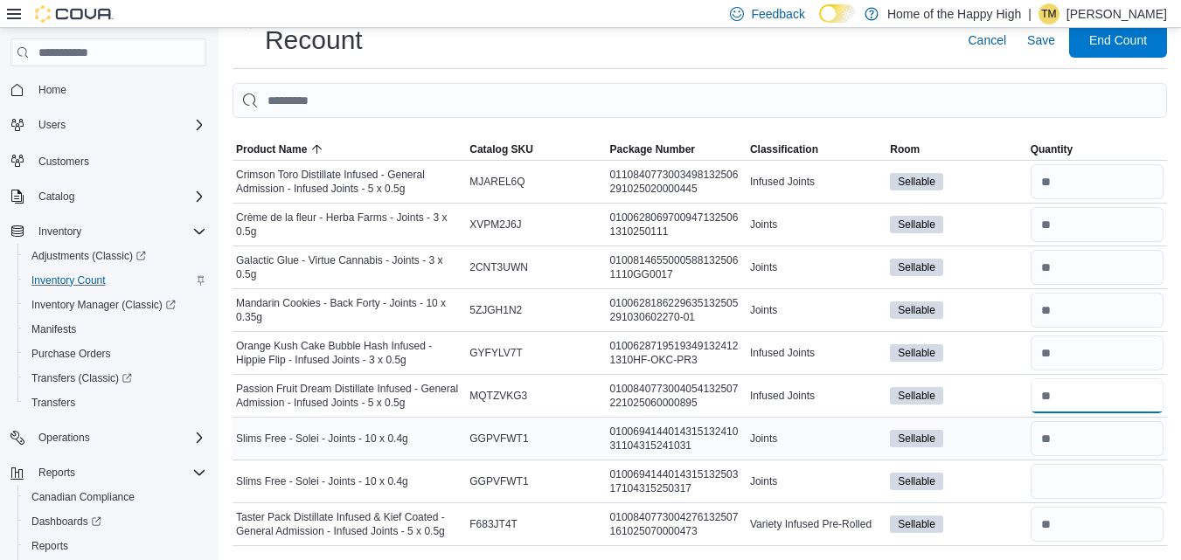
type input "*"
click at [1085, 434] on input "number" at bounding box center [1097, 438] width 133 height 35
click at [1082, 477] on input "number" at bounding box center [1097, 481] width 133 height 35
type input "*"
click at [1086, 530] on input "number" at bounding box center [1097, 524] width 133 height 35
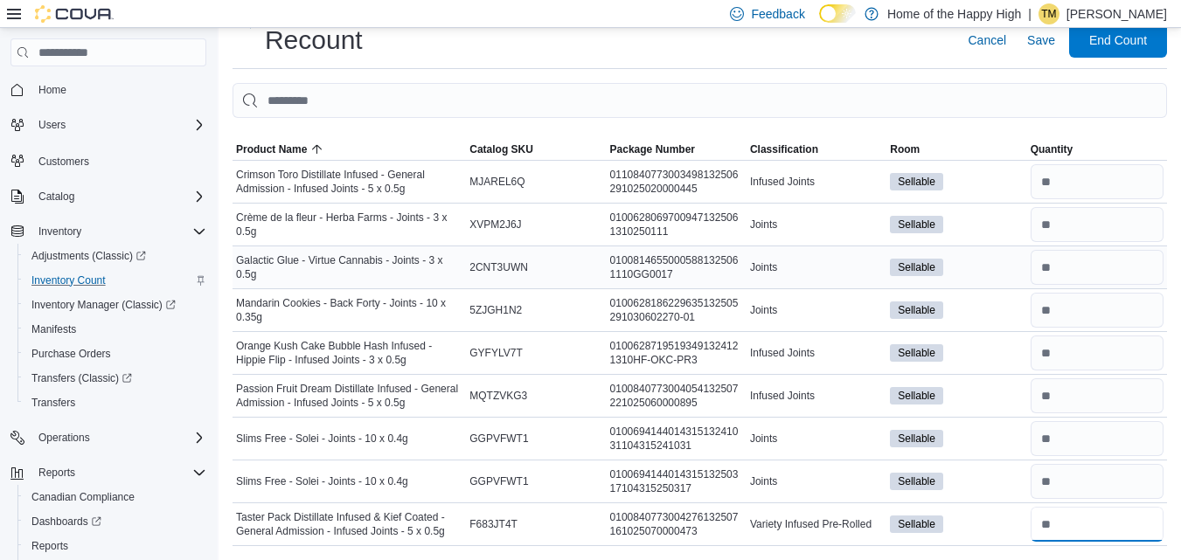
type input "*"
click at [1079, 268] on input "number" at bounding box center [1097, 267] width 133 height 35
type input "*"
click at [1052, 35] on span "Save" at bounding box center [1041, 39] width 28 height 17
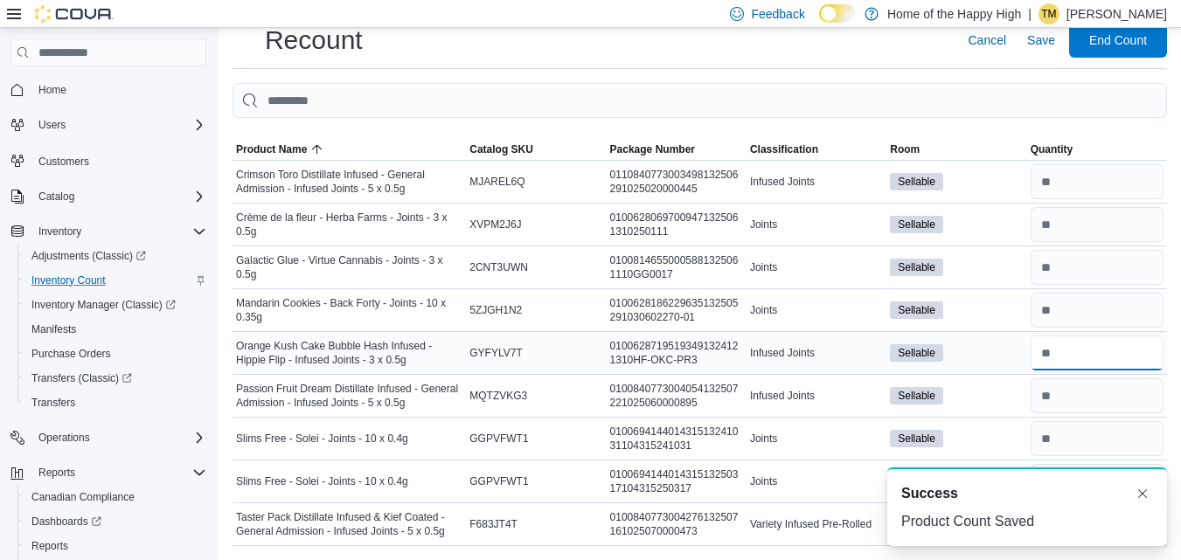
click at [1071, 353] on input "number" at bounding box center [1097, 353] width 133 height 35
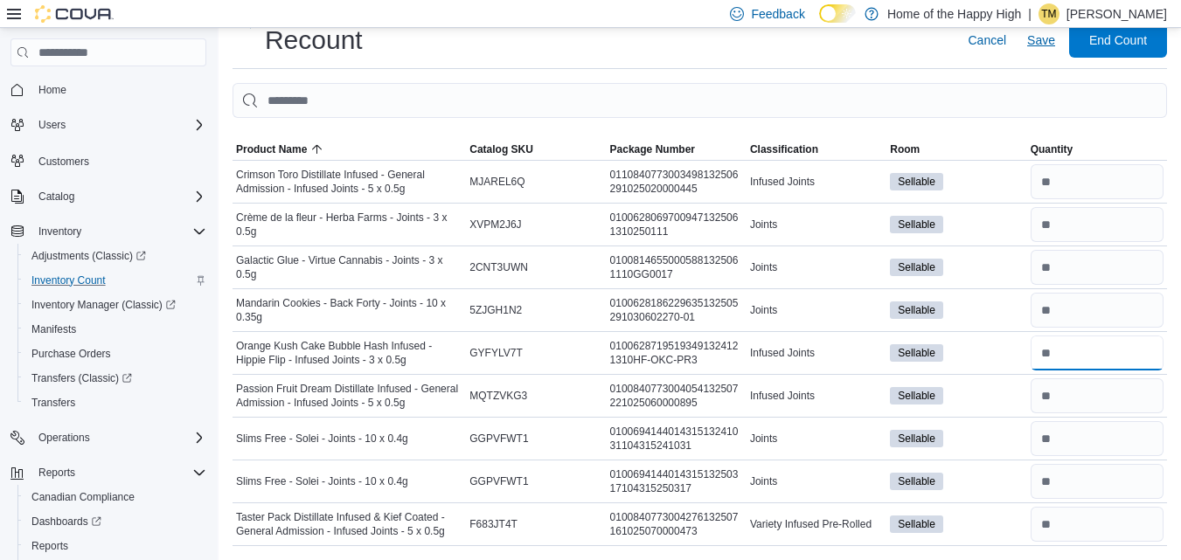
type input "*"
click at [1055, 54] on span "Save" at bounding box center [1041, 40] width 28 height 35
